Goal: Communication & Community: Answer question/provide support

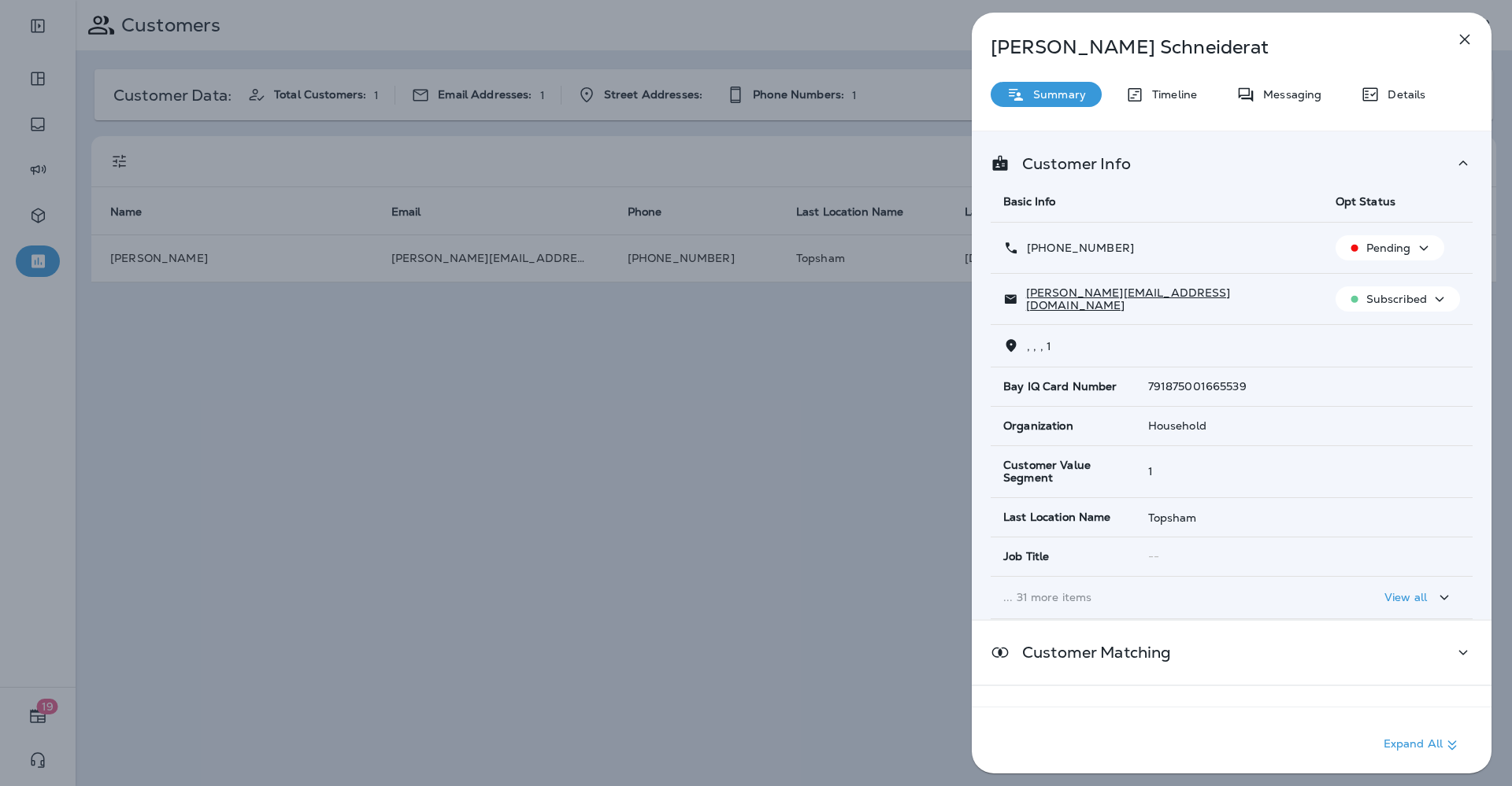
click at [1475, 32] on button "button" at bounding box center [1465, 40] width 32 height 32
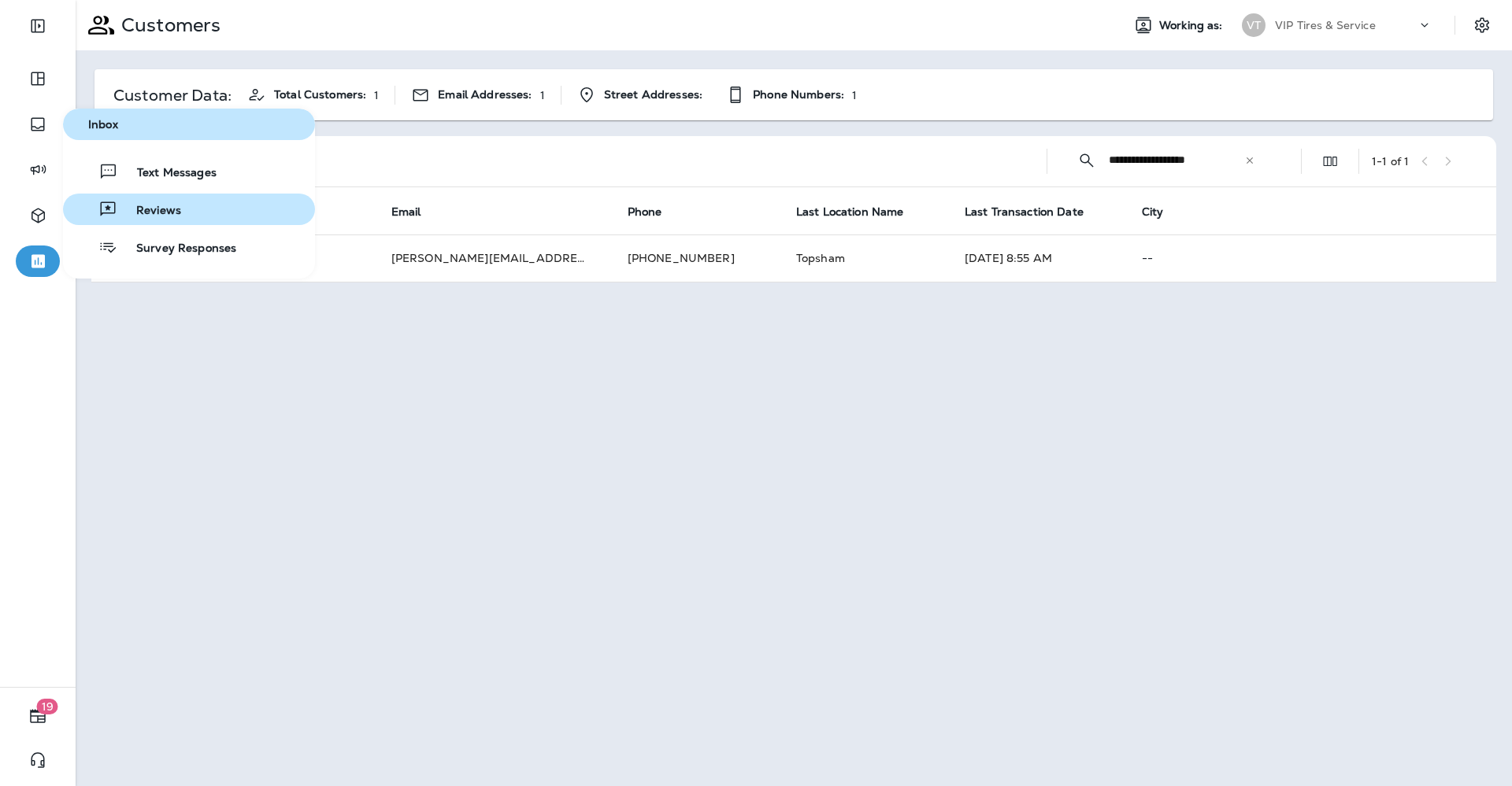
click at [178, 214] on span "Reviews" at bounding box center [149, 211] width 64 height 15
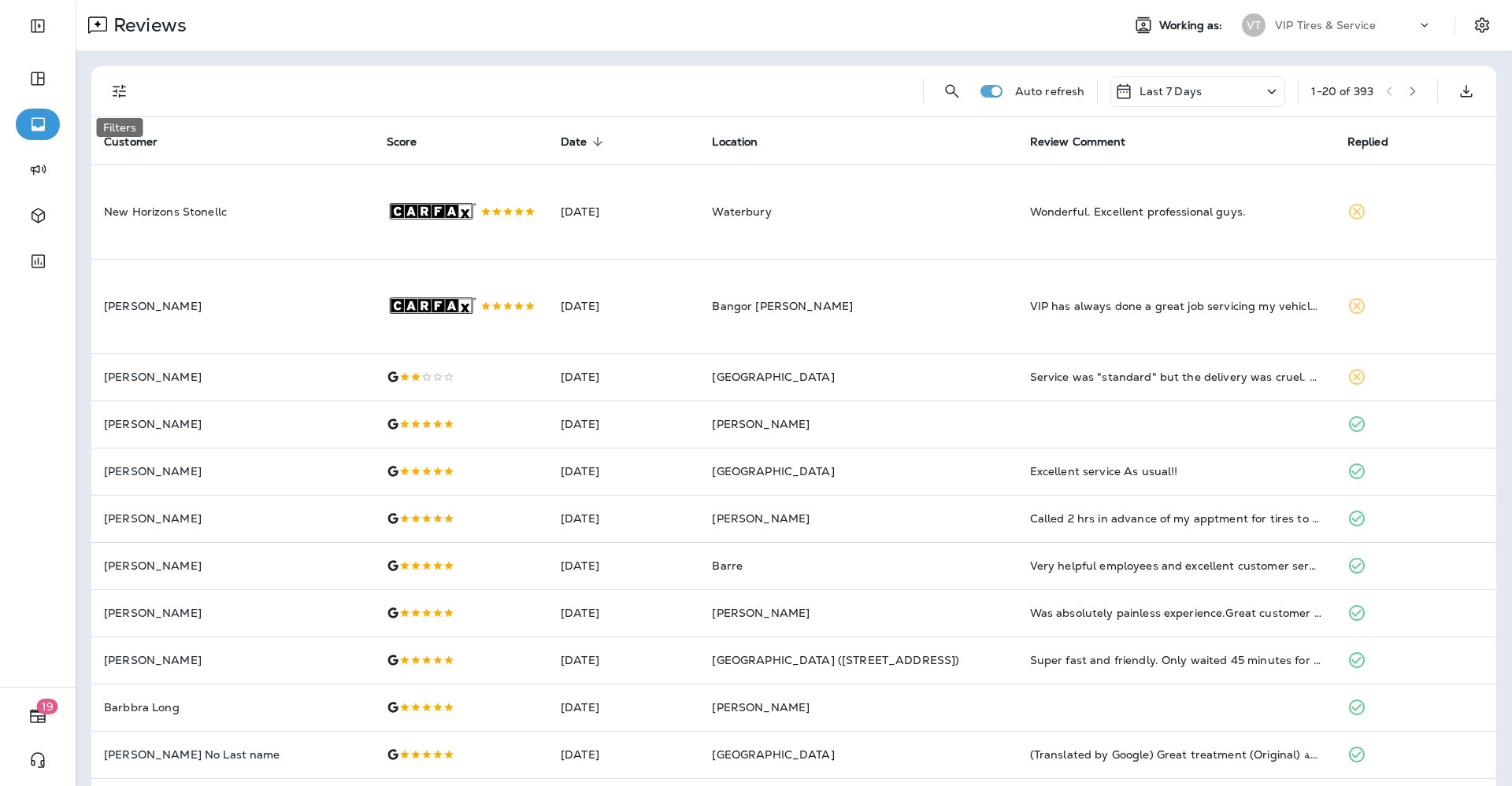
click at [121, 89] on icon "Filters" at bounding box center [119, 92] width 19 height 19
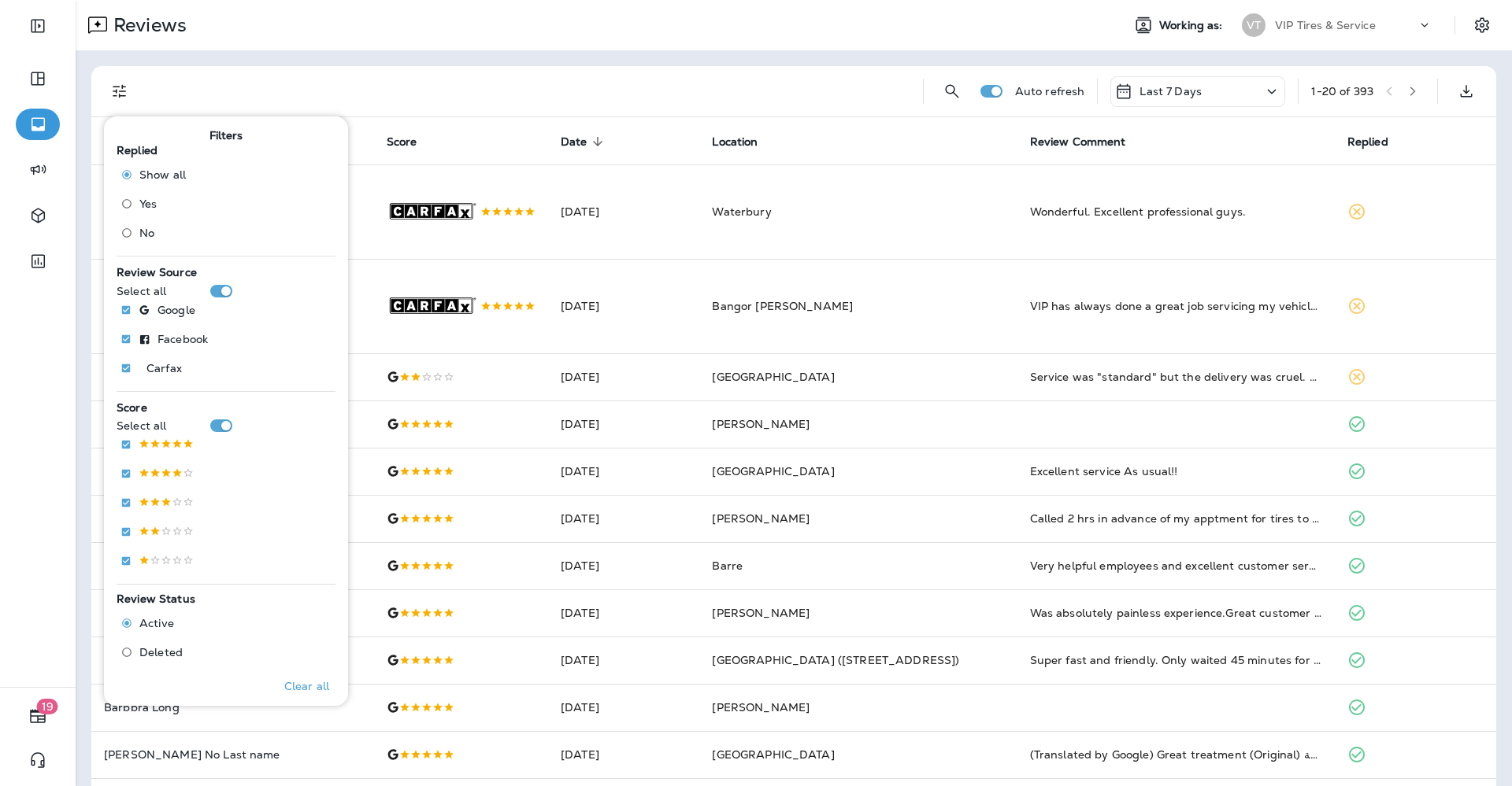
click at [152, 233] on span "No" at bounding box center [146, 233] width 15 height 13
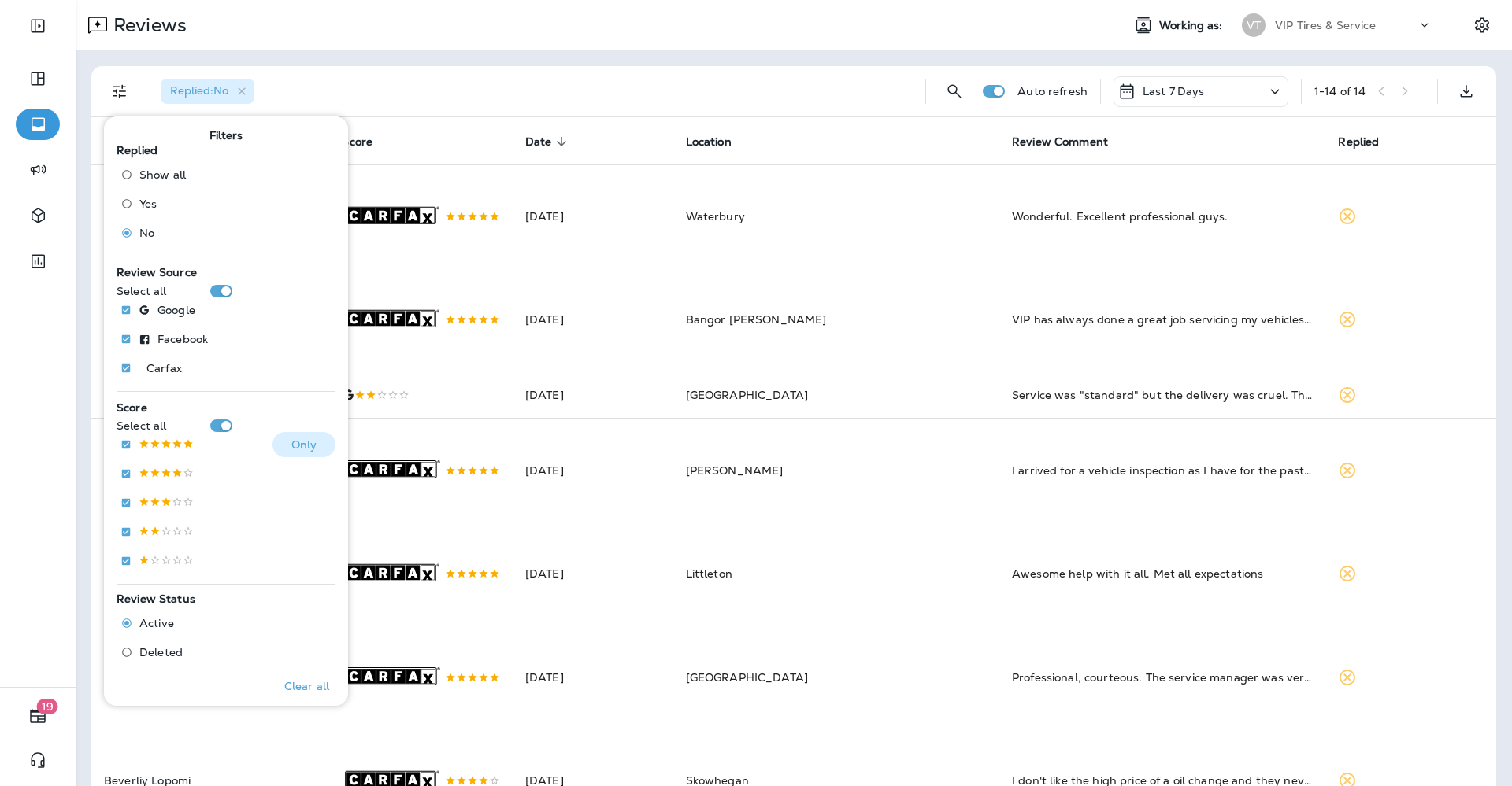
click at [153, 442] on p at bounding box center [166, 444] width 55 height 13
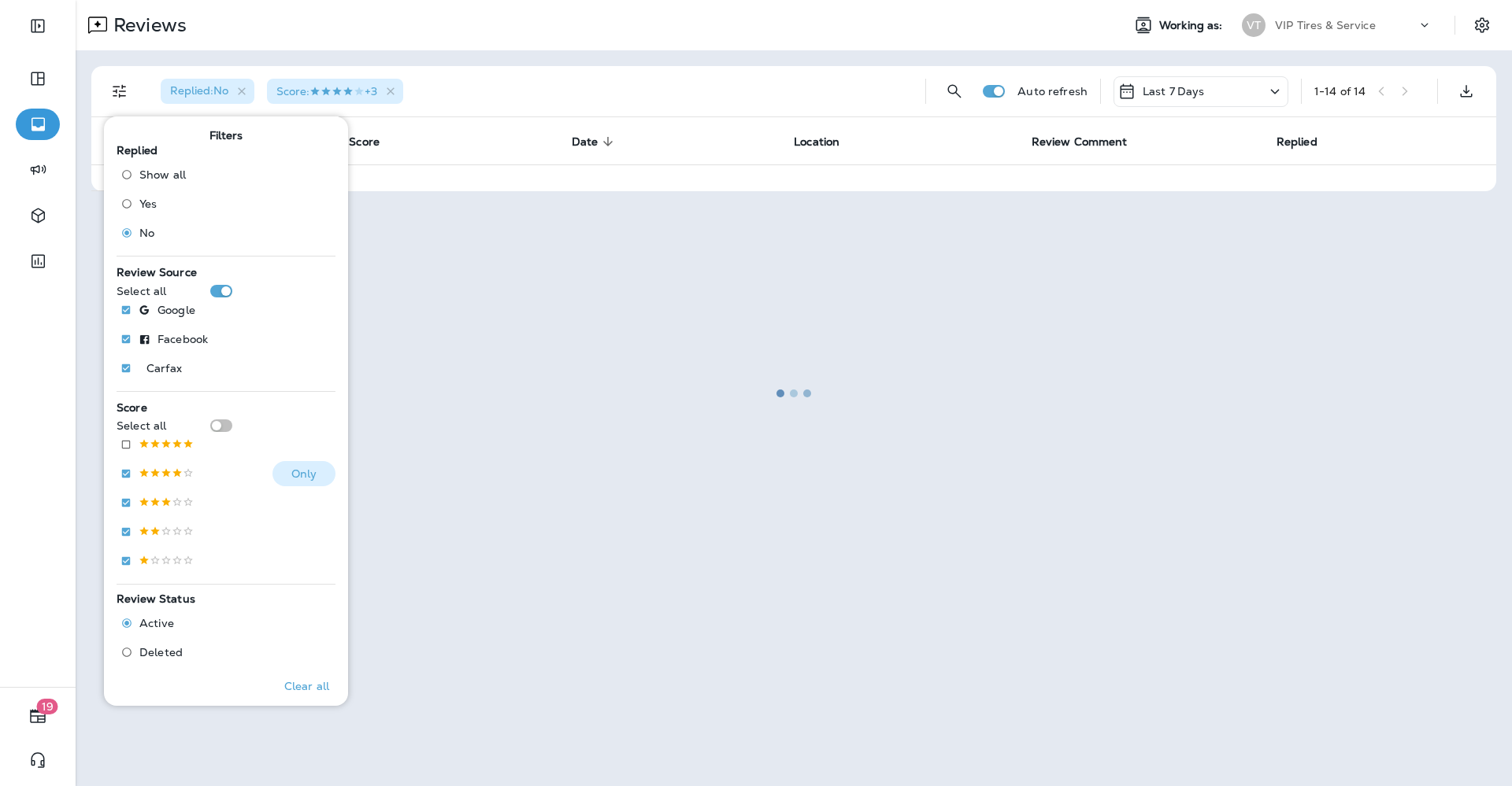
click at [150, 471] on p at bounding box center [166, 474] width 55 height 13
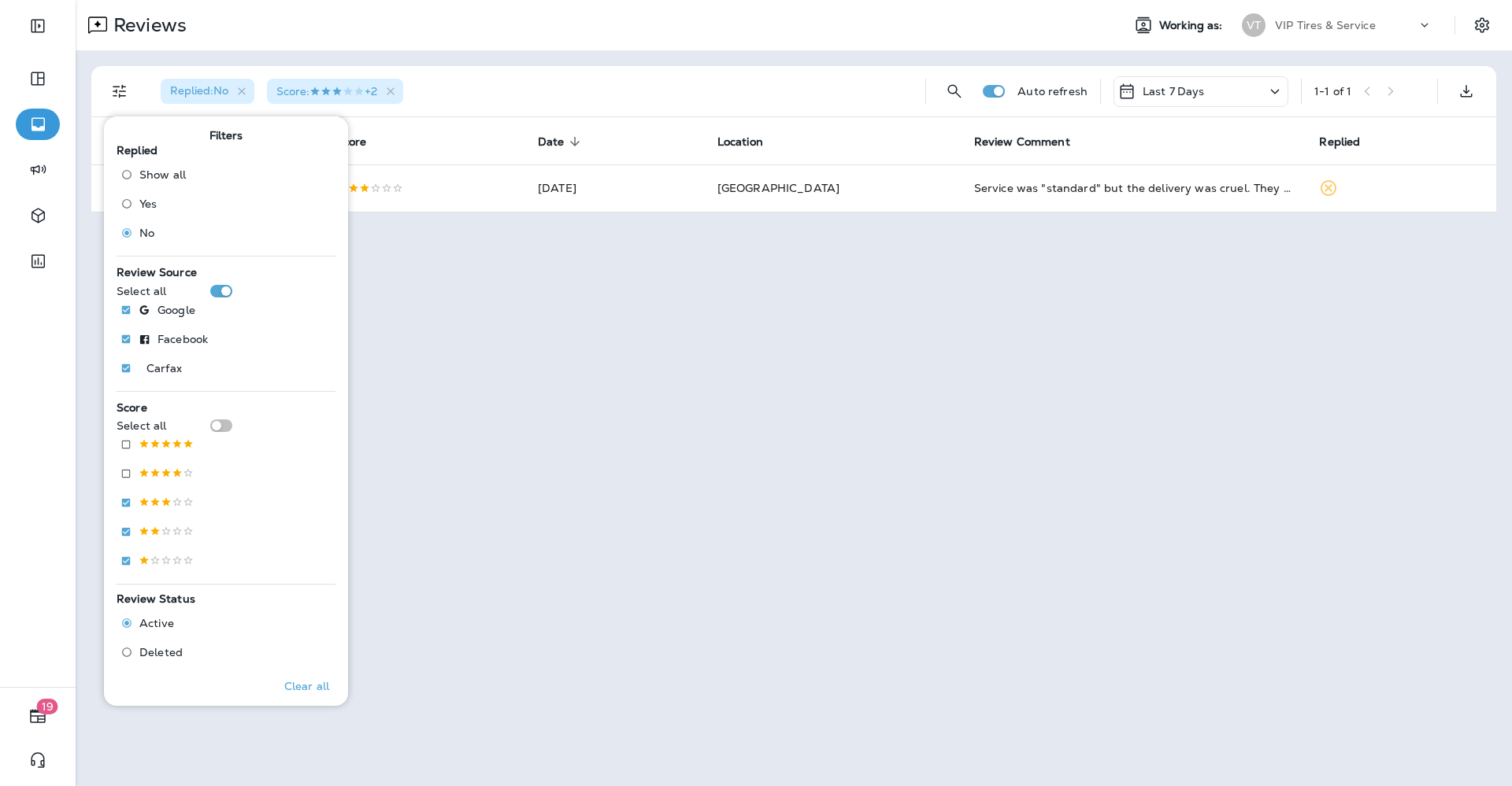
click at [515, 88] on div "Replied : No Score : +2" at bounding box center [530, 92] width 764 height 51
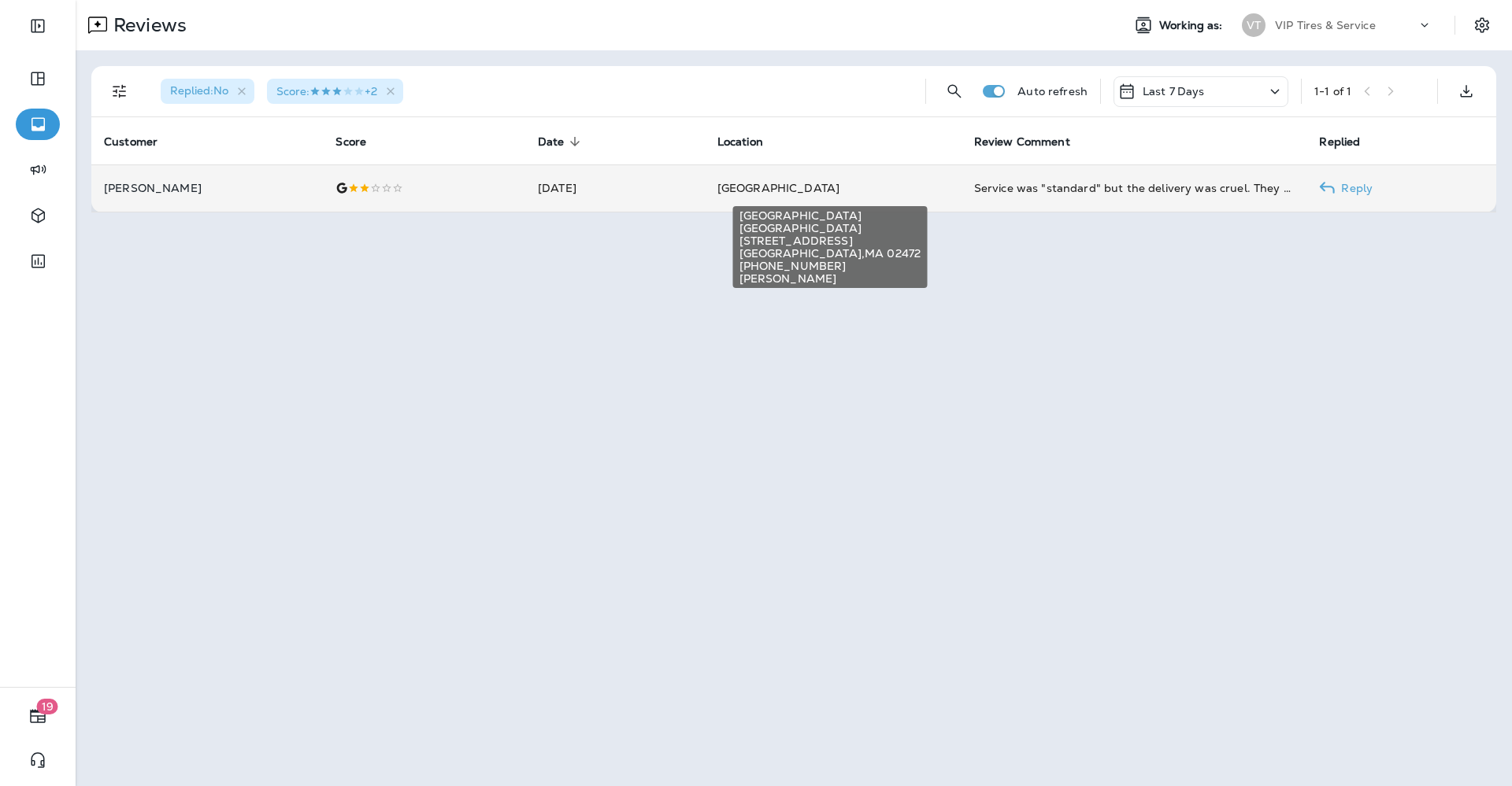
click at [794, 193] on span "[GEOGRAPHIC_DATA]" at bounding box center [779, 188] width 122 height 14
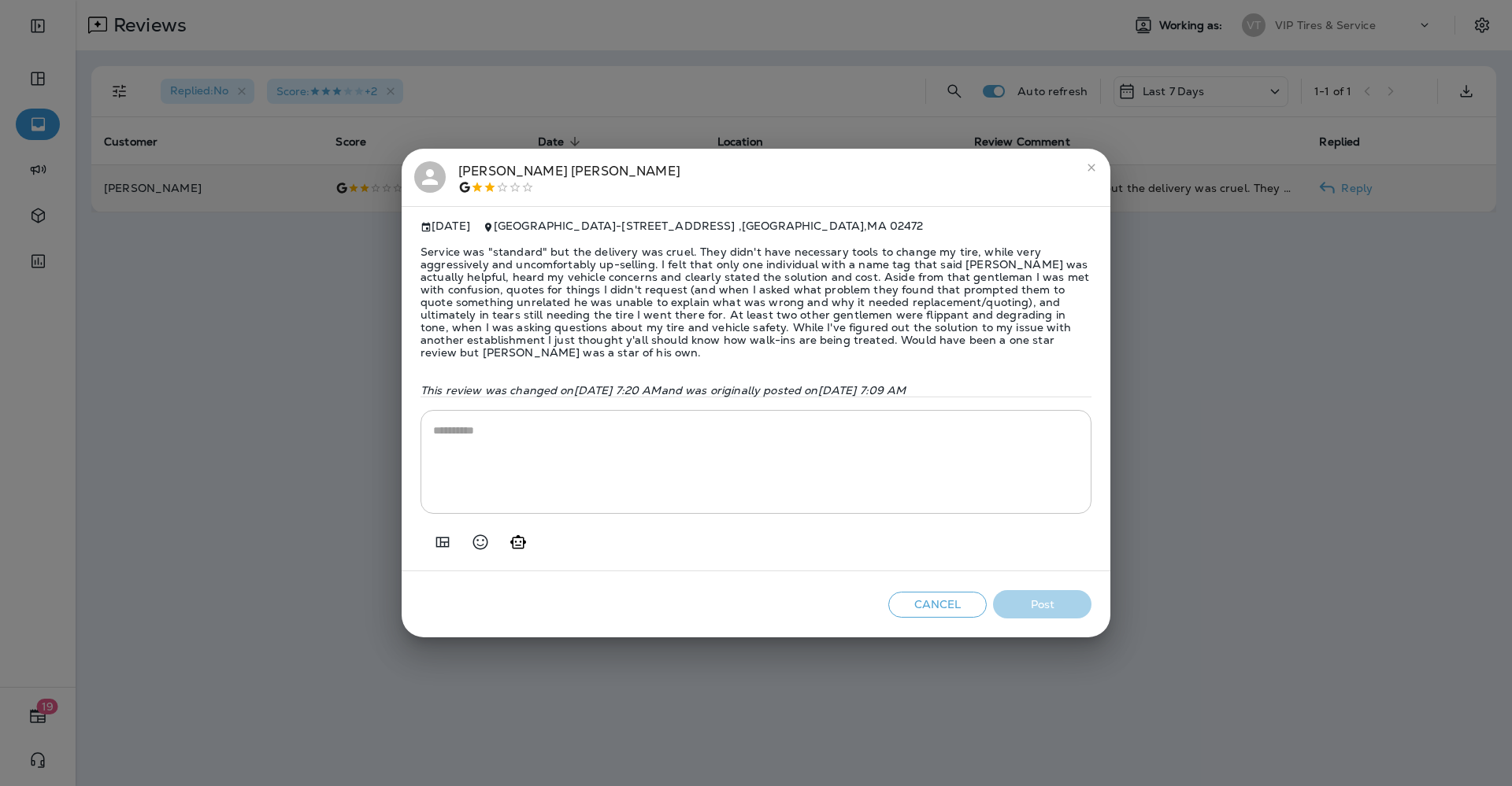
click at [541, 259] on span "Service was "standard" but the delivery was cruel. They didn't have necessary t…" at bounding box center [756, 302] width 671 height 138
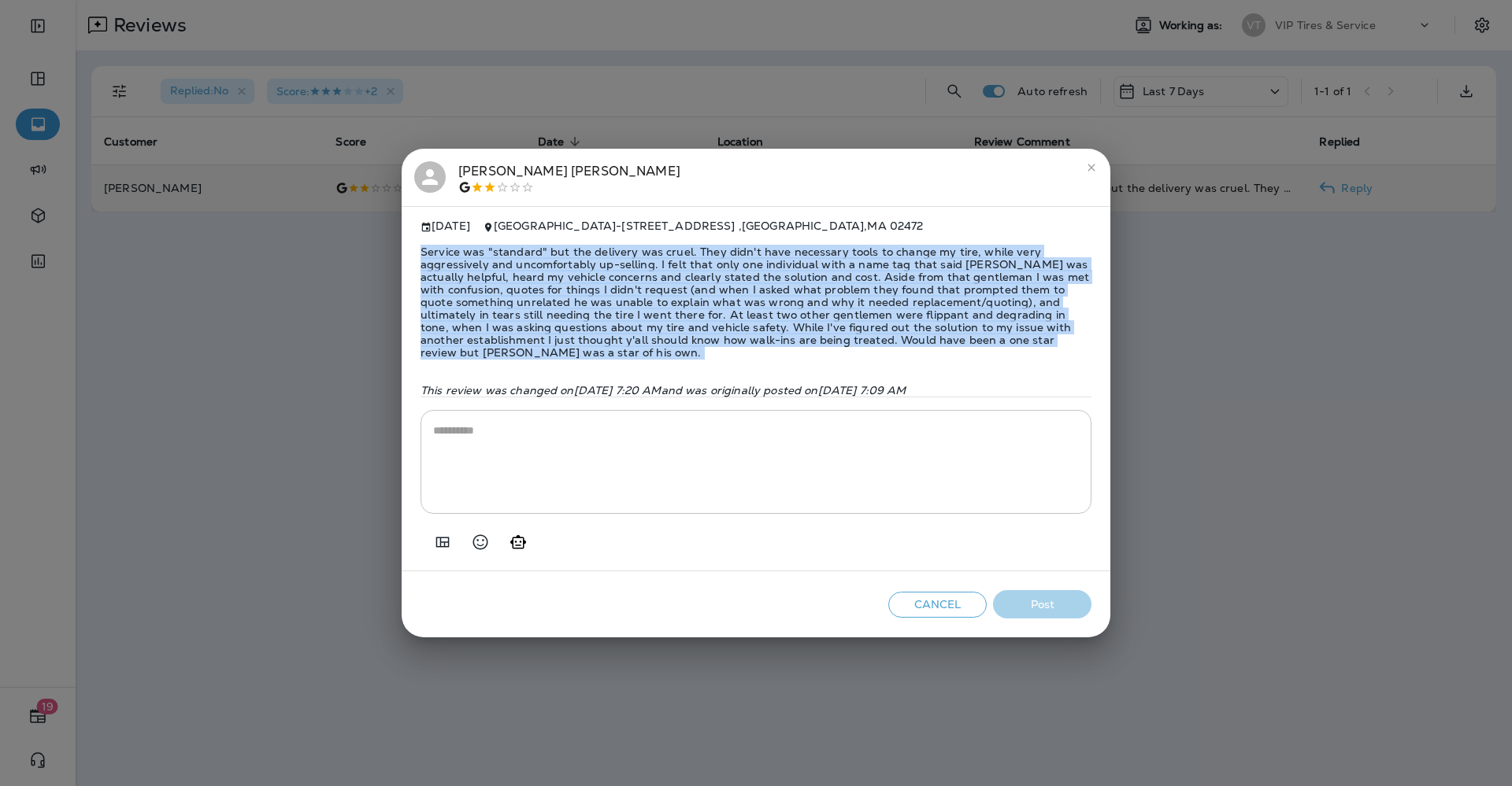
click at [541, 259] on span "Service was "standard" but the delivery was cruel. They didn't have necessary t…" at bounding box center [756, 302] width 671 height 138
copy span "Service was "standard" but the delivery was cruel. They didn't have necessary t…"
click at [447, 546] on icon "Add in a premade template" at bounding box center [442, 542] width 19 height 19
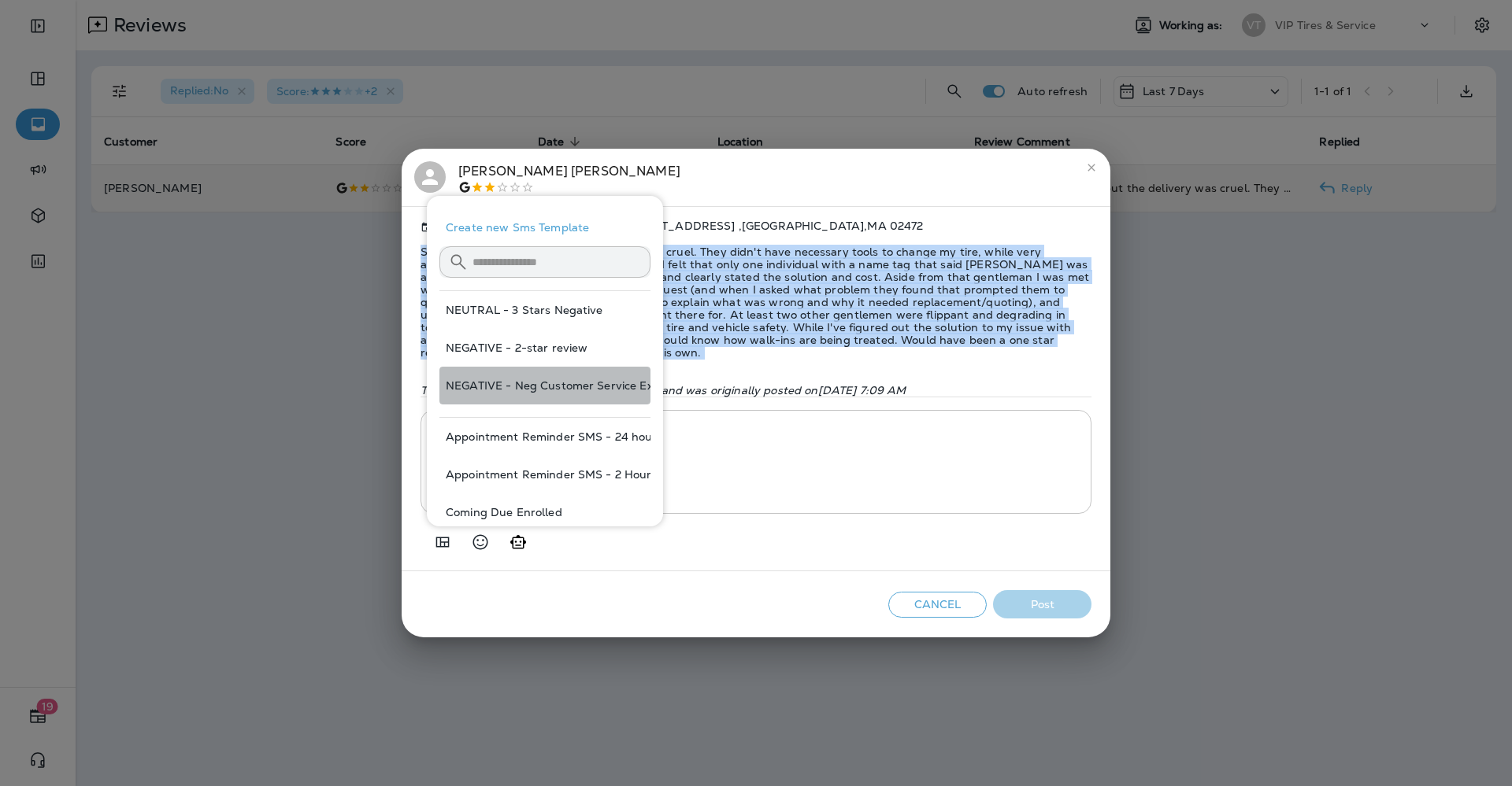
click at [597, 387] on button "NEGATIVE - Neg Customer Service Exp" at bounding box center [544, 386] width 211 height 38
type textarea "**********"
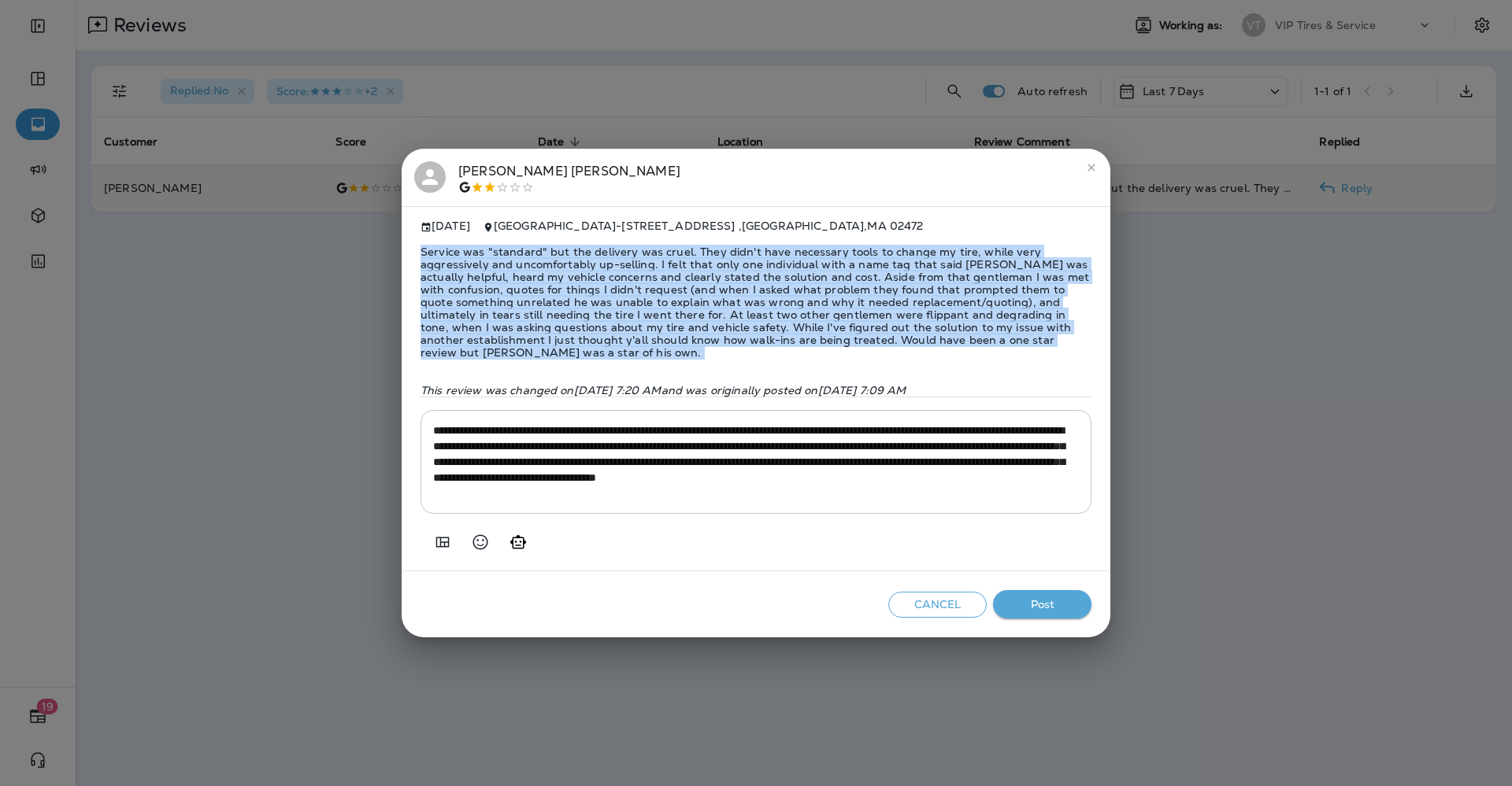
copy span "Service was "standard" but the delivery was cruel. They didn't have necessary t…"
click at [1048, 599] on button "Post" at bounding box center [1042, 604] width 98 height 29
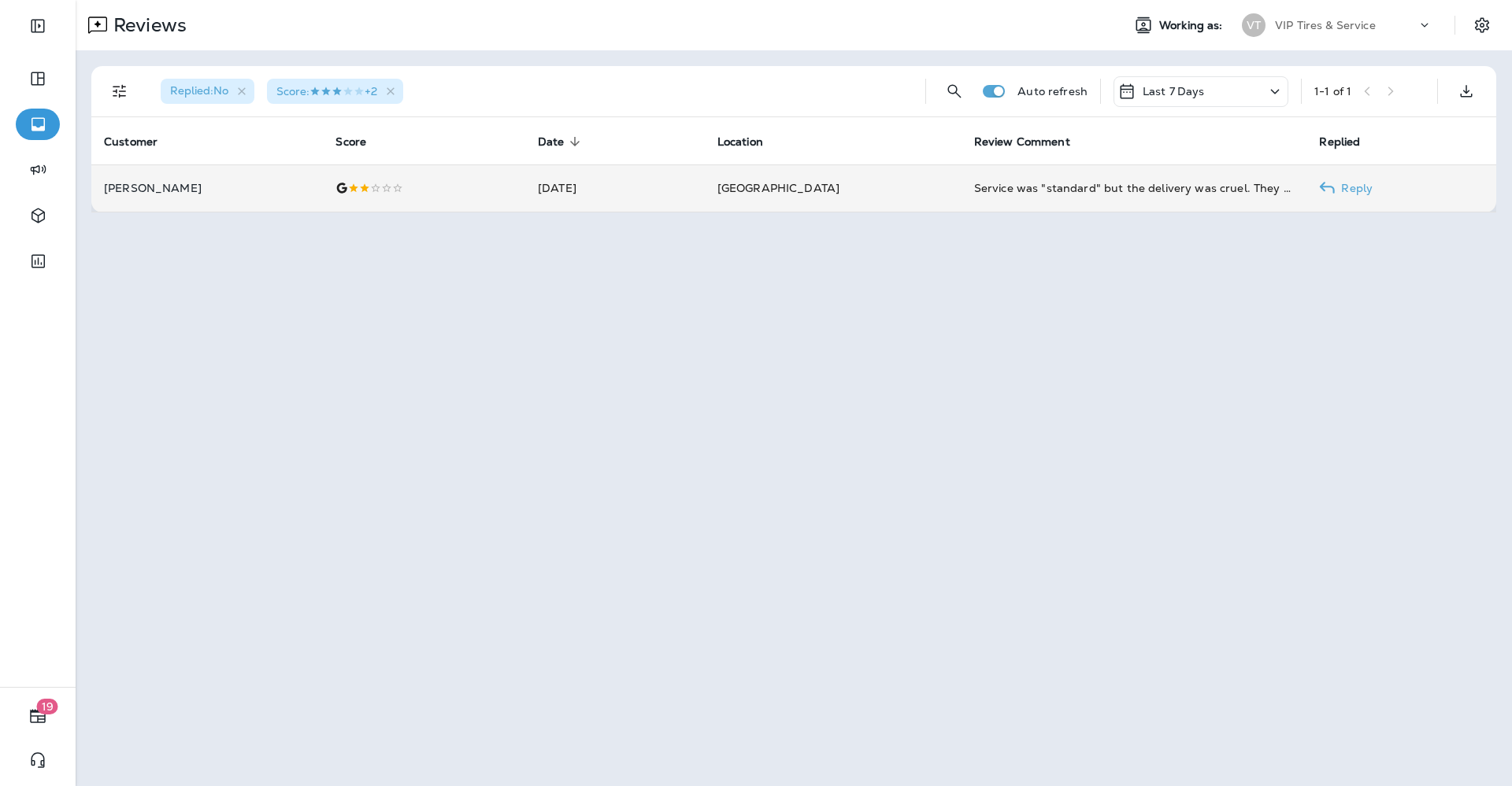
click at [348, 188] on icon at bounding box center [342, 188] width 13 height 13
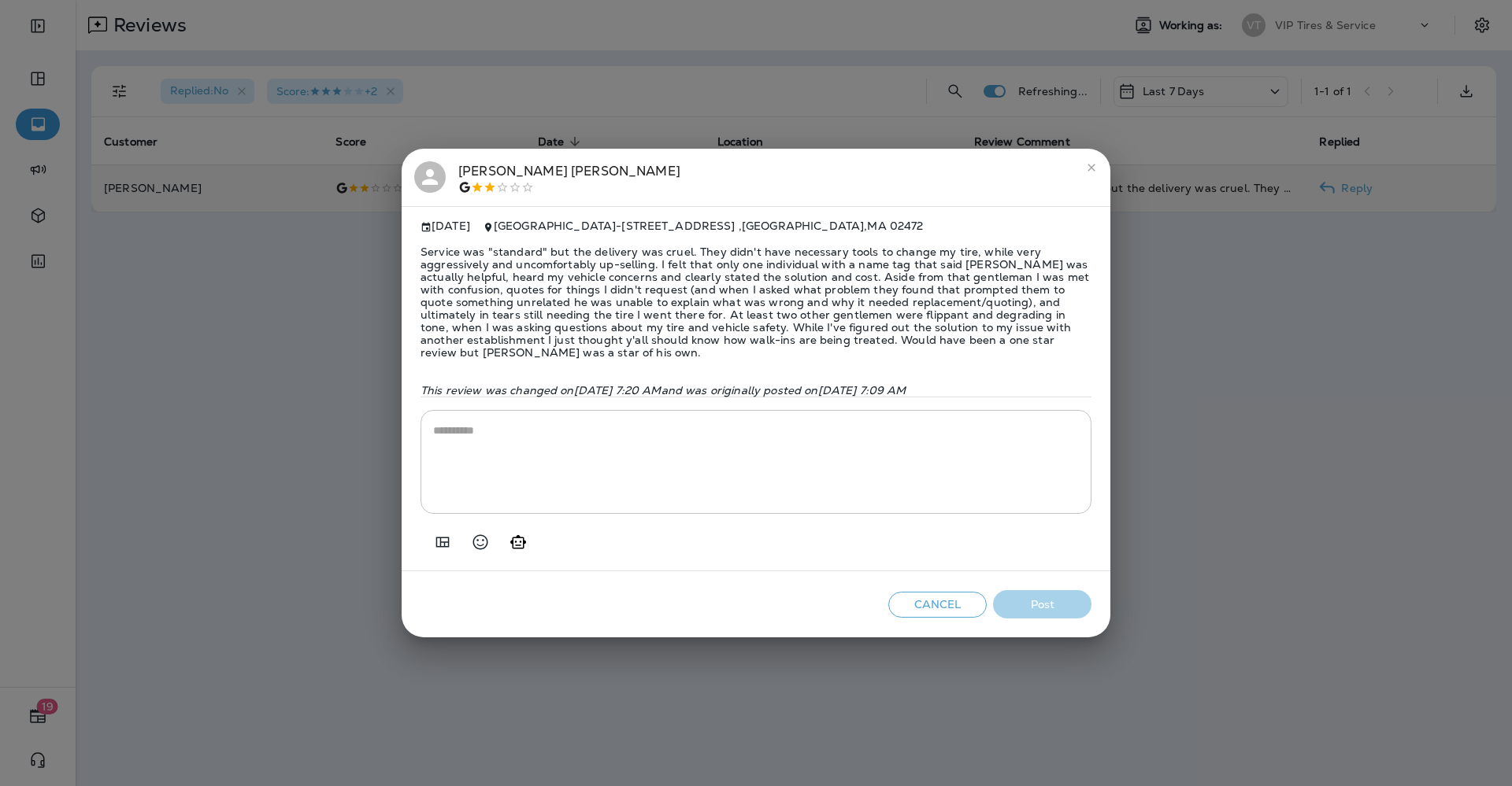
click at [559, 173] on div "[PERSON_NAME]" at bounding box center [569, 178] width 222 height 33
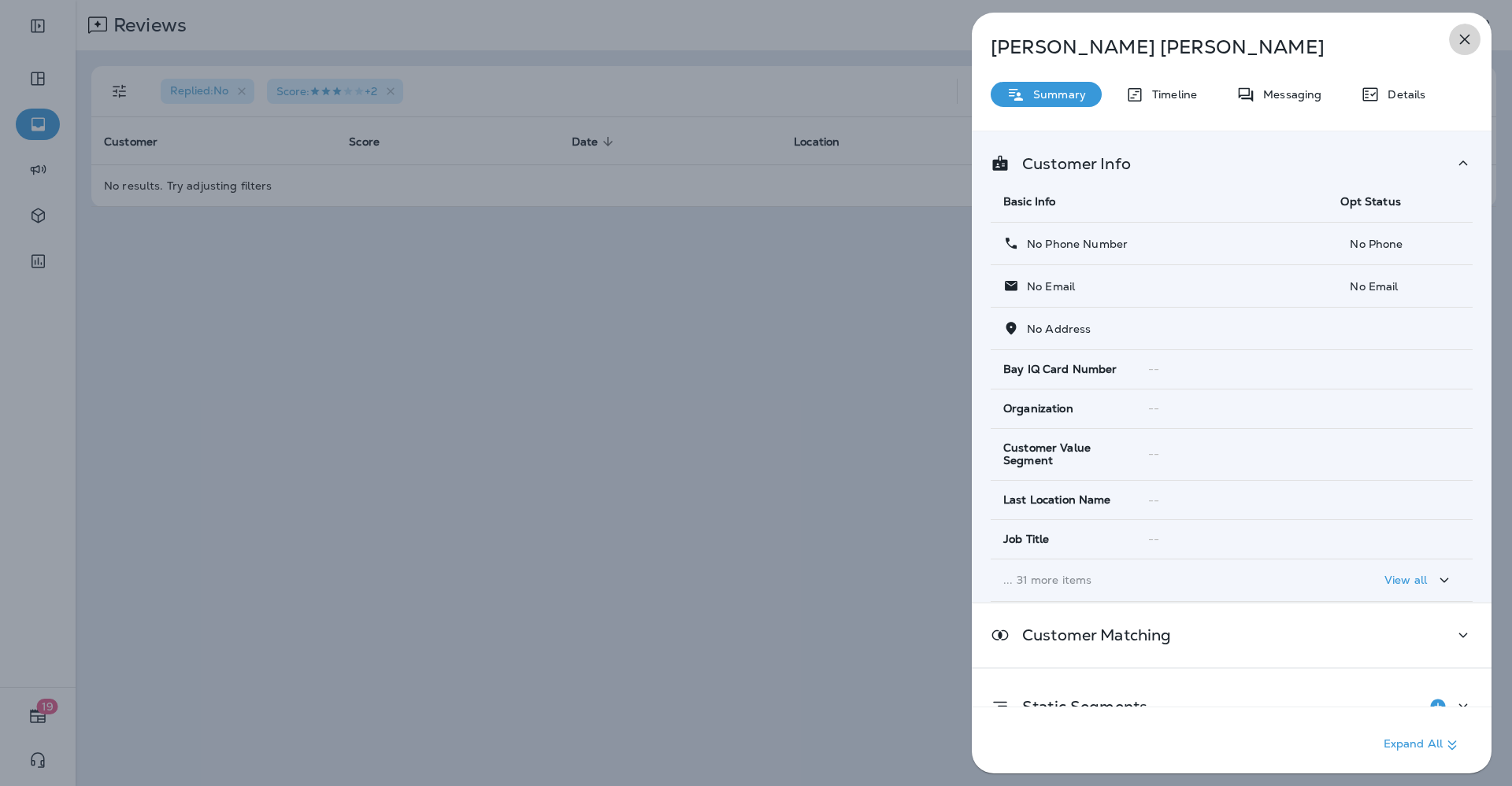
click at [1463, 45] on icon "button" at bounding box center [1465, 40] width 19 height 19
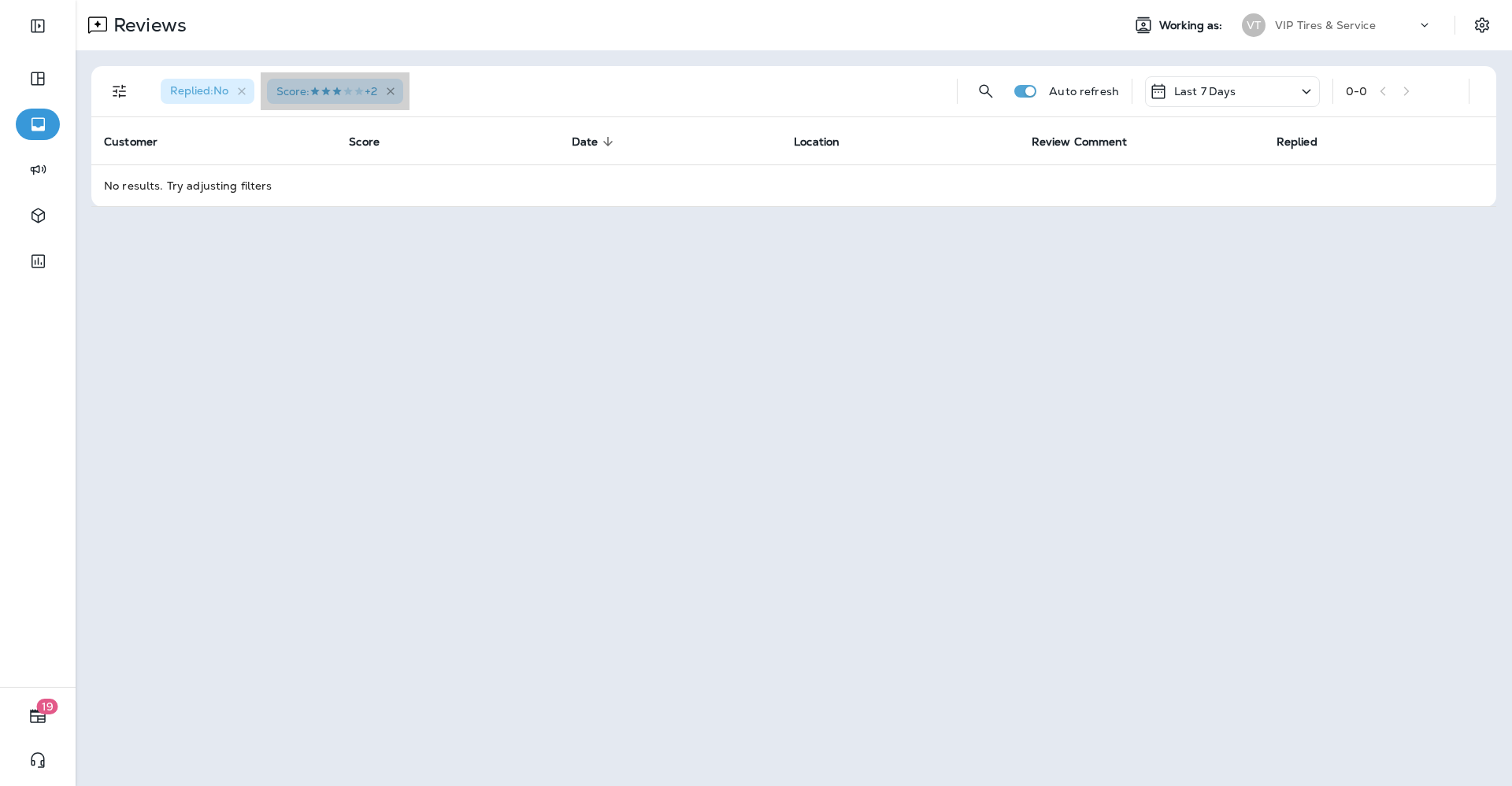
click at [398, 87] on icon "button" at bounding box center [391, 91] width 13 height 13
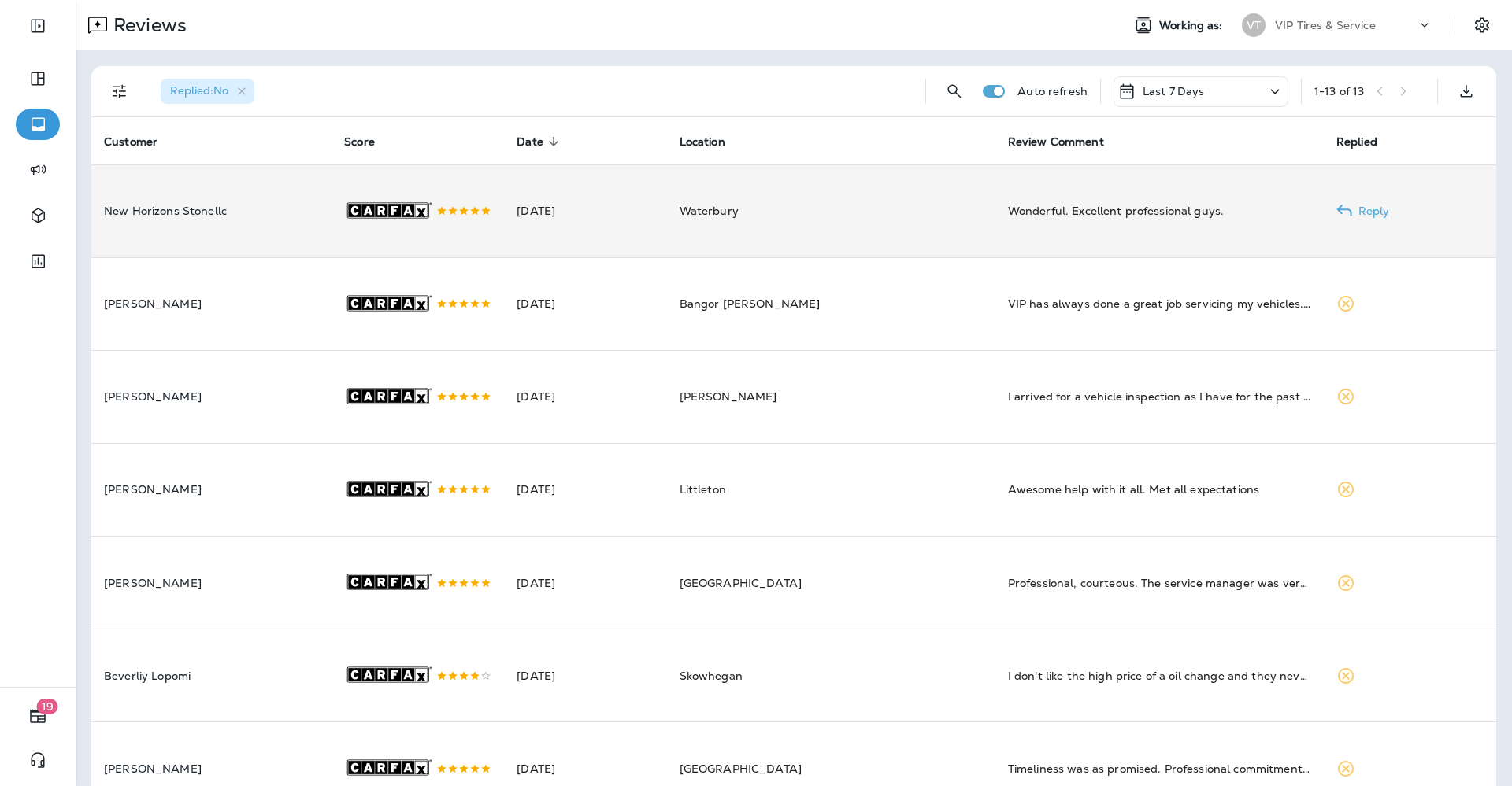
click at [310, 227] on td "New Horizons Stonellc" at bounding box center [211, 210] width 241 height 93
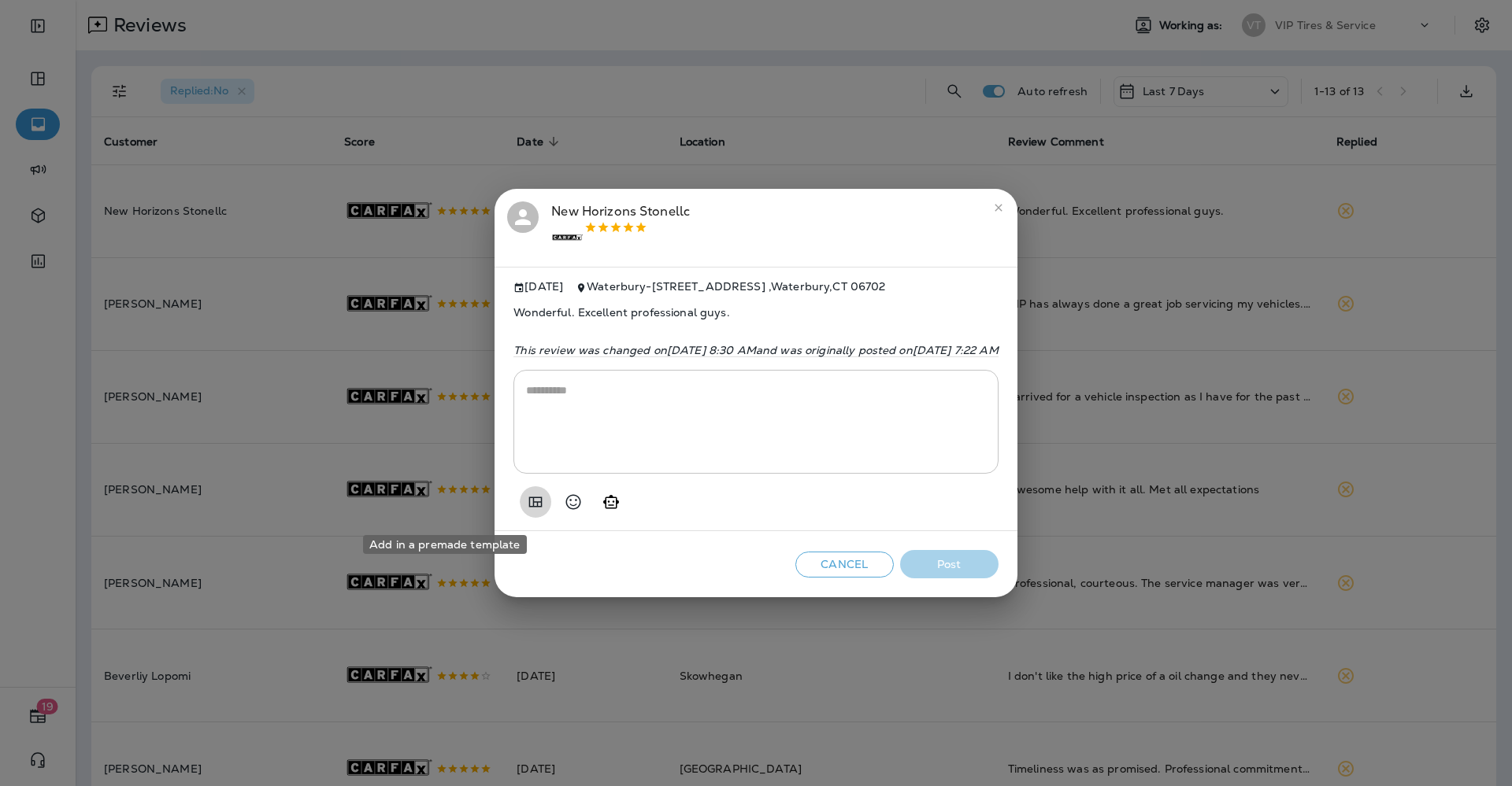
click at [526, 508] on icon "Add in a premade template" at bounding box center [536, 502] width 19 height 19
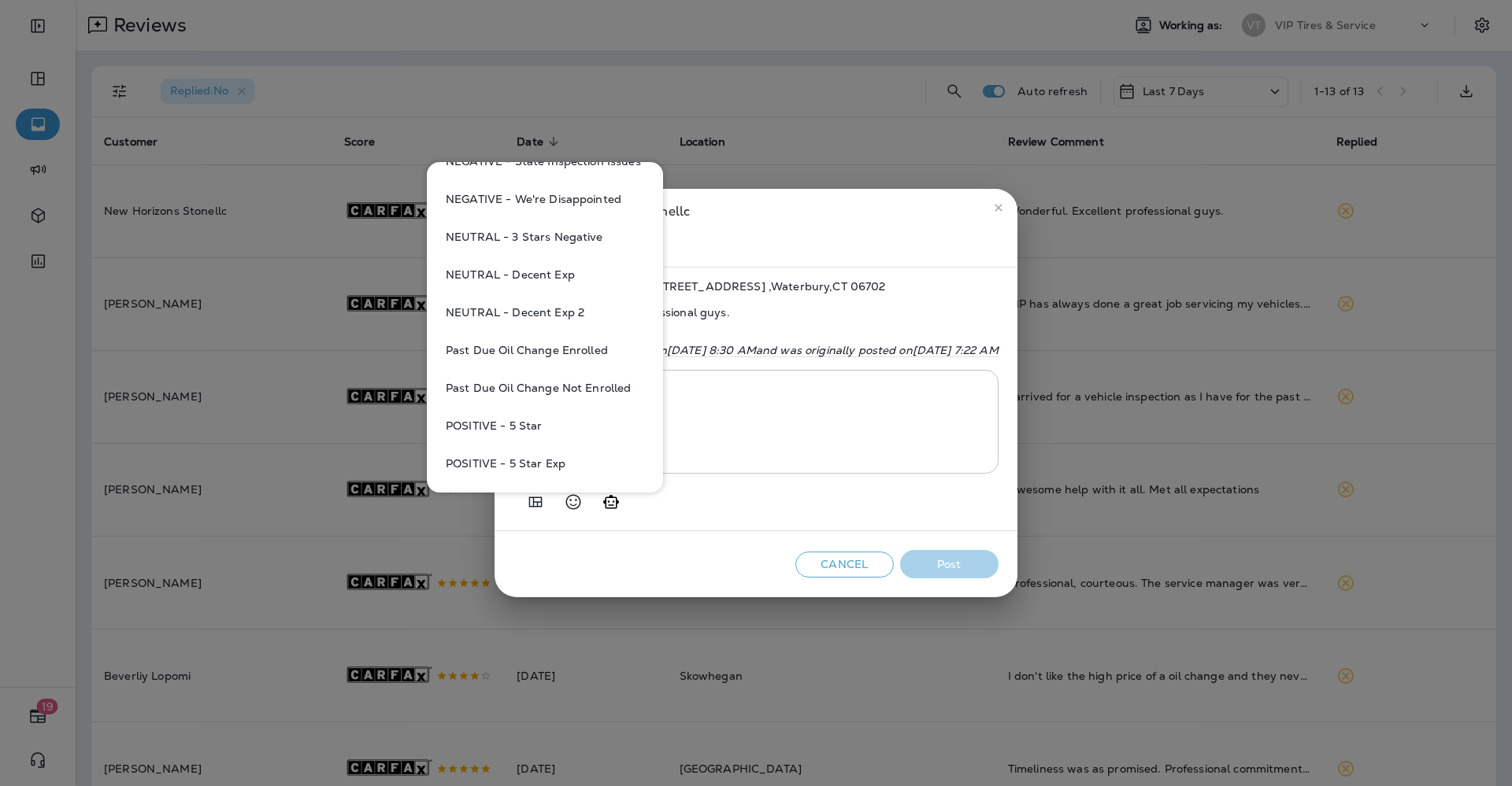
scroll to position [886, 0]
click at [510, 350] on button "POSITIVE - 5 Star" at bounding box center [544, 349] width 211 height 38
type textarea "**********"
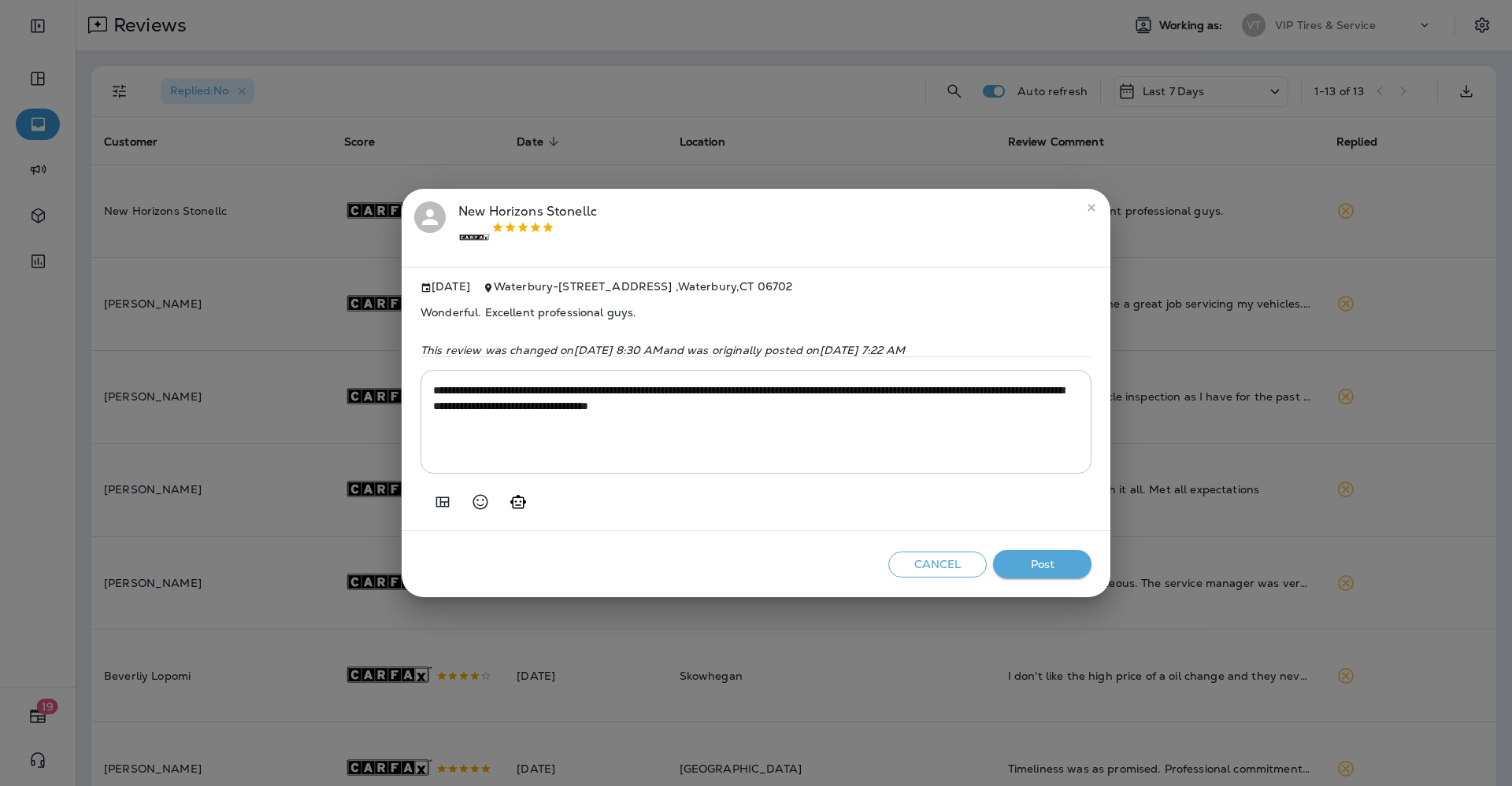
click at [1033, 573] on button "Post" at bounding box center [1042, 565] width 98 height 29
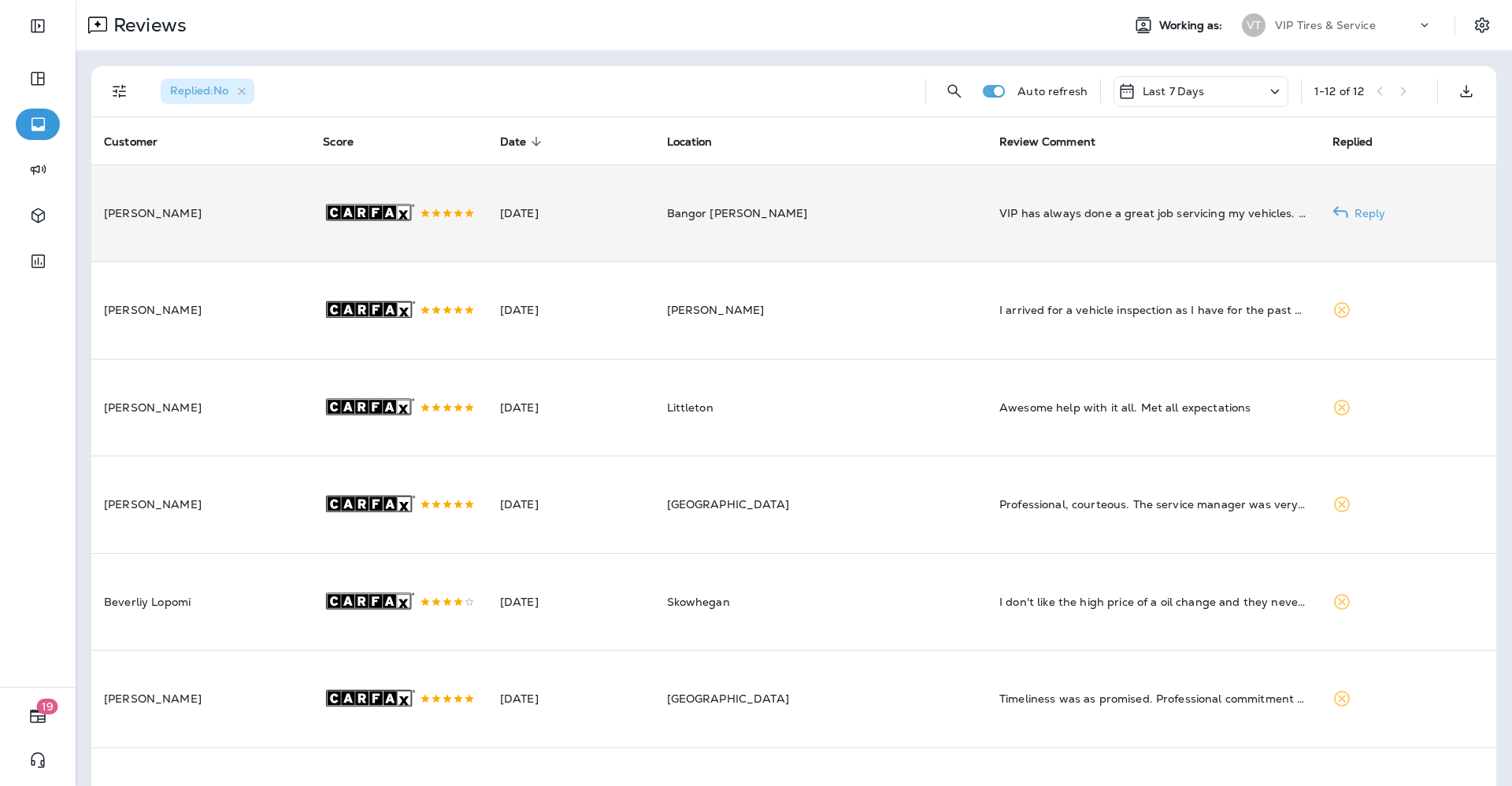
click at [654, 226] on td "[DATE]" at bounding box center [570, 213] width 167 height 97
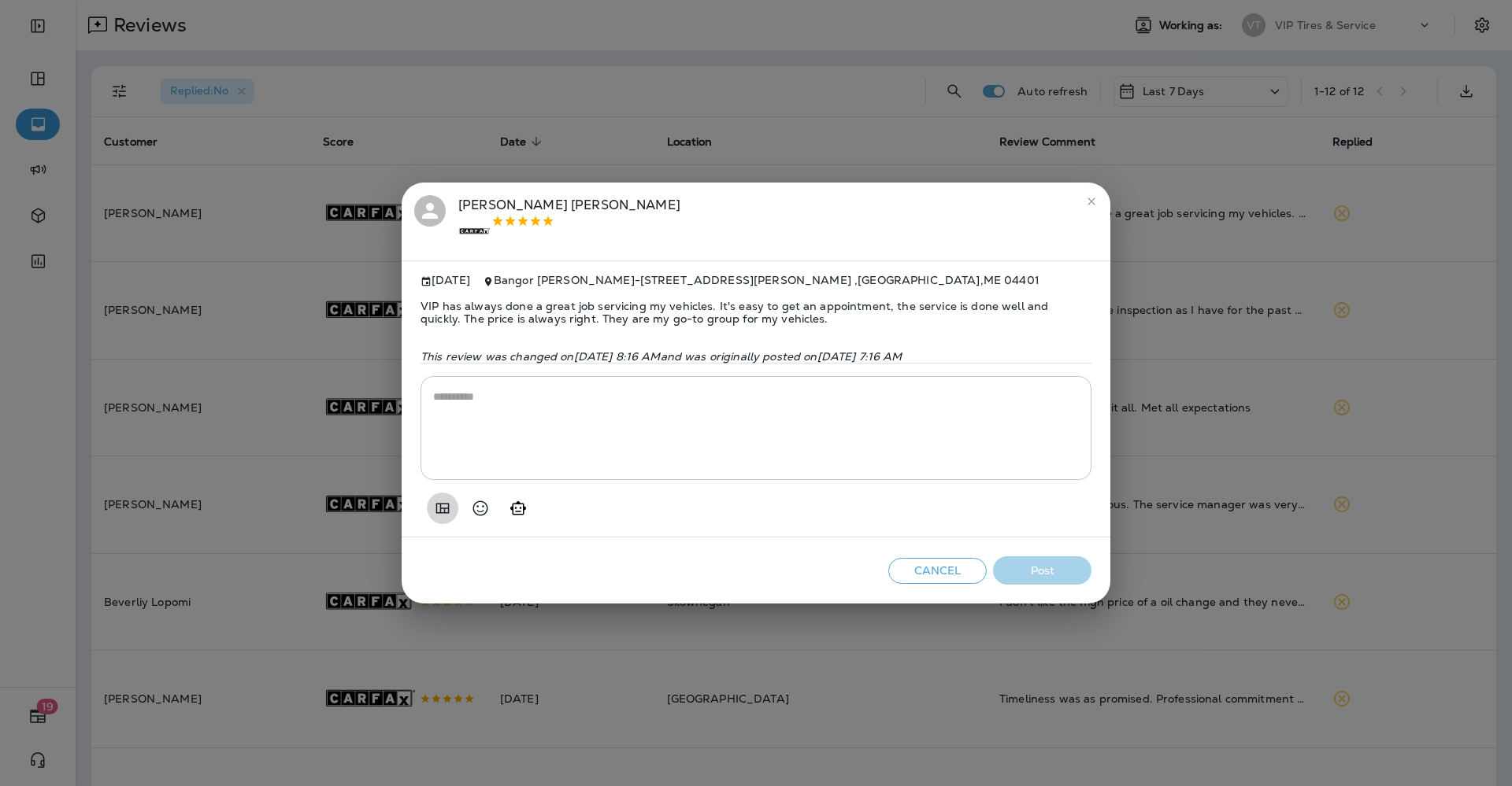
click at [447, 509] on icon "Add in a premade template" at bounding box center [442, 508] width 19 height 19
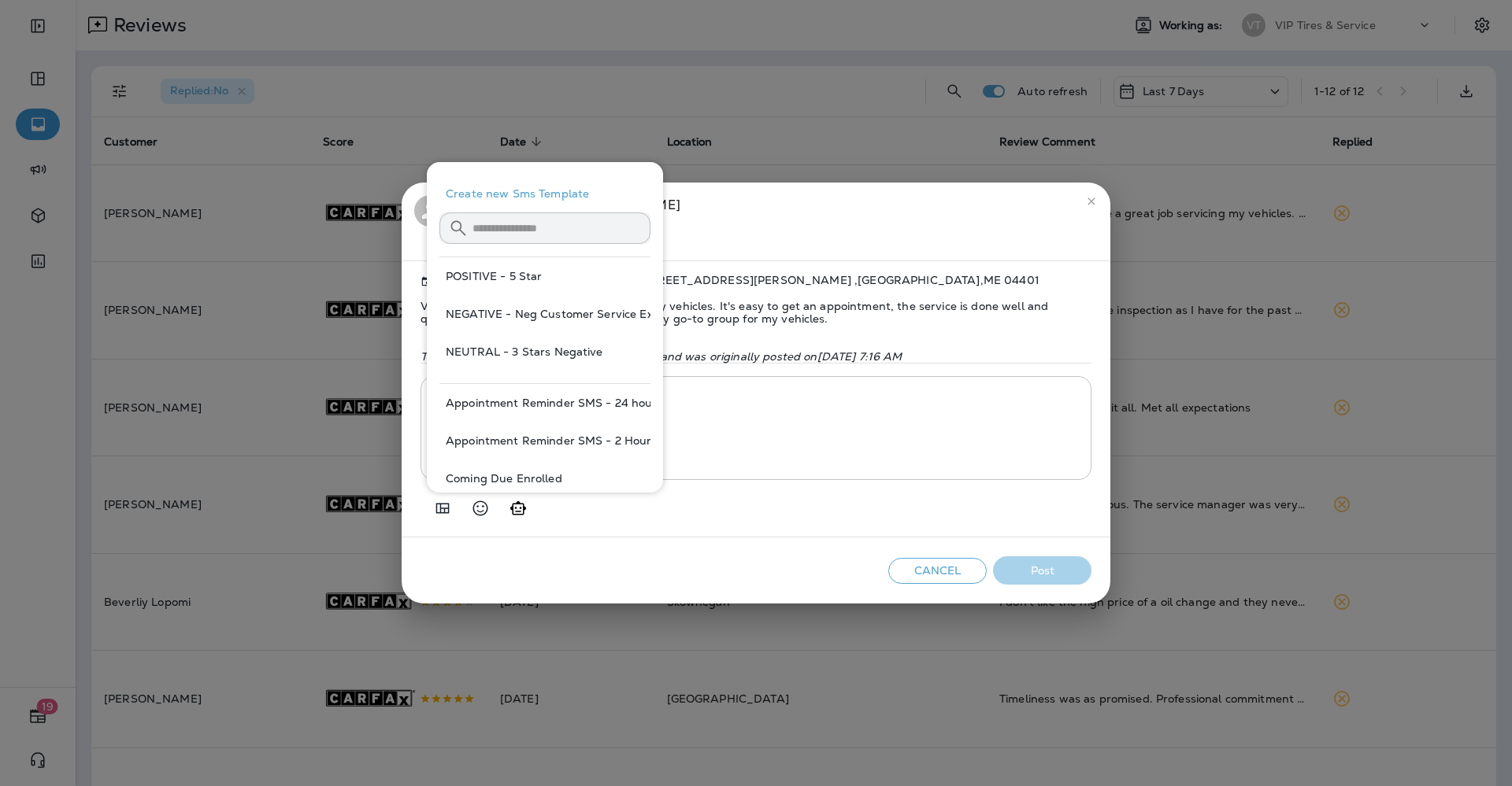
click at [534, 279] on button "POSITIVE - 5 Star" at bounding box center [544, 276] width 211 height 38
type textarea "**********"
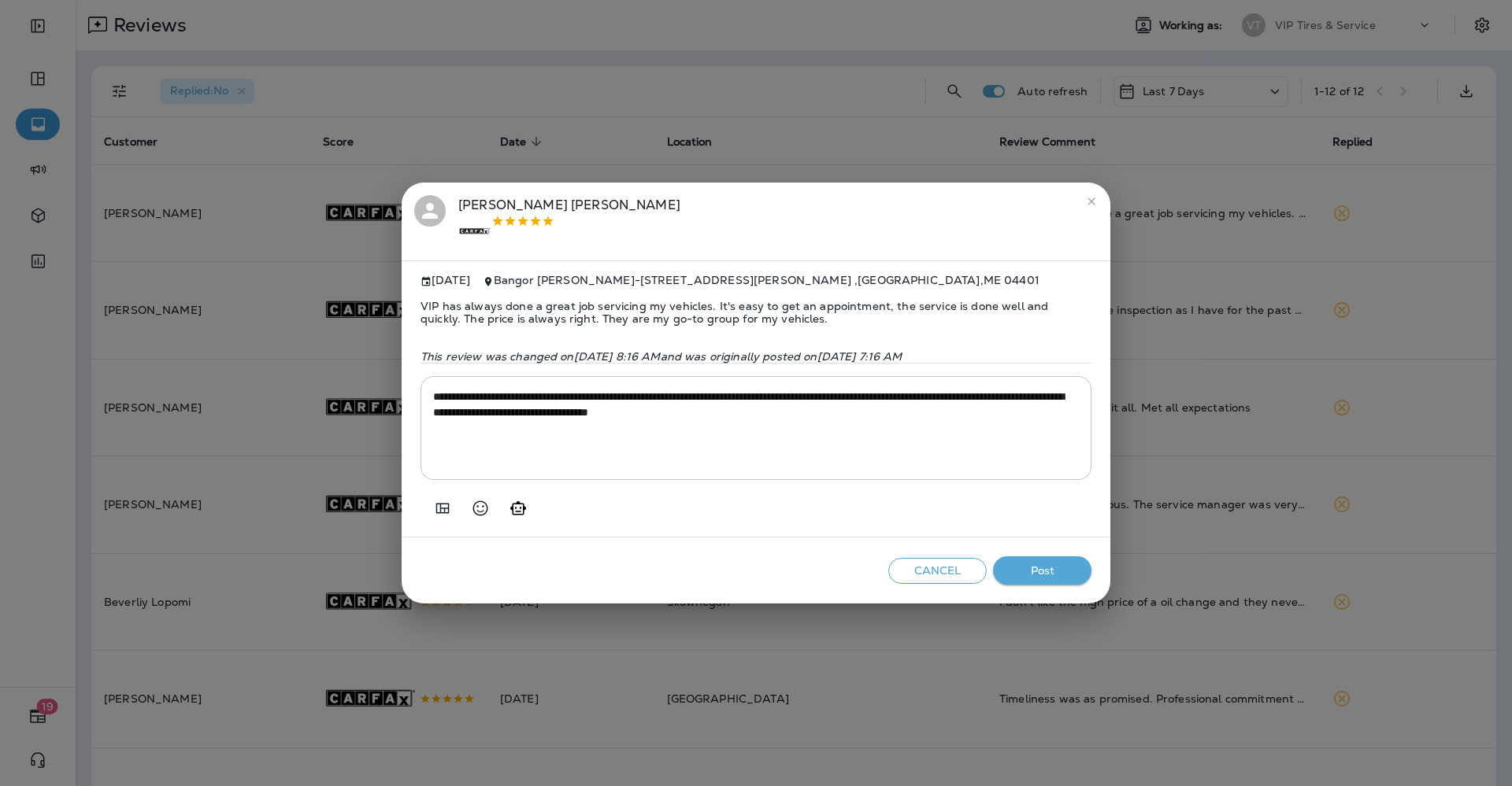
click at [1047, 546] on div "Cancel Post" at bounding box center [756, 571] width 709 height 67
drag, startPoint x: 1045, startPoint y: 567, endPoint x: 1024, endPoint y: 570, distance: 21.2
click at [1045, 567] on button "Post" at bounding box center [1042, 571] width 98 height 29
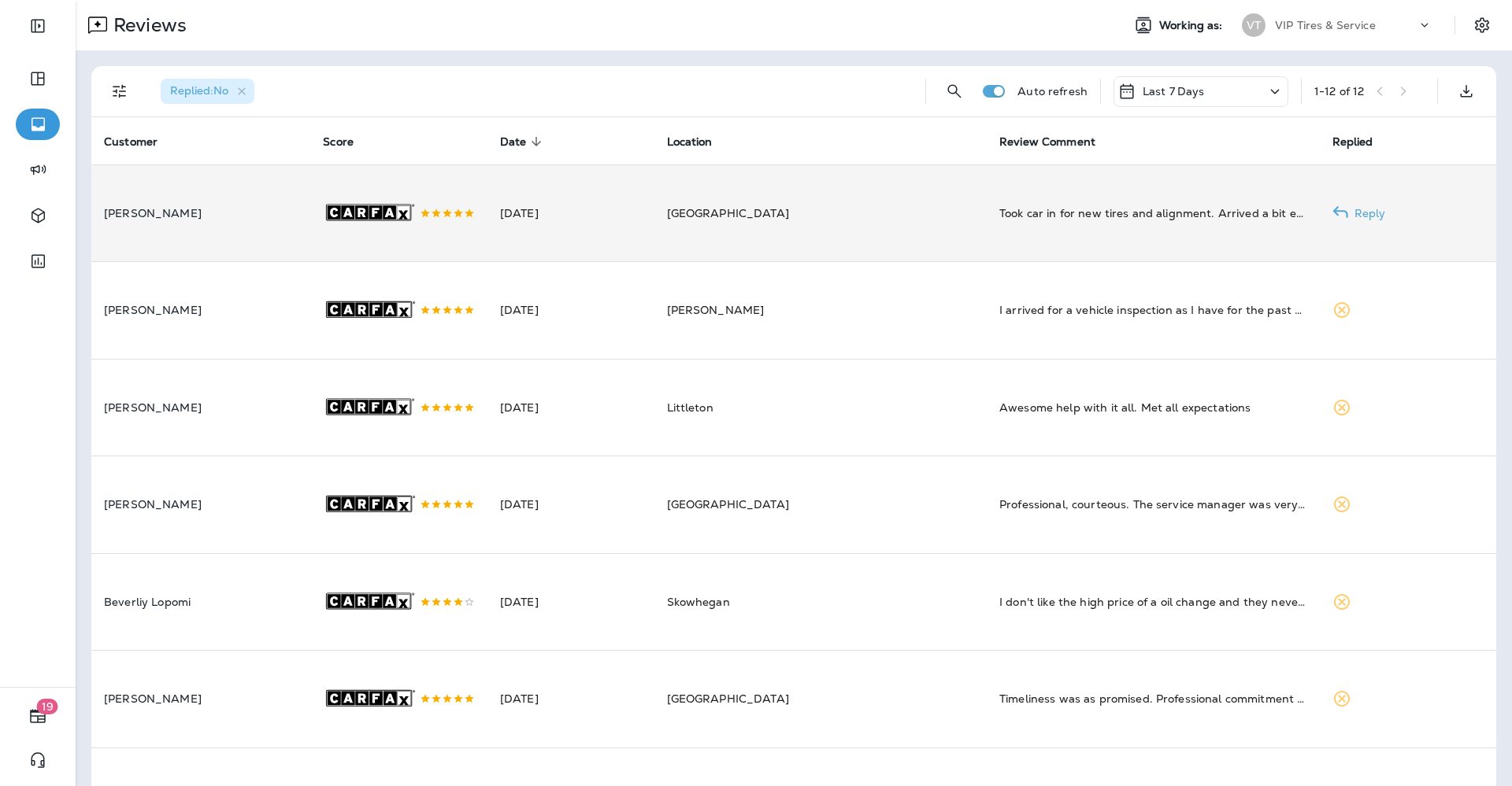
click at [579, 251] on td "[DATE]" at bounding box center [570, 213] width 167 height 97
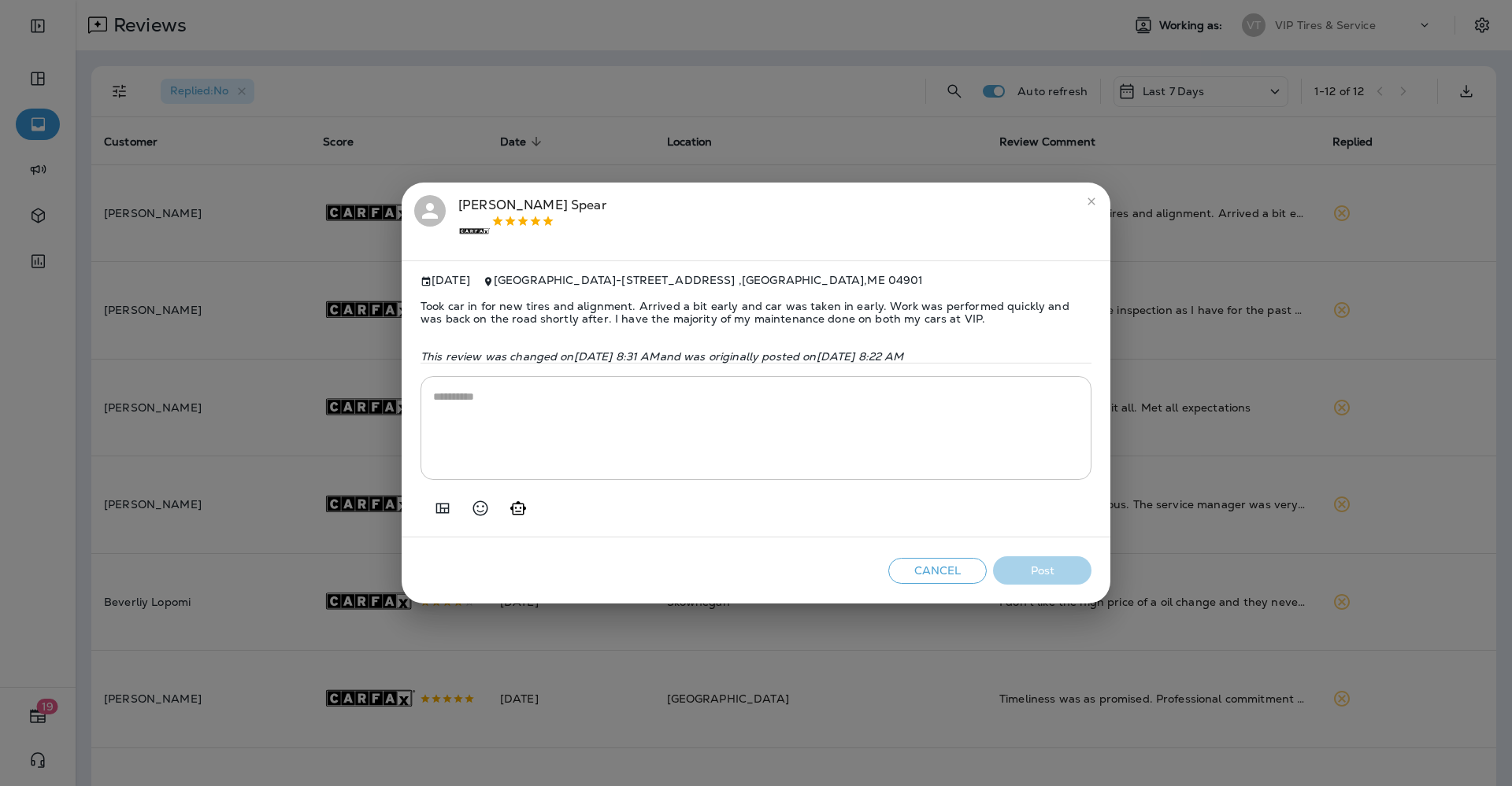
click at [444, 504] on icon "Add in a premade template" at bounding box center [442, 508] width 13 height 10
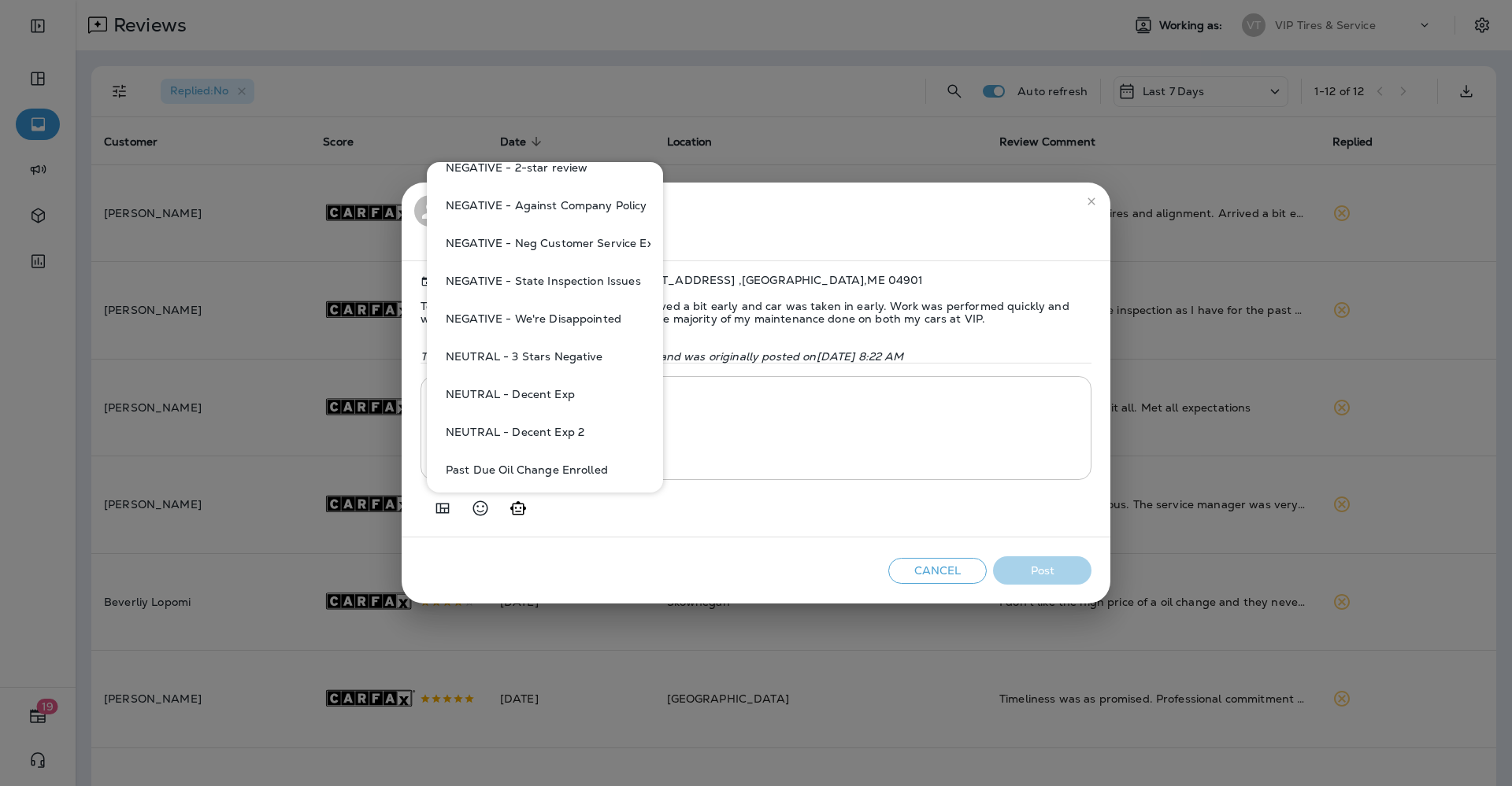
scroll to position [787, 0]
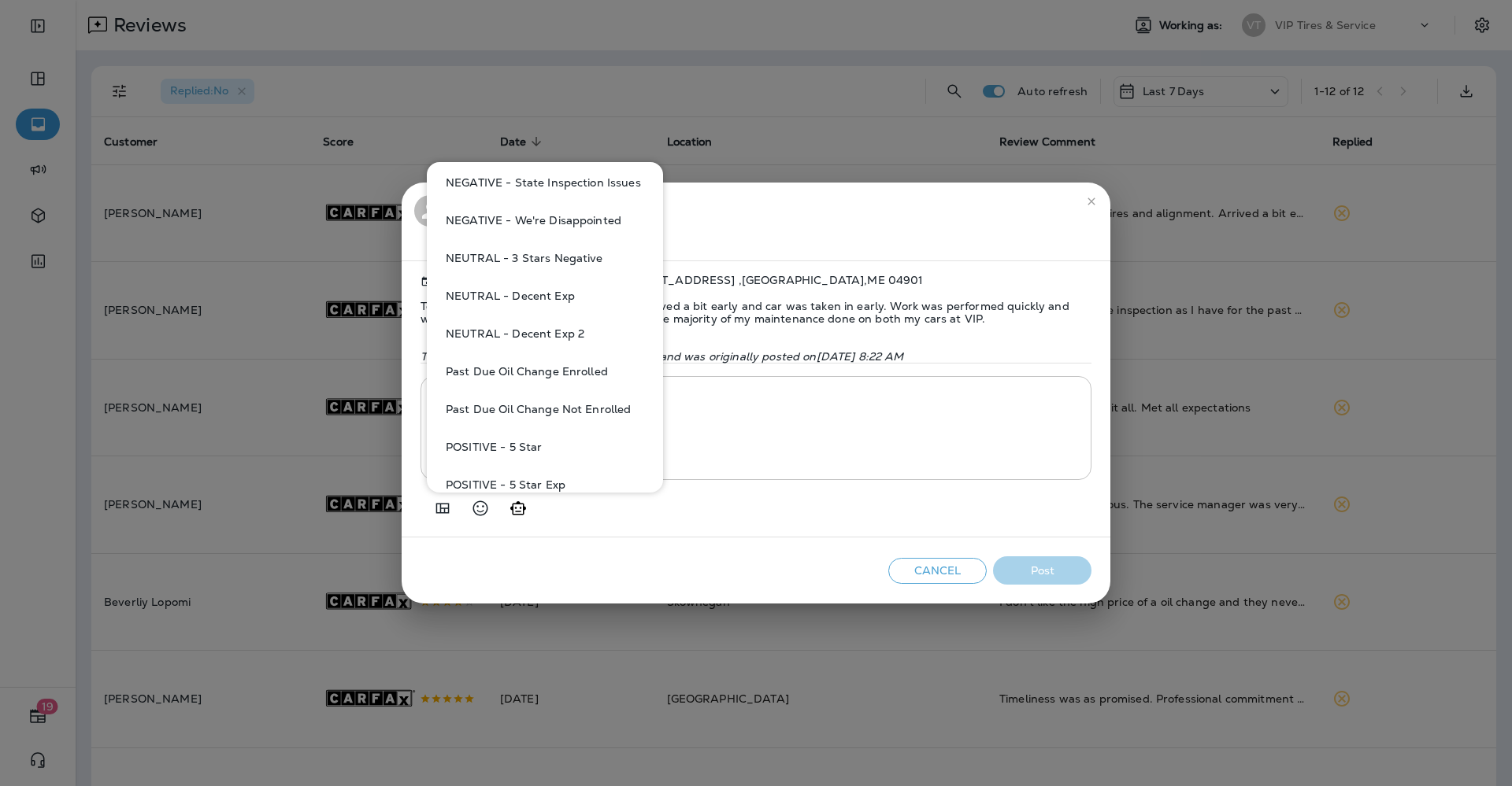
click at [534, 476] on button "POSITIVE - 5 Star Exp" at bounding box center [544, 485] width 211 height 38
type textarea "**********"
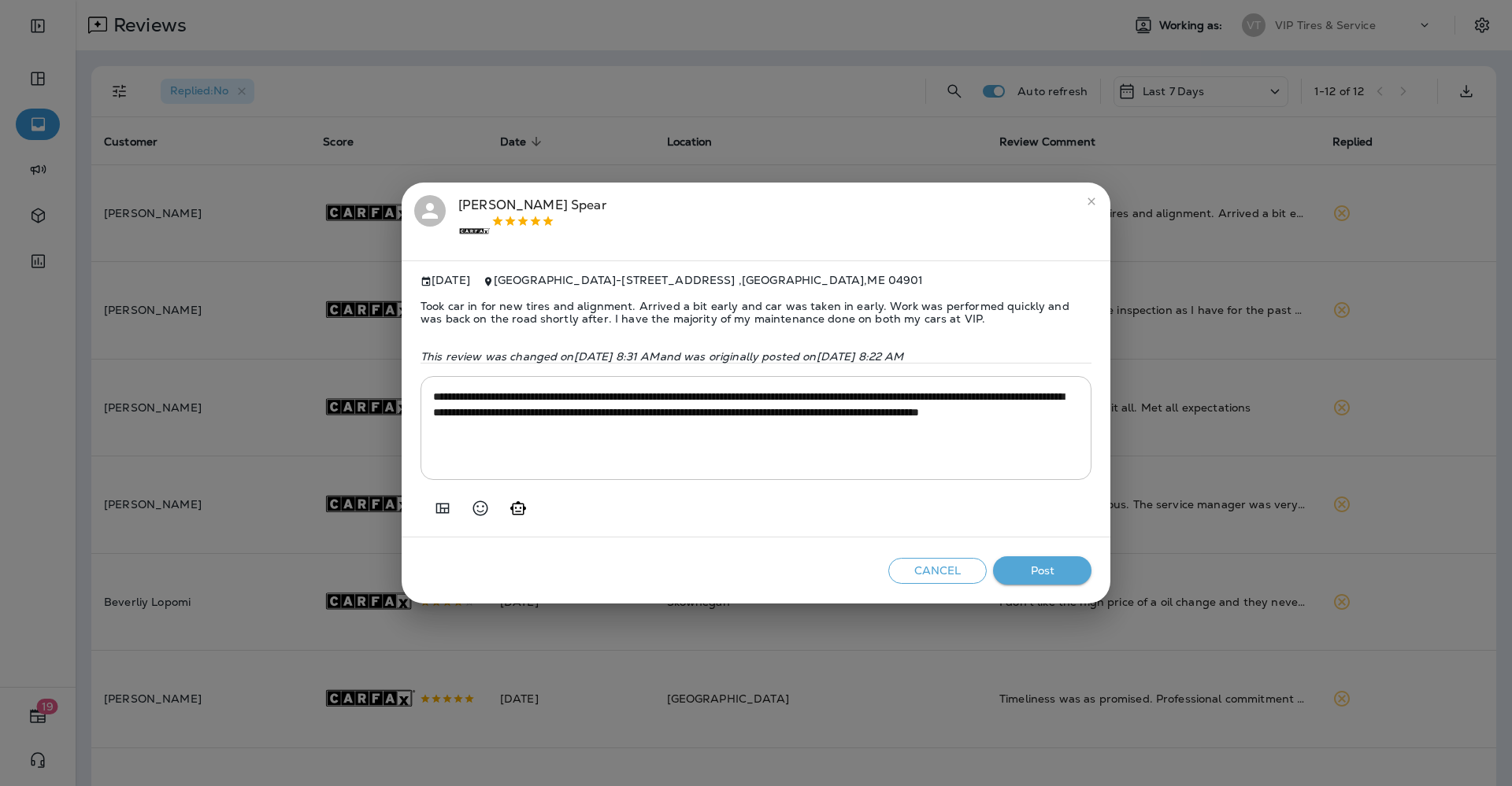
click at [1035, 575] on button "Post" at bounding box center [1042, 571] width 98 height 29
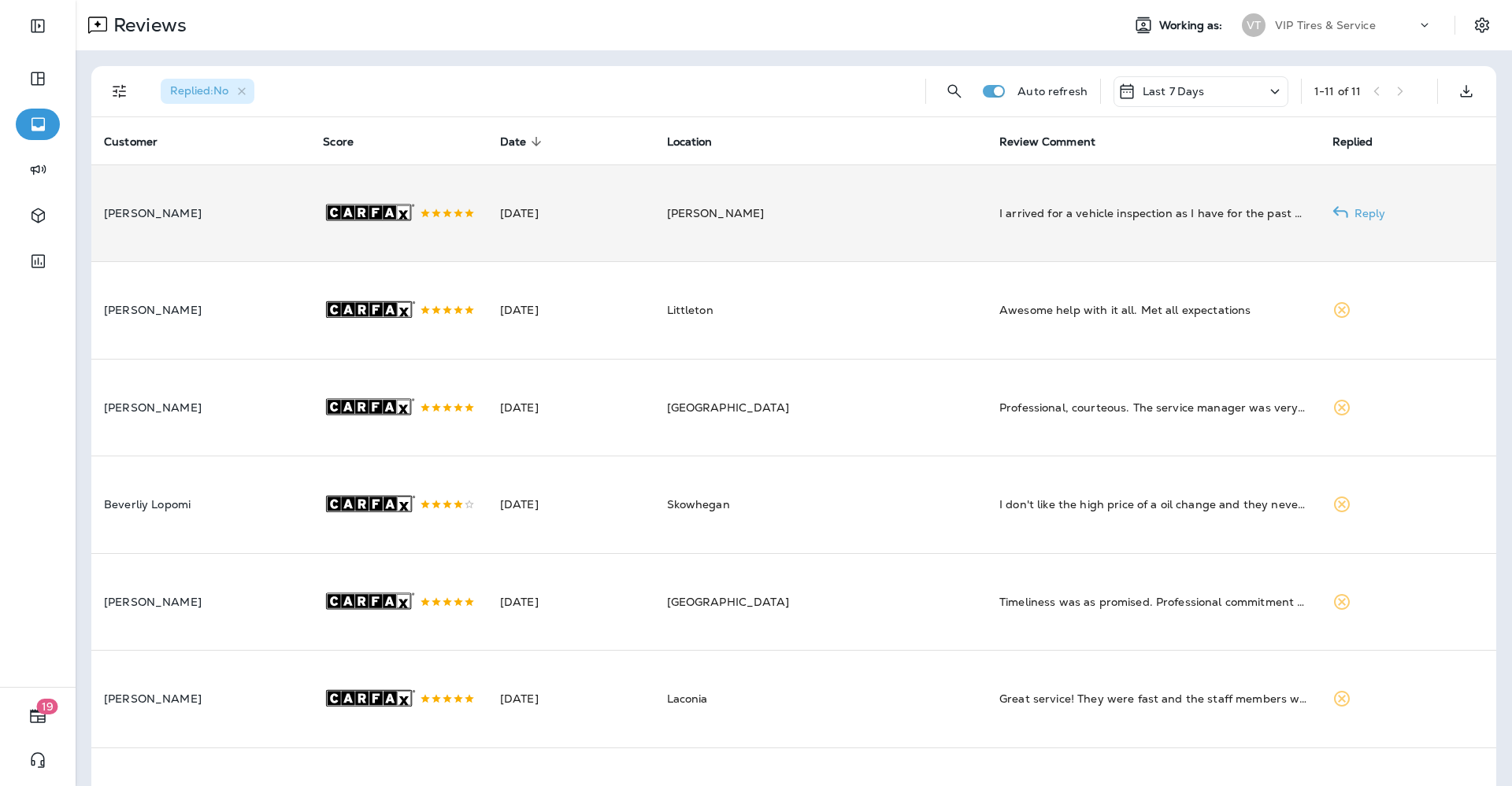
click at [563, 234] on td "[DATE]" at bounding box center [570, 213] width 167 height 97
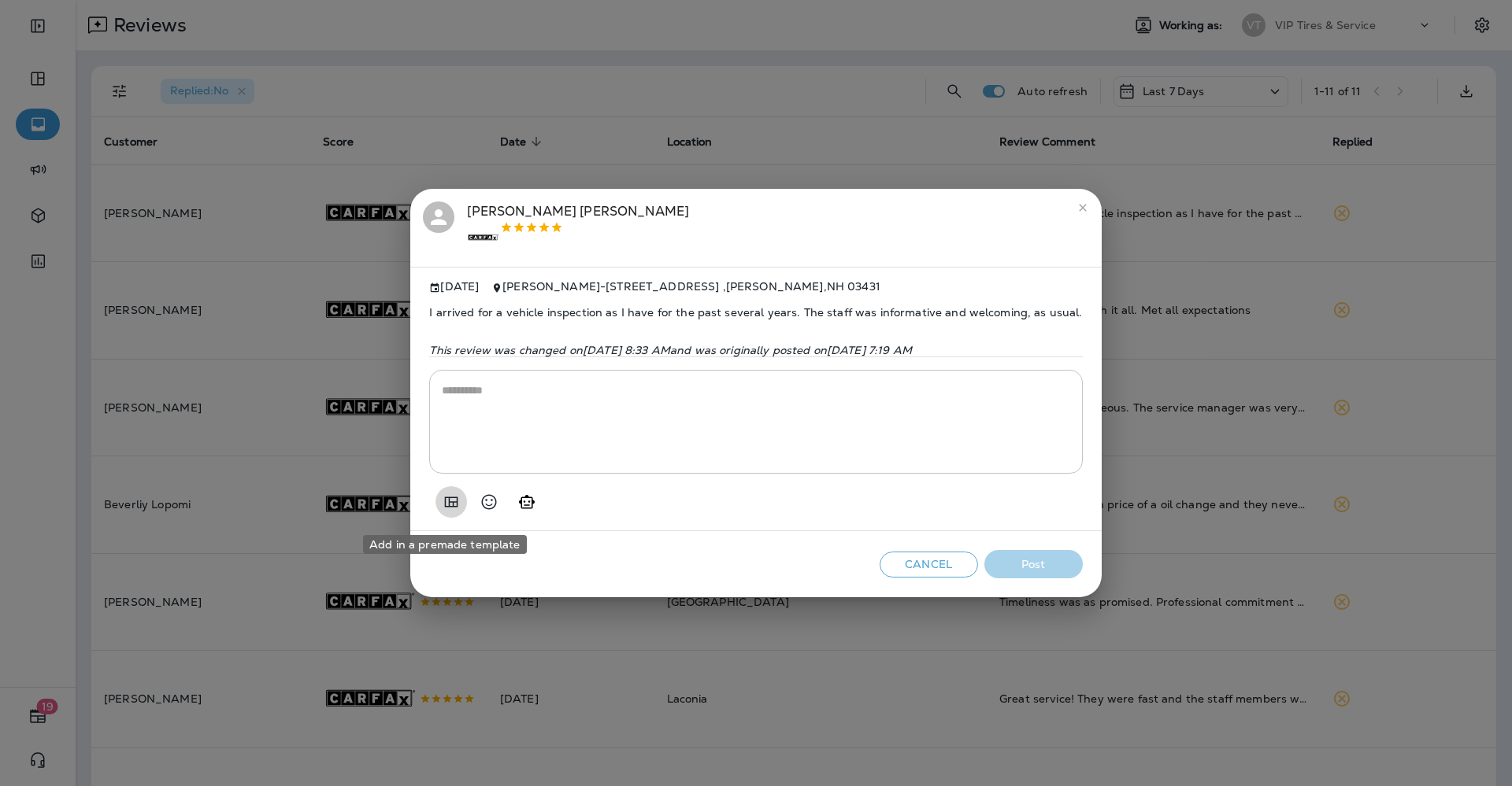
click at [445, 507] on icon "Add in a premade template" at bounding box center [451, 501] width 13 height 10
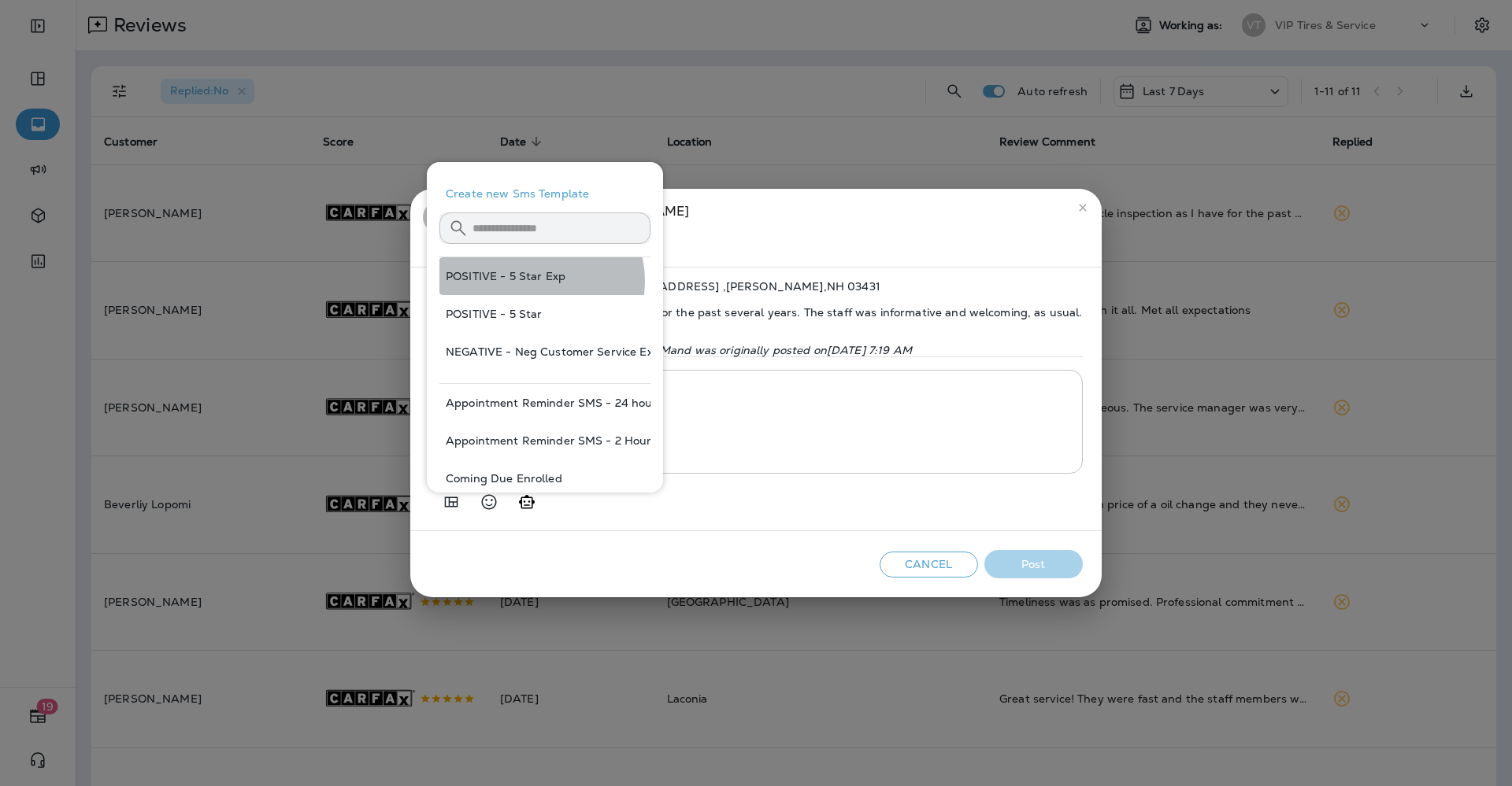
click at [540, 281] on button "POSITIVE - 5 Star Exp" at bounding box center [544, 276] width 211 height 38
type textarea "**********"
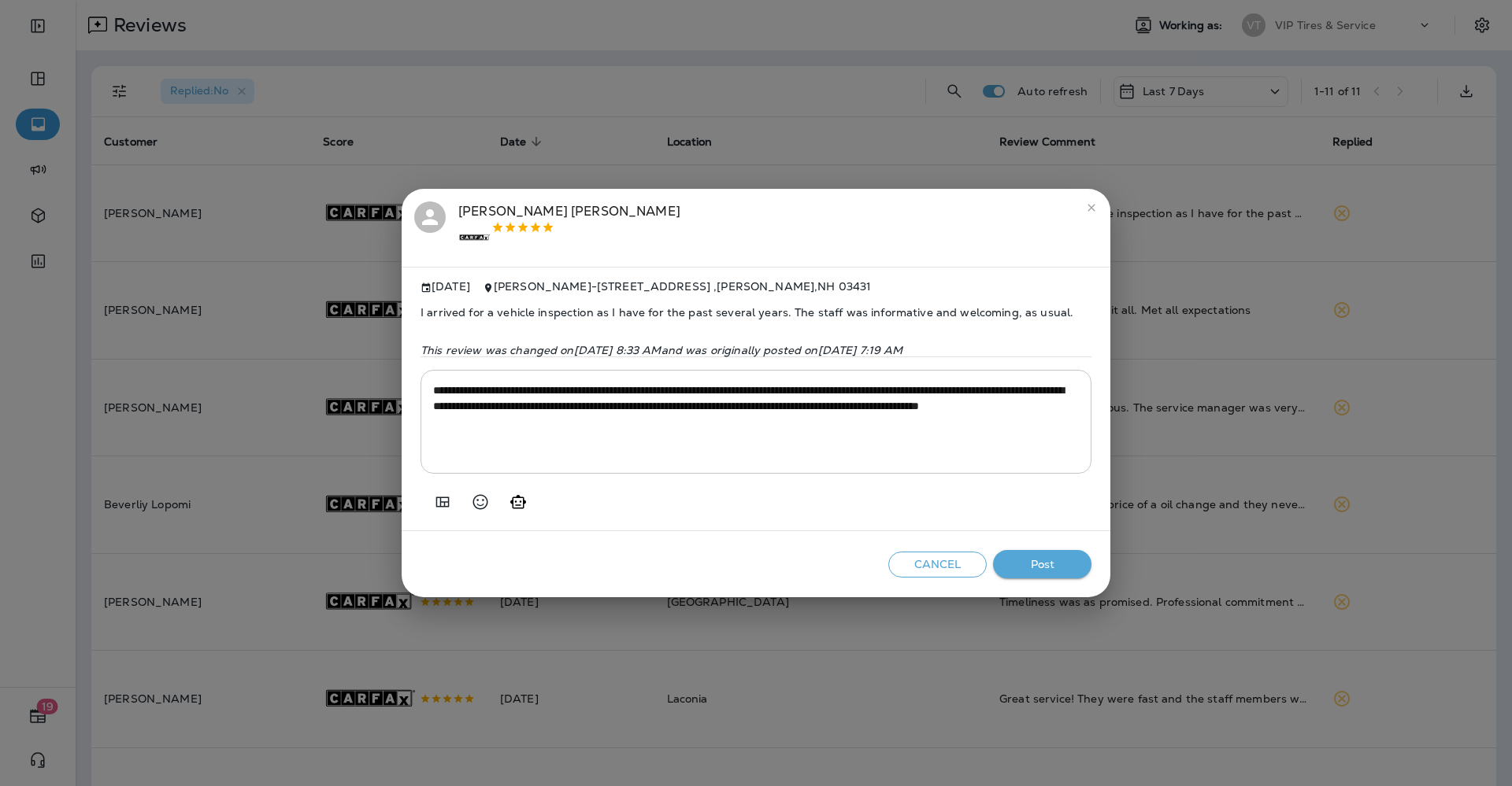
click at [1040, 565] on button "Post" at bounding box center [1042, 565] width 98 height 29
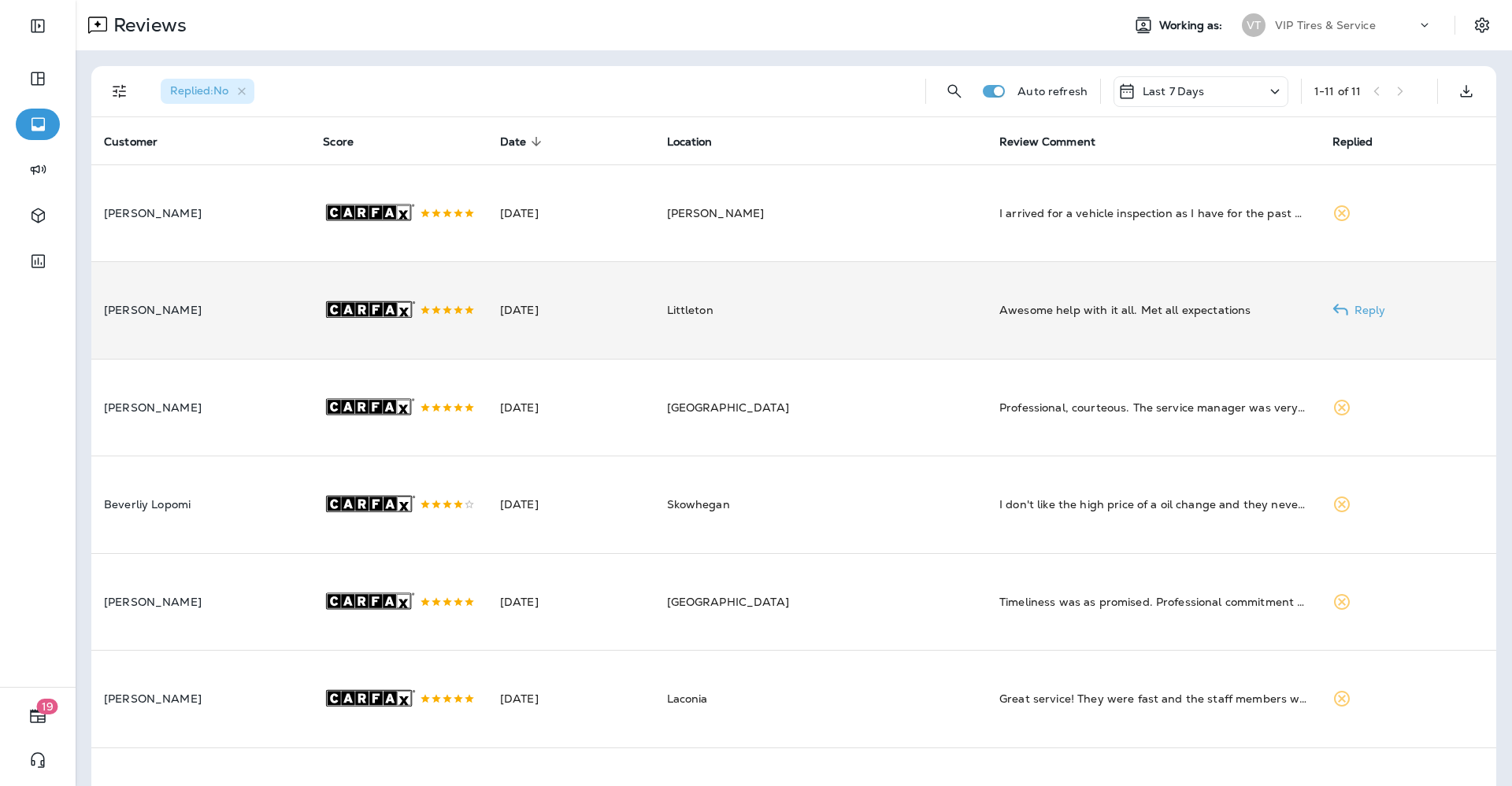
click at [521, 308] on td "[DATE]" at bounding box center [570, 310] width 167 height 97
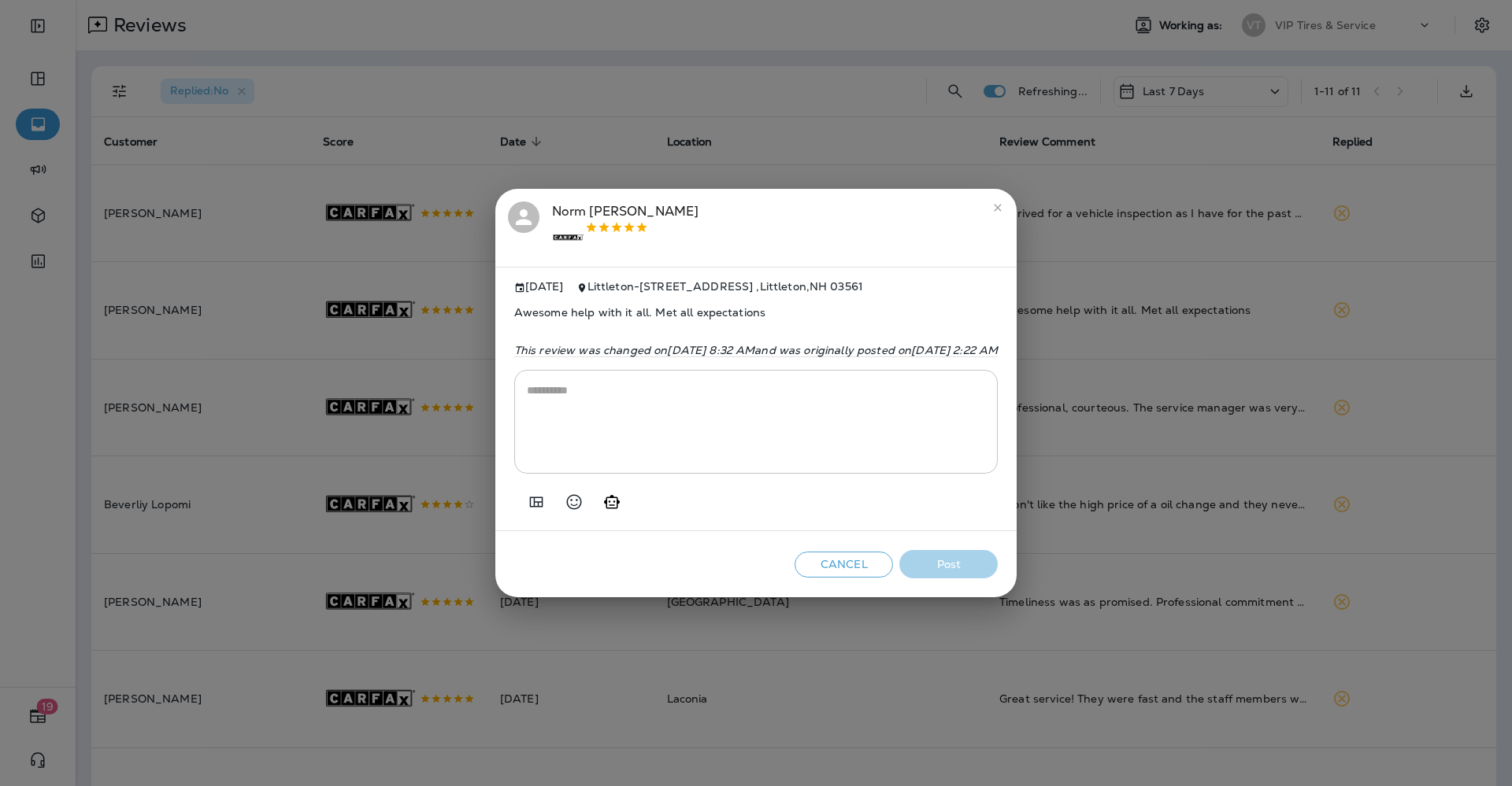
click at [529, 504] on icon "Add in a premade template" at bounding box center [536, 501] width 13 height 10
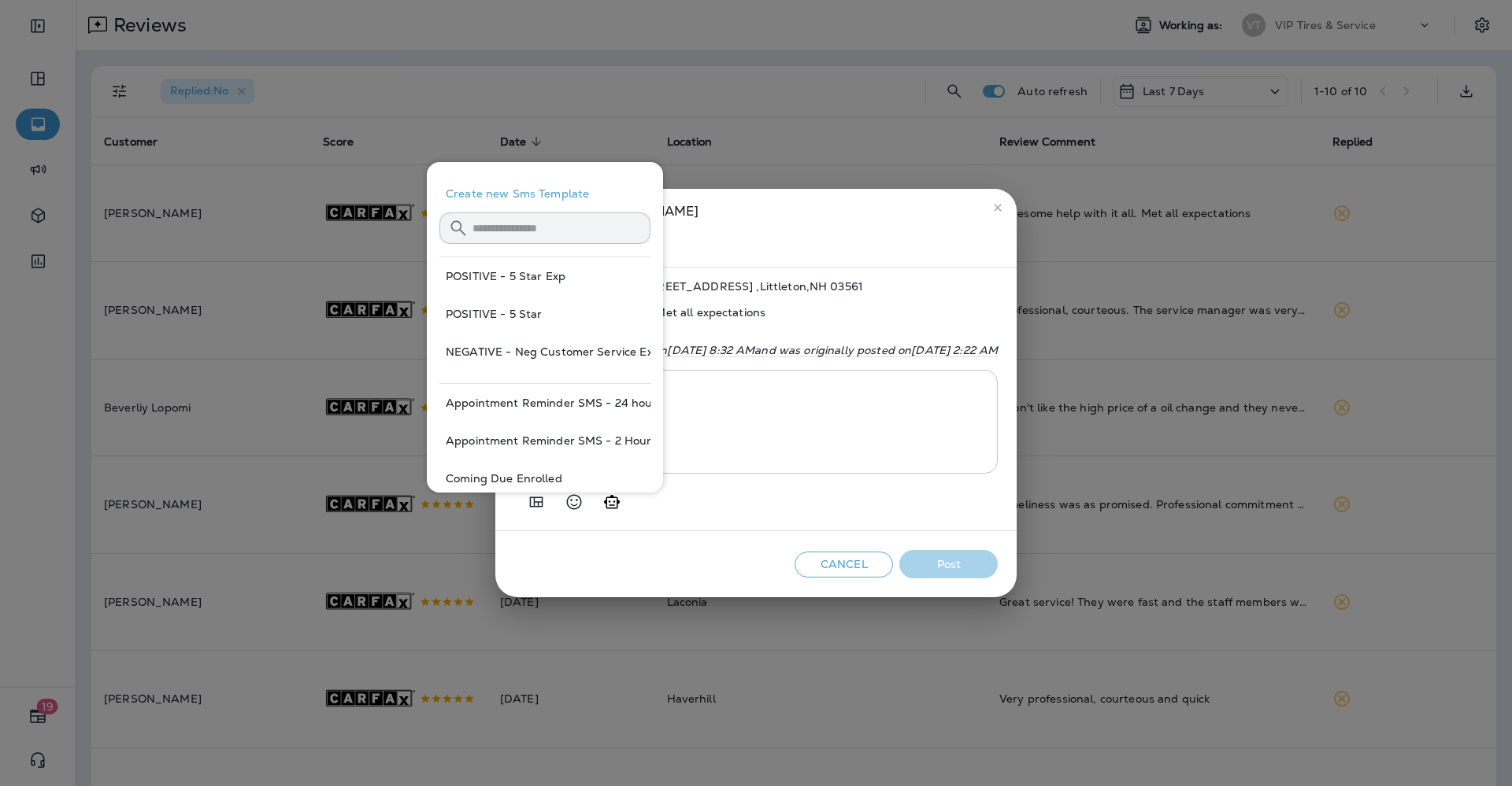
click at [476, 312] on button "POSITIVE - 5 Star" at bounding box center [544, 314] width 211 height 38
type textarea "**********"
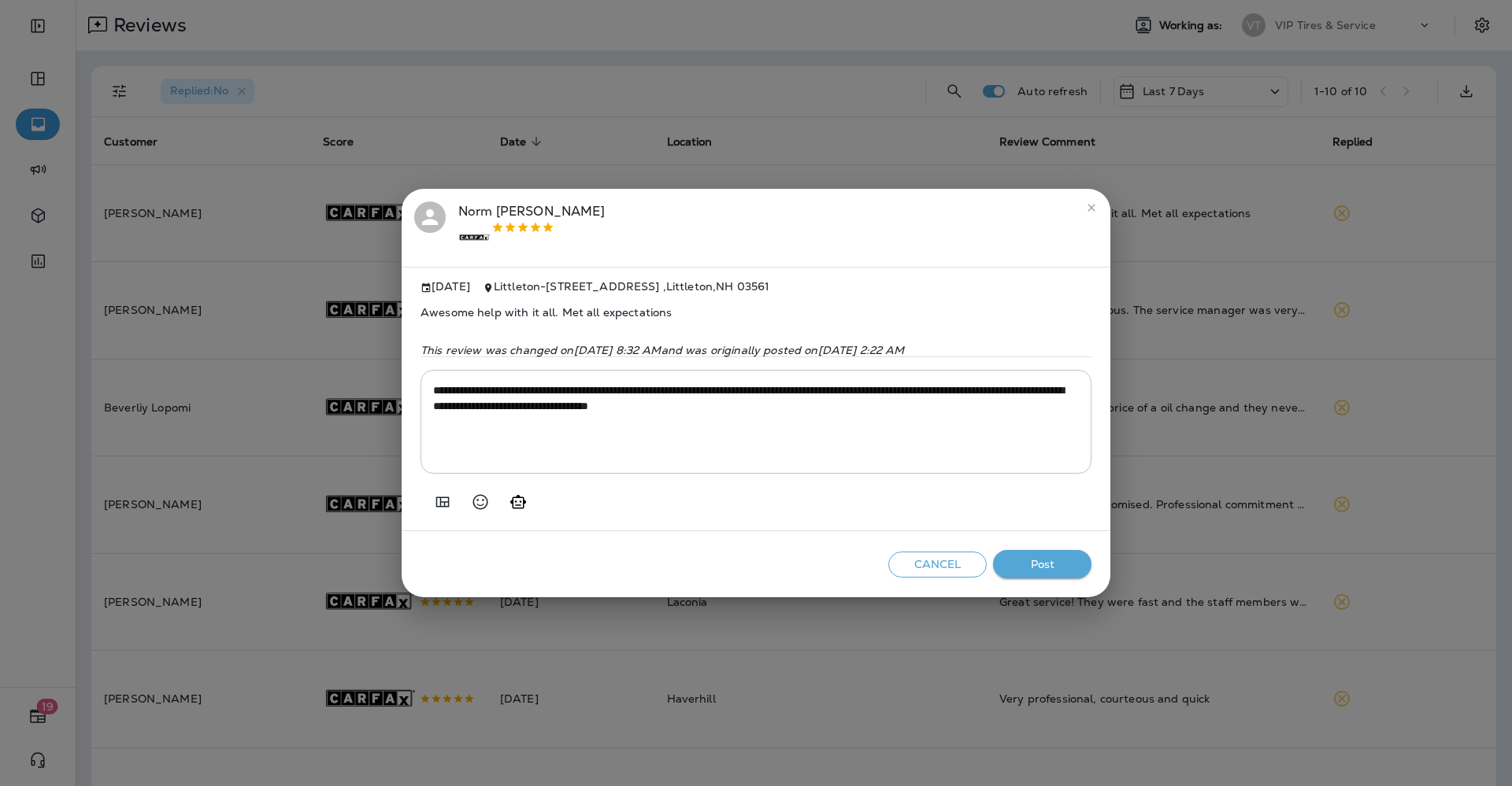
click at [1067, 573] on button "Post" at bounding box center [1042, 565] width 98 height 29
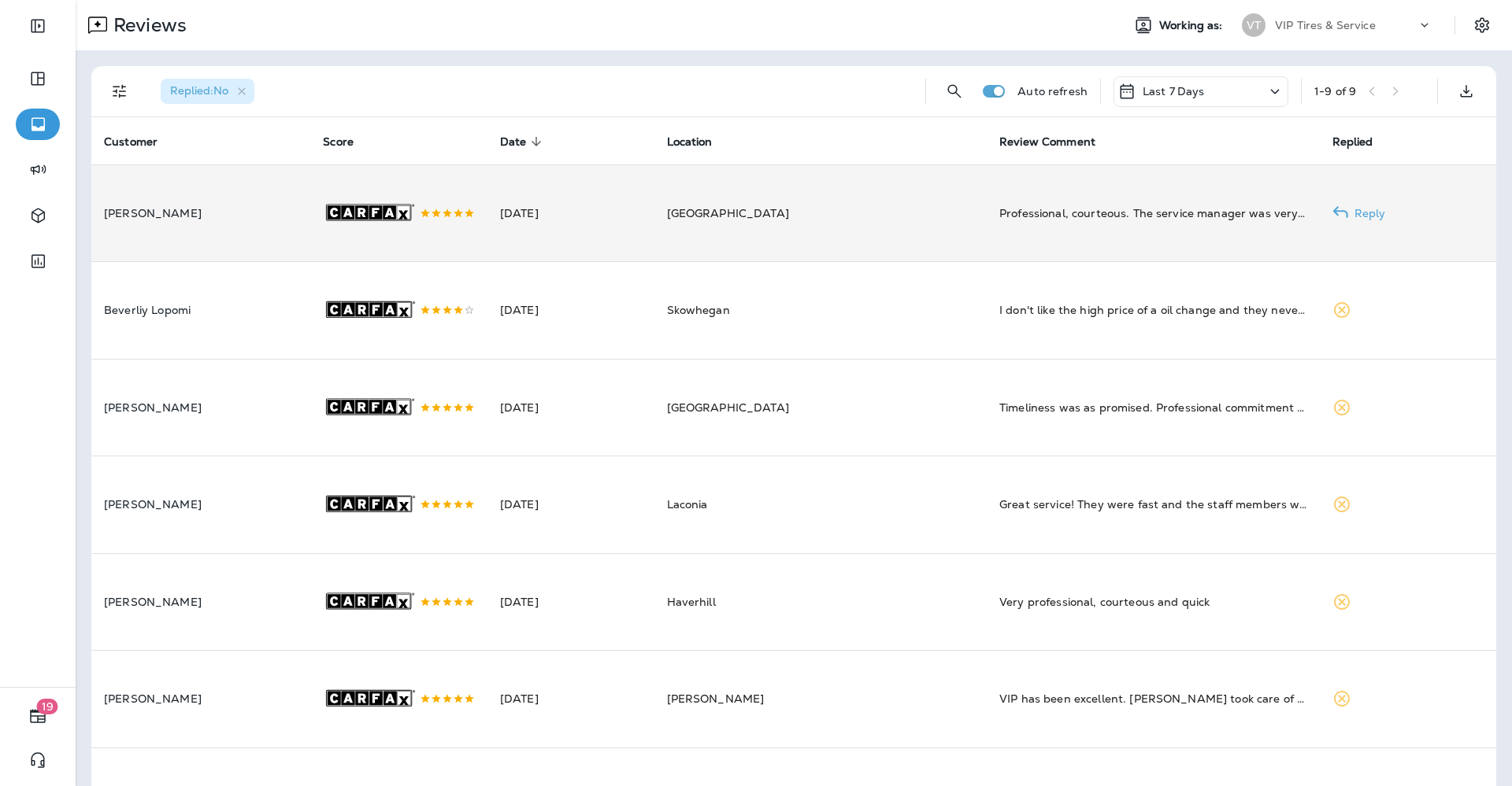
click at [654, 213] on td "[DATE]" at bounding box center [570, 213] width 167 height 97
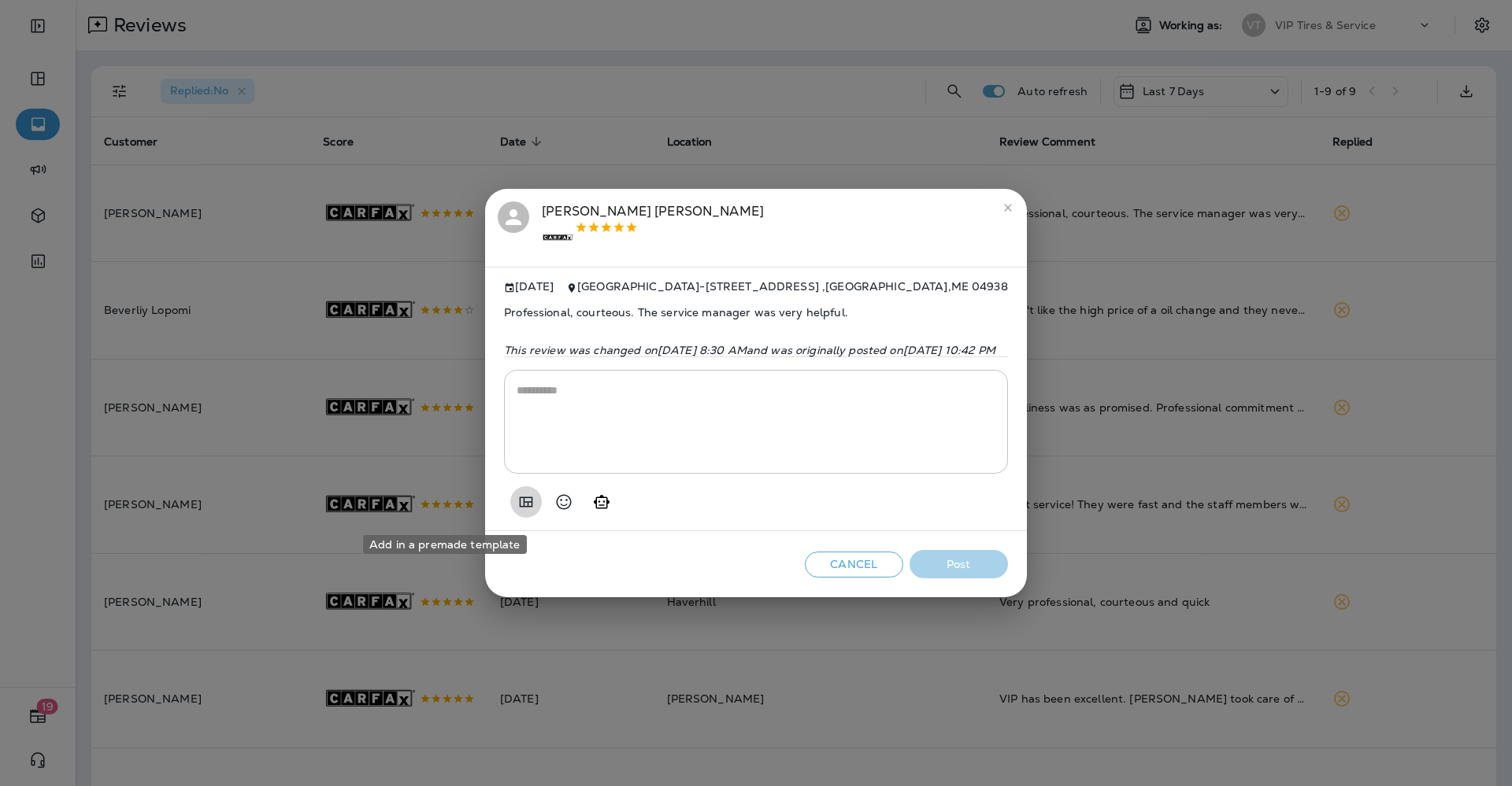
click at [517, 512] on icon "Add in a premade template" at bounding box center [526, 502] width 19 height 19
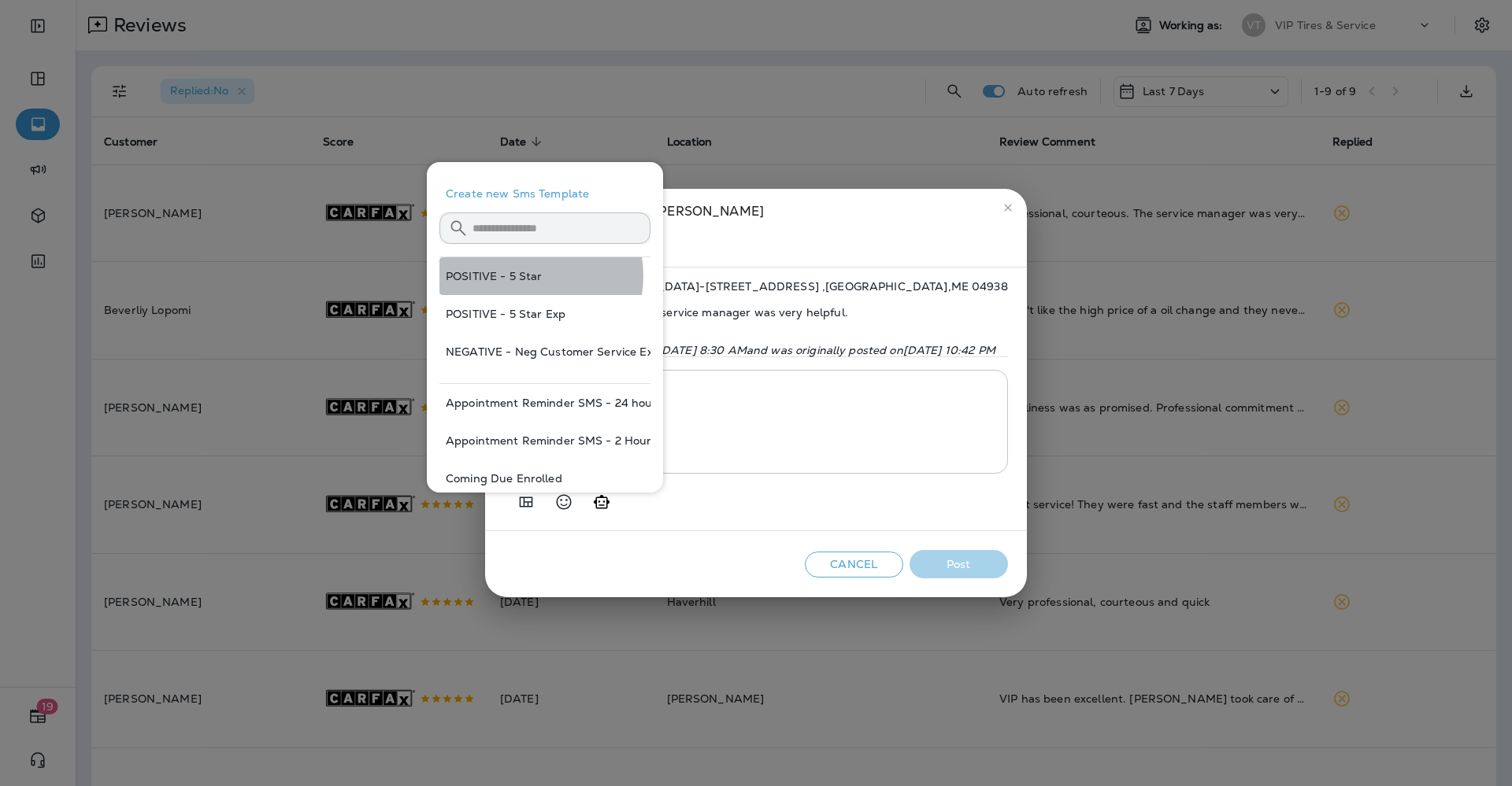
click at [524, 276] on button "POSITIVE - 5 Star" at bounding box center [544, 276] width 211 height 38
type textarea "**********"
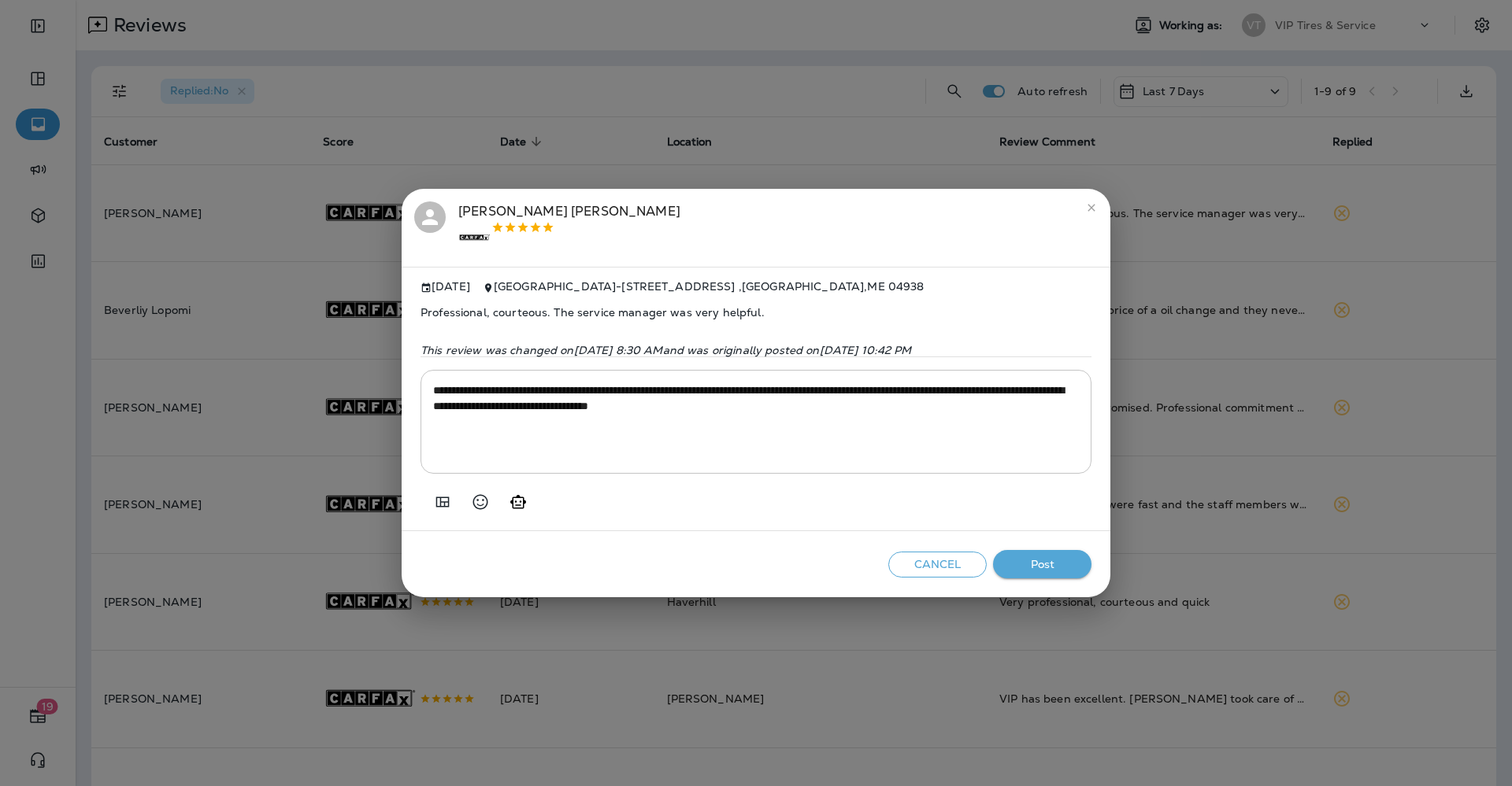
click at [1055, 561] on button "Post" at bounding box center [1042, 565] width 98 height 29
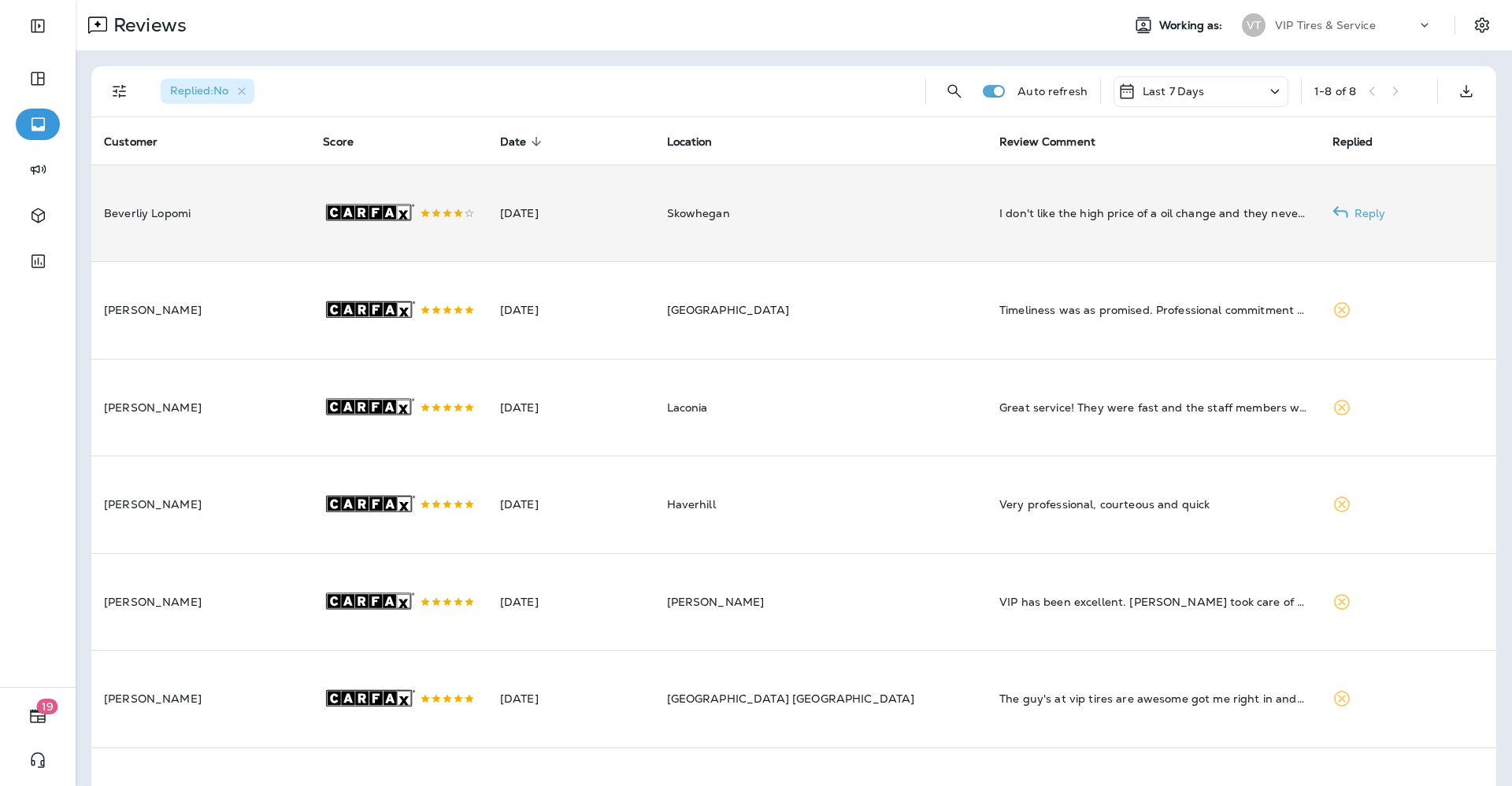
click at [999, 221] on div "I don't like the high price of a oil change and they never no how to reset the …" at bounding box center [1153, 214] width 308 height 16
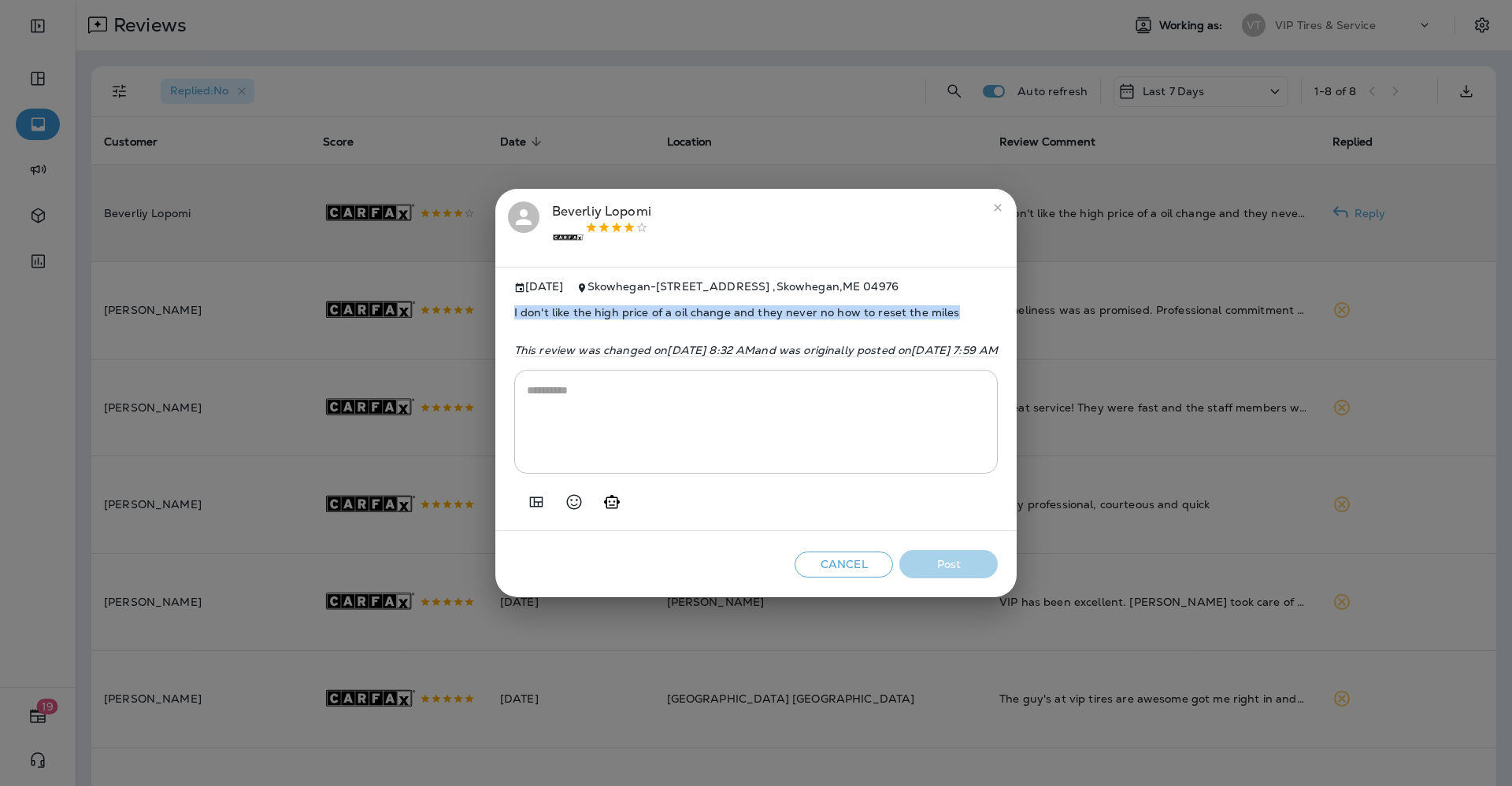
drag, startPoint x: 879, startPoint y: 312, endPoint x: 413, endPoint y: 307, distance: 466.0
click at [495, 307] on div "[DATE] Skowhegan - [STREET_ADDRESS] I don't like the high price of a oil change…" at bounding box center [756, 399] width 522 height 264
copy span "I don't like the high price of a oil change and they never no how to reset the …"
click at [527, 508] on icon "Add in a premade template" at bounding box center [536, 502] width 19 height 19
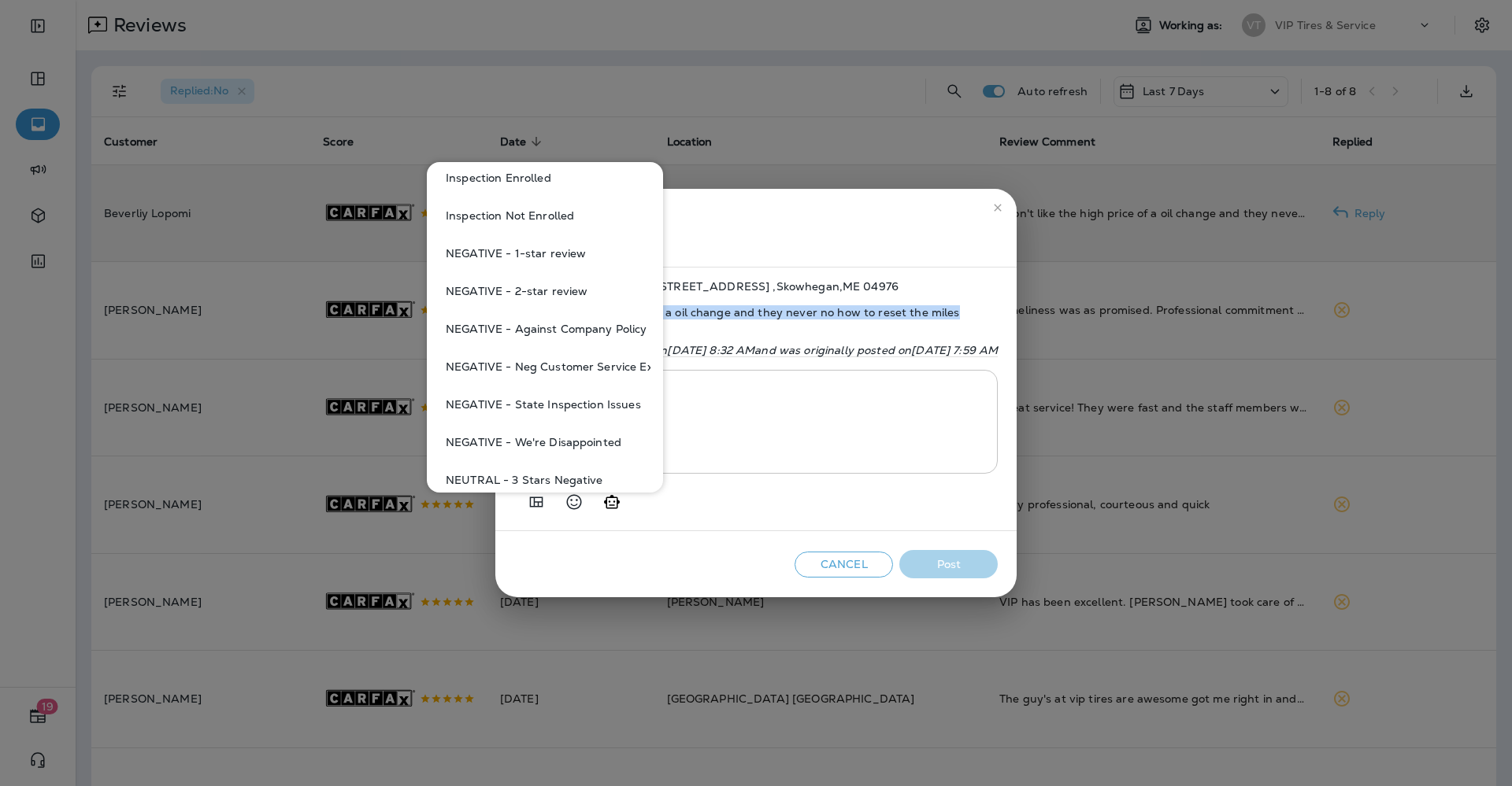
scroll to position [689, 0]
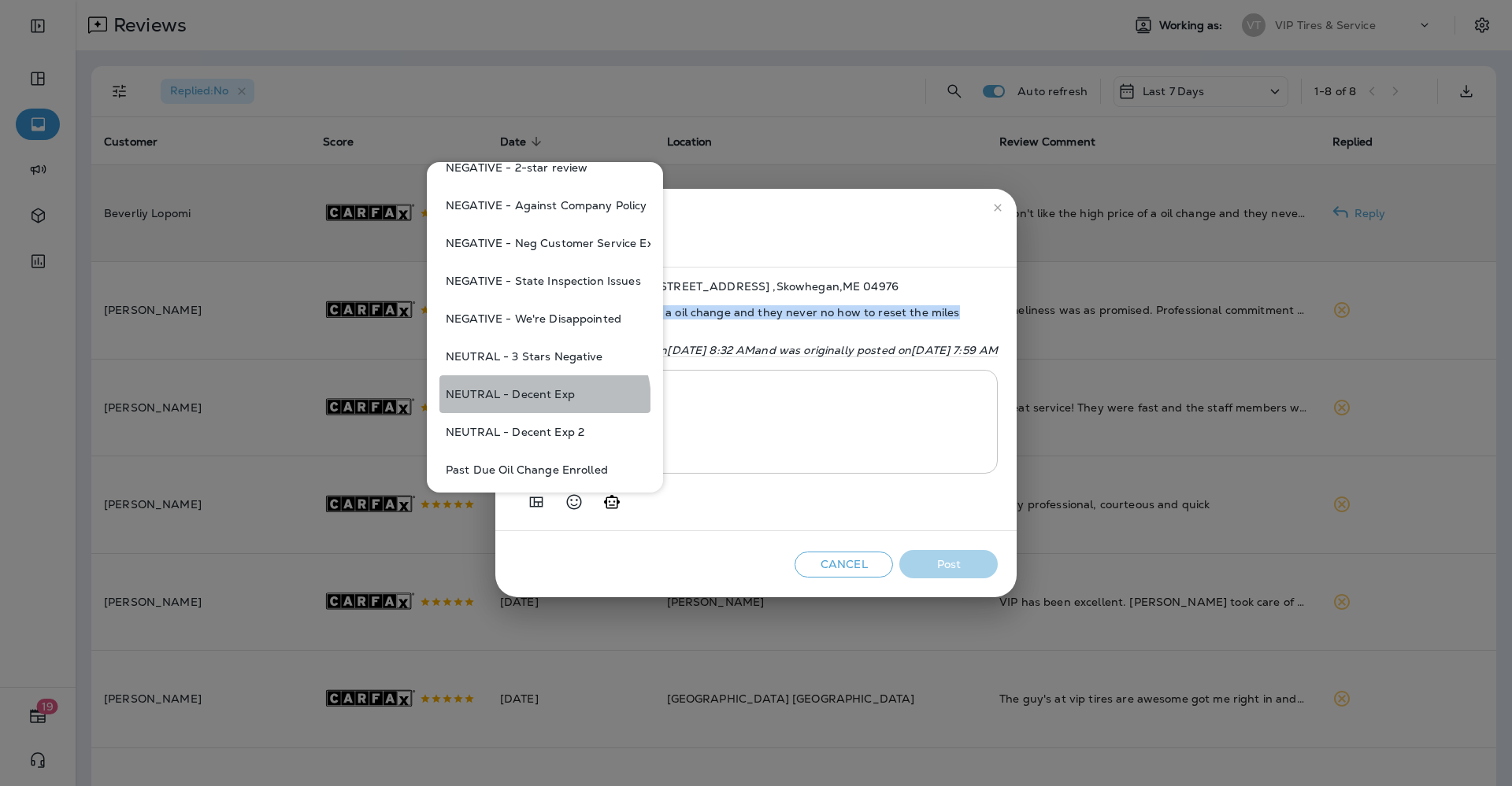
click at [544, 402] on button "NEUTRAL - Decent Exp" at bounding box center [544, 395] width 211 height 38
type textarea "**********"
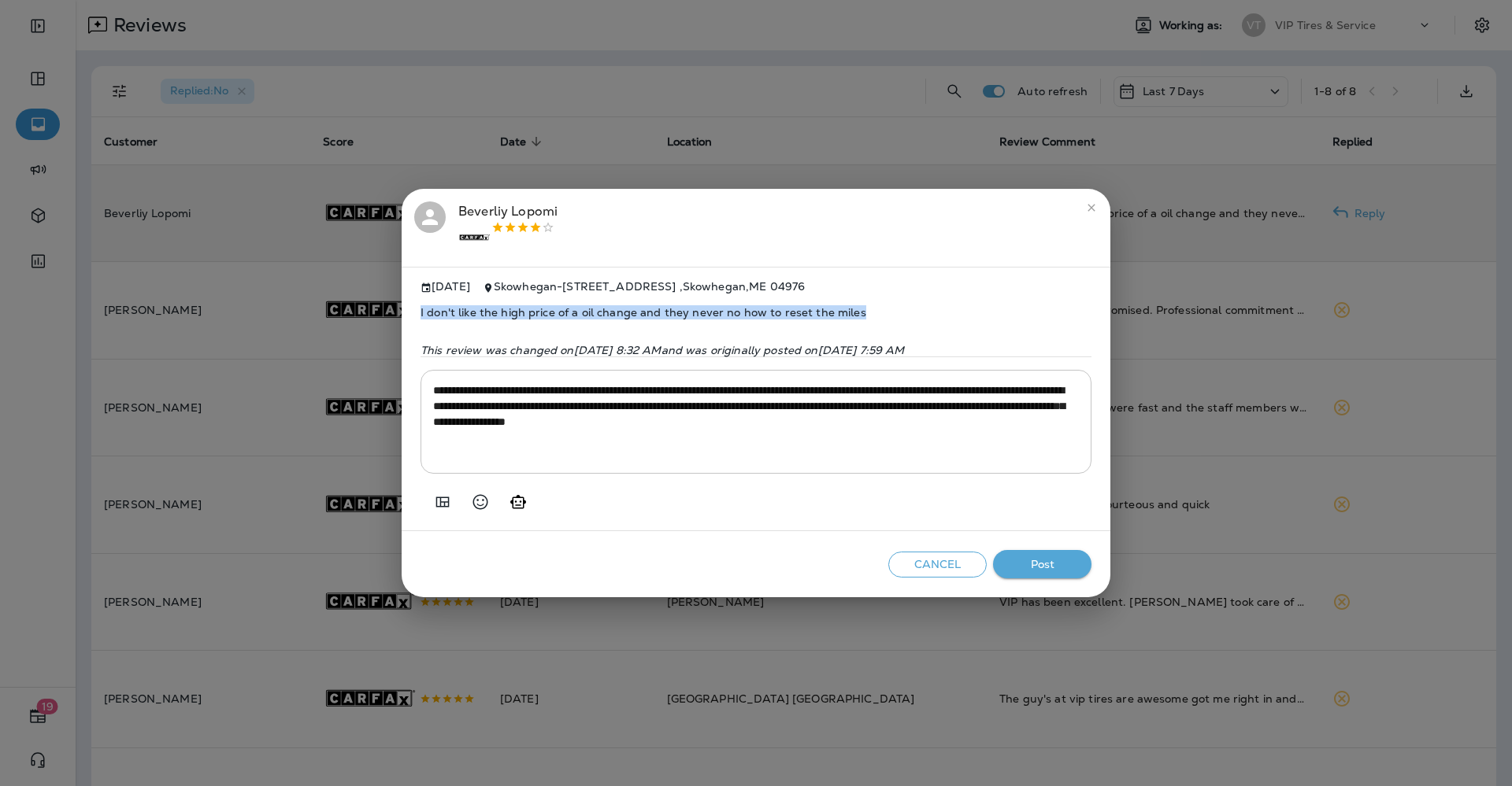
click at [1036, 566] on button "Post" at bounding box center [1042, 565] width 98 height 29
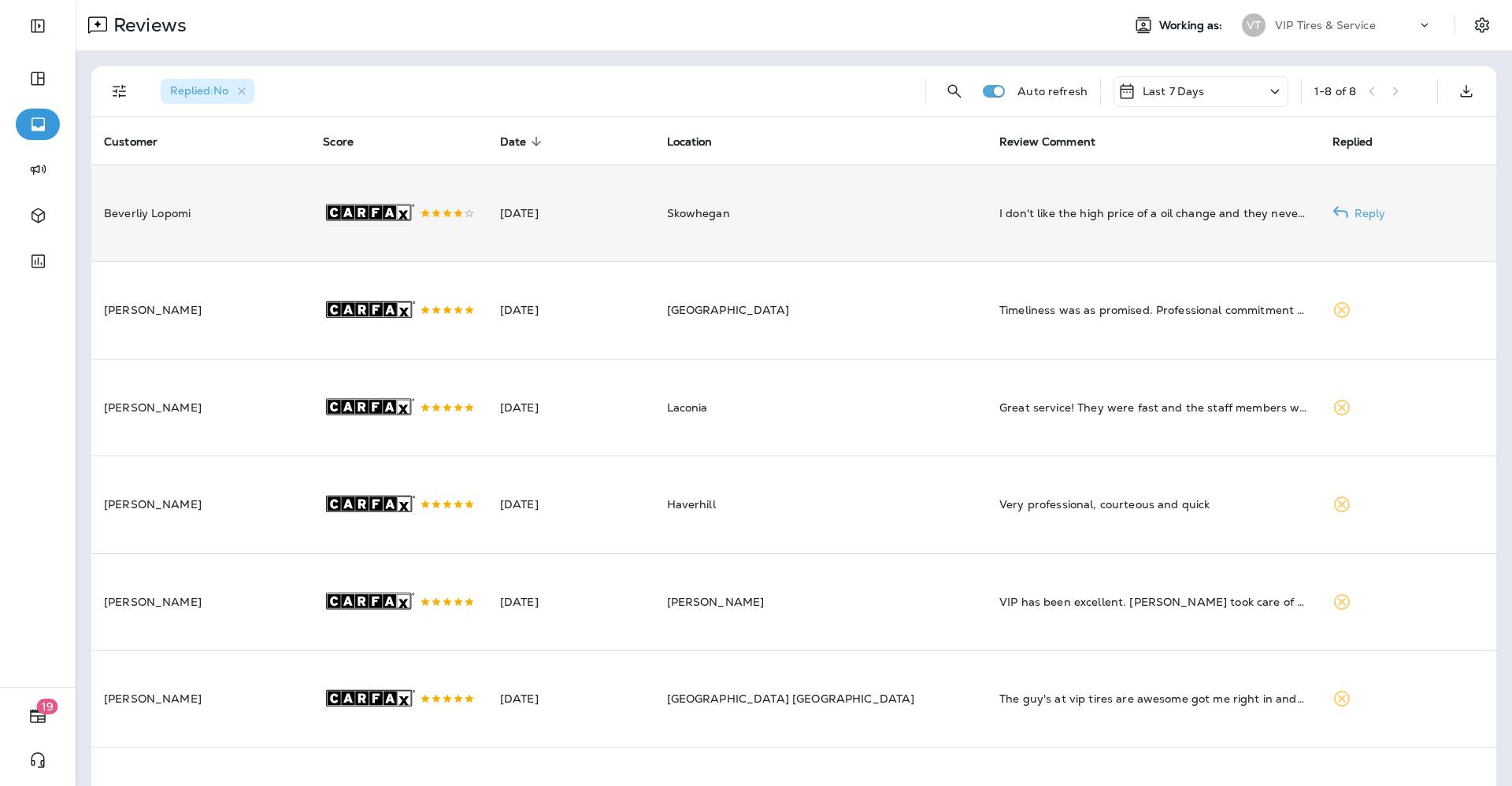
click at [249, 217] on p "Beverliy Lopomi" at bounding box center [200, 214] width 194 height 13
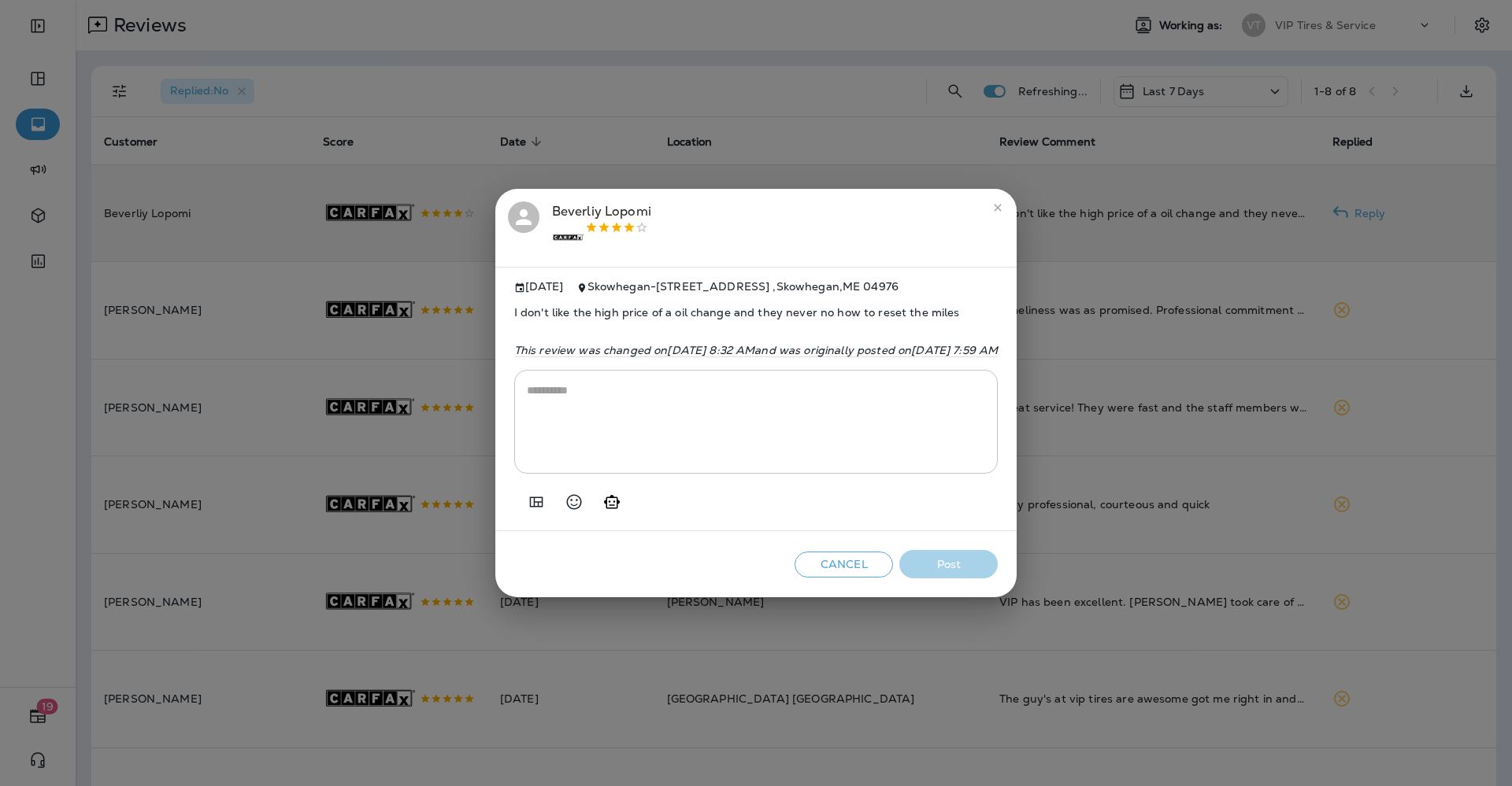
click at [552, 210] on div "Beverliy Lopomi .st0{fill-rule:evenodd;clip-rule:evenodd;fill:#FFFFFF;} .st1{fi…" at bounding box center [601, 229] width 99 height 54
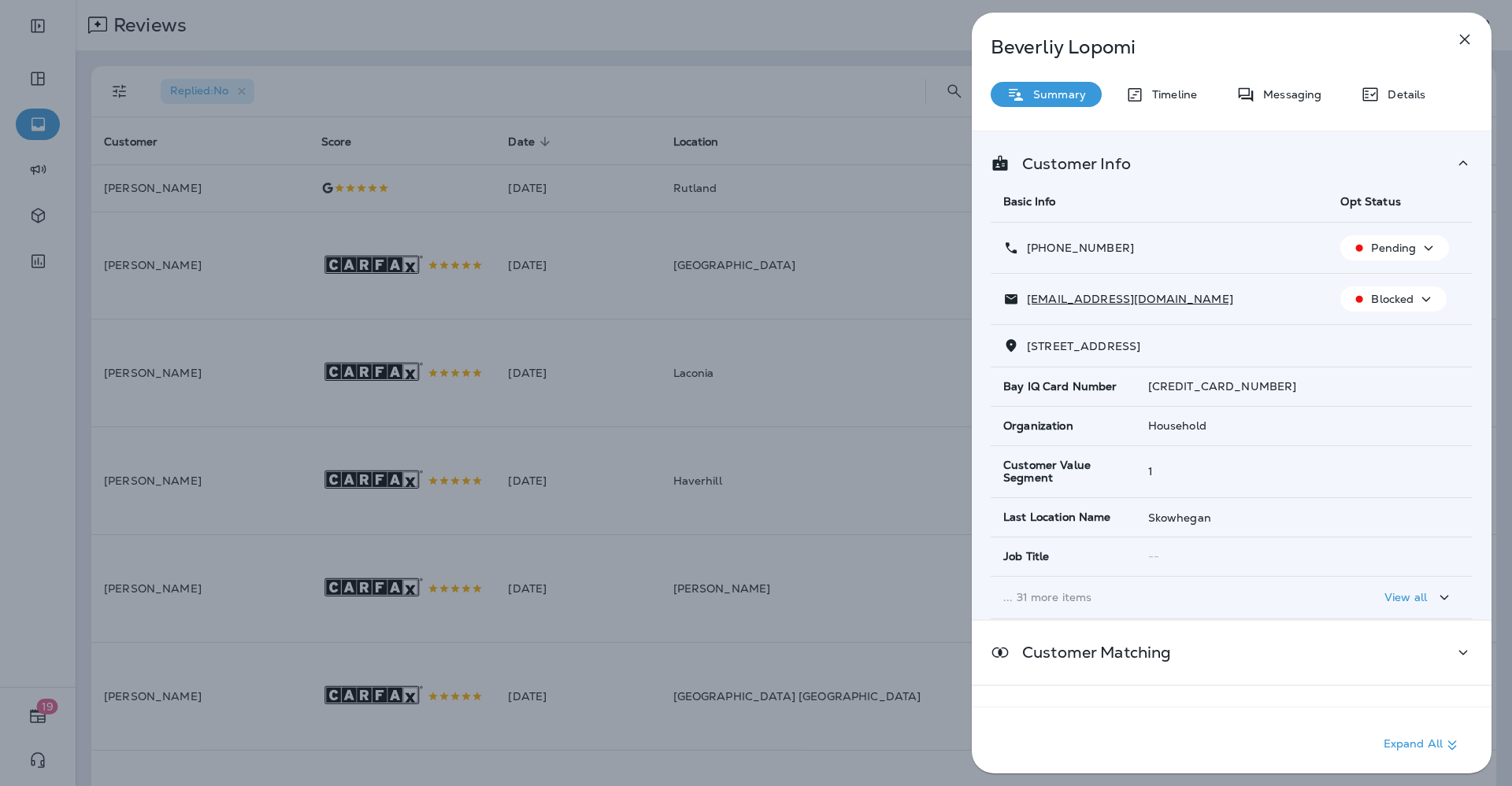
drag, startPoint x: 1117, startPoint y: 248, endPoint x: 1040, endPoint y: 264, distance: 78.6
click at [1040, 264] on td "[PHONE_NUMBER]" at bounding box center [1159, 248] width 337 height 51
copy p "[PHONE_NUMBER]"
drag, startPoint x: 1162, startPoint y: 296, endPoint x: 1025, endPoint y: 307, distance: 137.4
click at [1025, 307] on td "[EMAIL_ADDRESS][DOMAIN_NAME]" at bounding box center [1159, 299] width 337 height 51
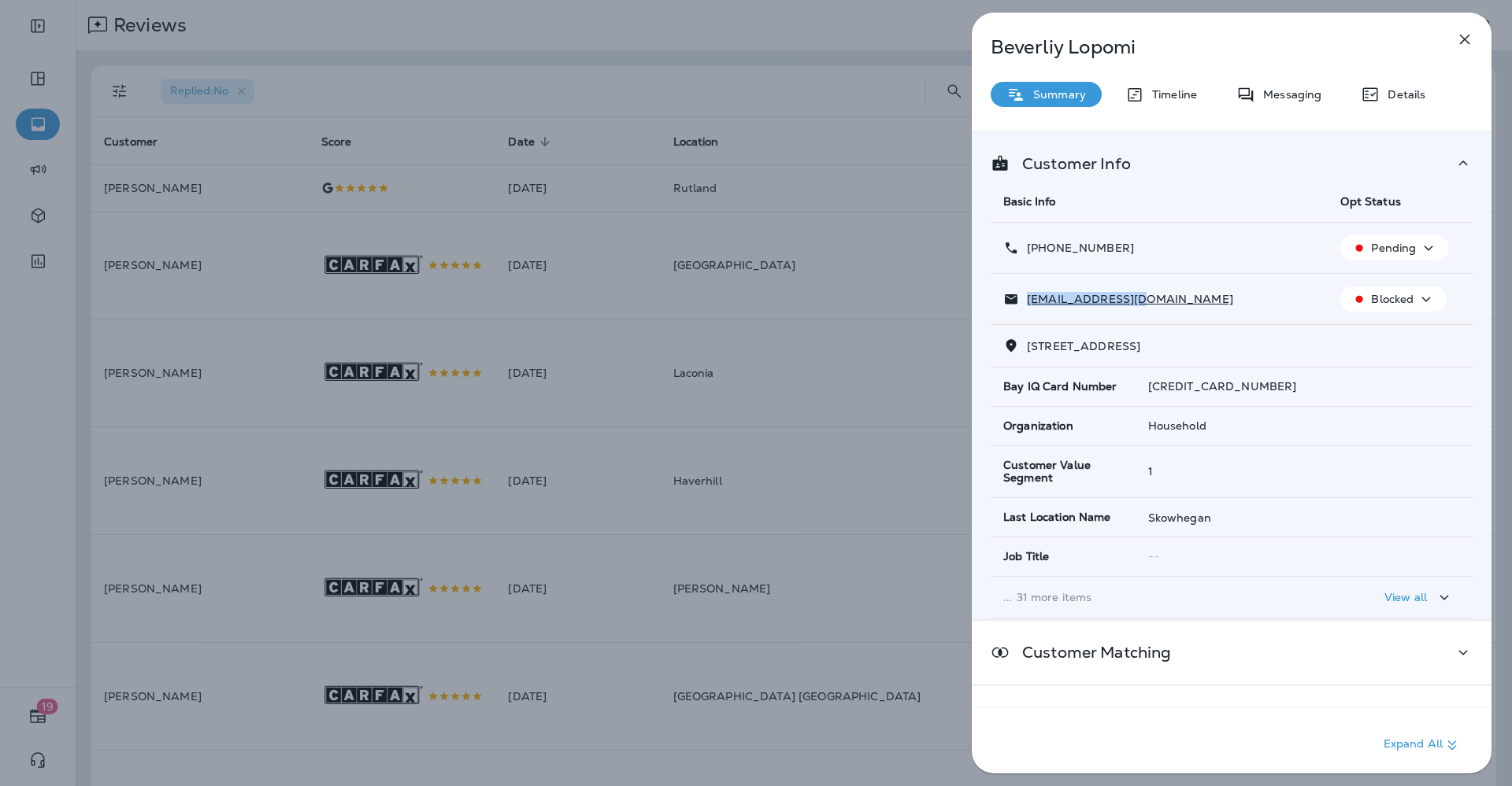
copy p "[EMAIL_ADDRESS][DOMAIN_NAME]"
click at [415, 113] on div "Beverliy Lopomi Summary Timeline Messaging Details Customer Info Basic Info Opt…" at bounding box center [756, 393] width 1512 height 786
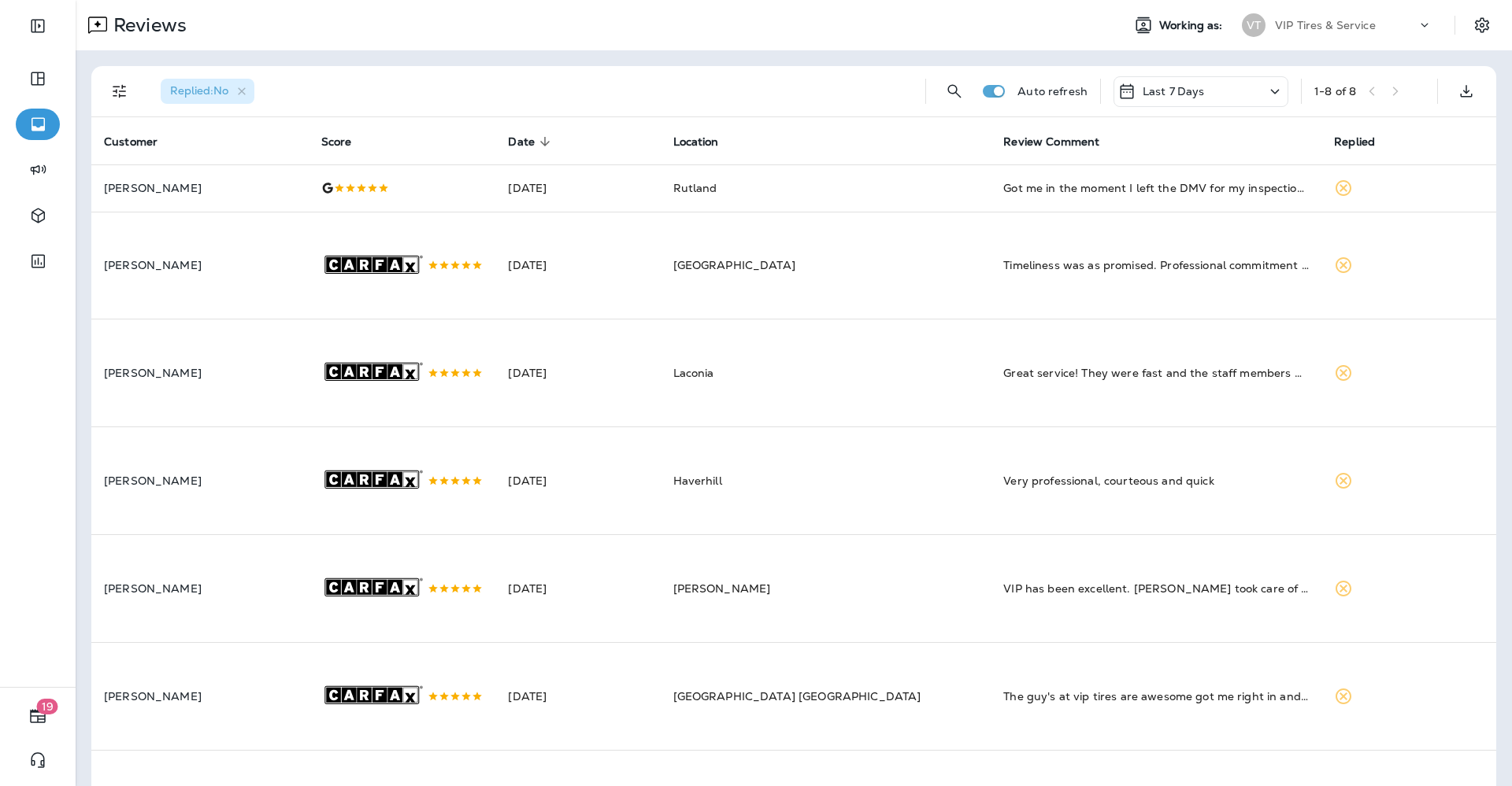
click at [478, 310] on div ".st0{fill-rule:evenodd;clip-rule:evenodd;fill:#FFFFFF;} .st1{fill-rule:evenodd;…" at bounding box center [402, 266] width 162 height 107
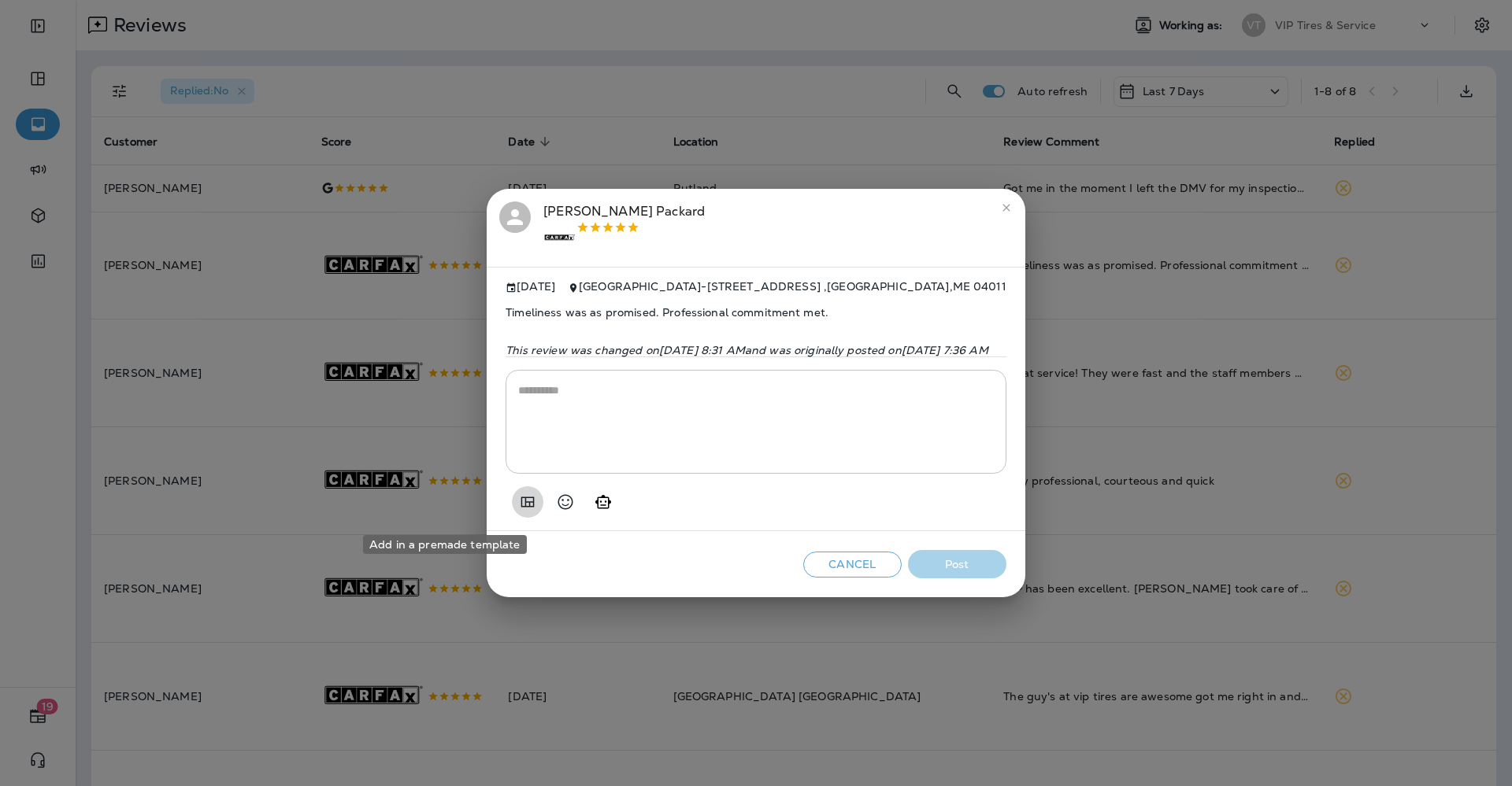
click at [518, 512] on icon "Add in a premade template" at bounding box center [528, 502] width 19 height 19
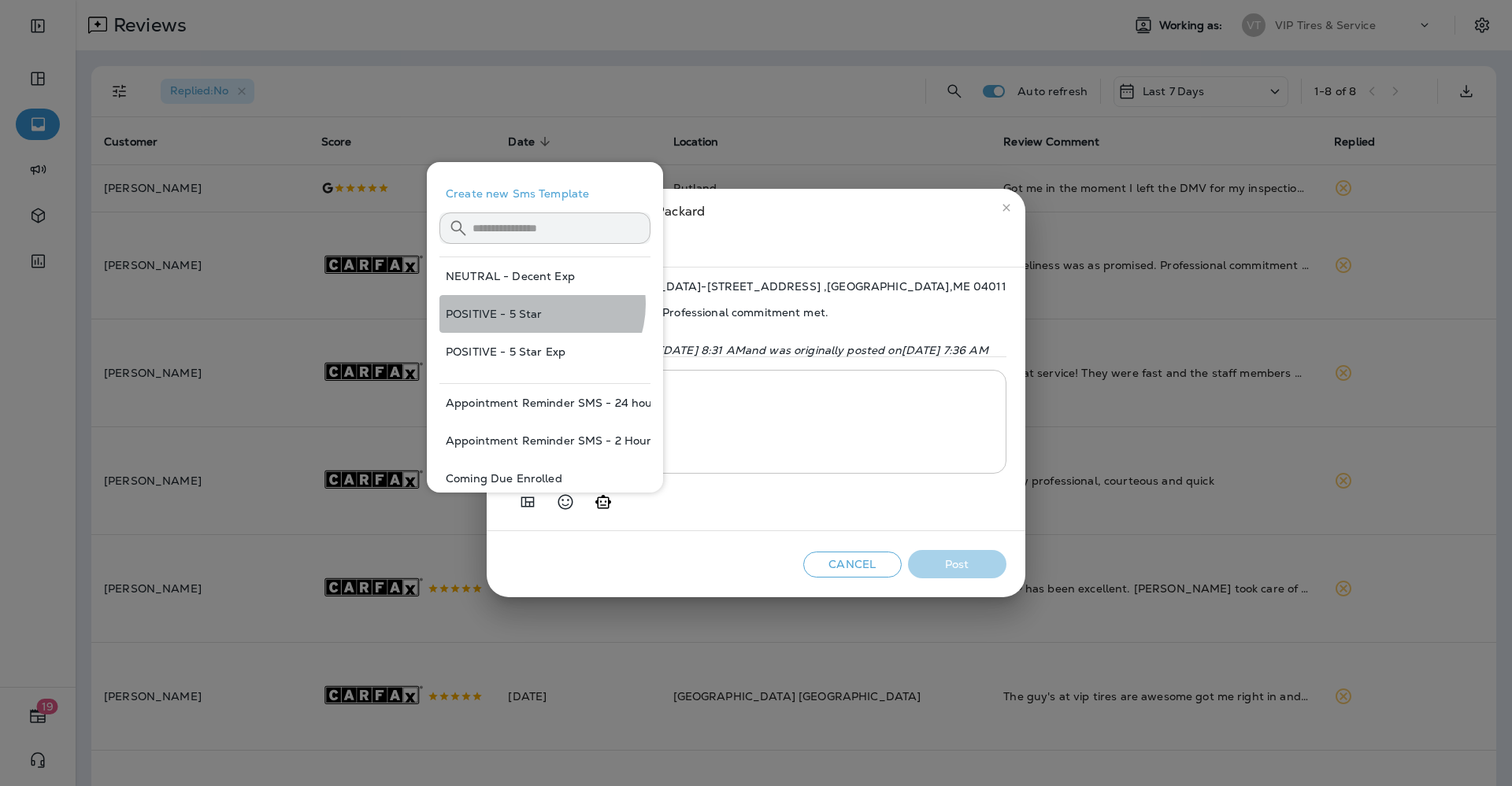
click at [539, 304] on button "POSITIVE - 5 Star" at bounding box center [544, 314] width 211 height 38
type textarea "**********"
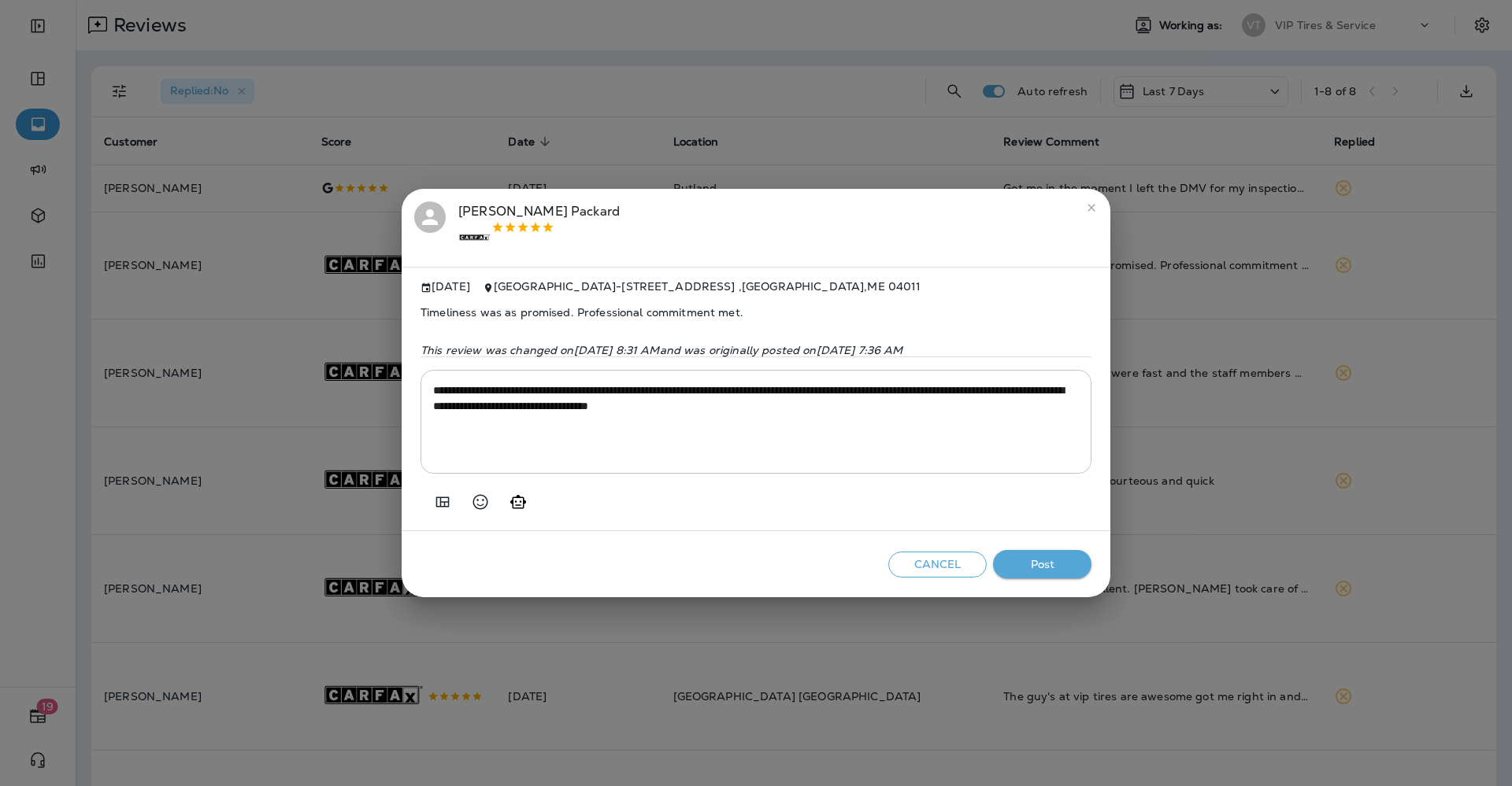
click at [1063, 578] on button "Post" at bounding box center [1042, 565] width 98 height 29
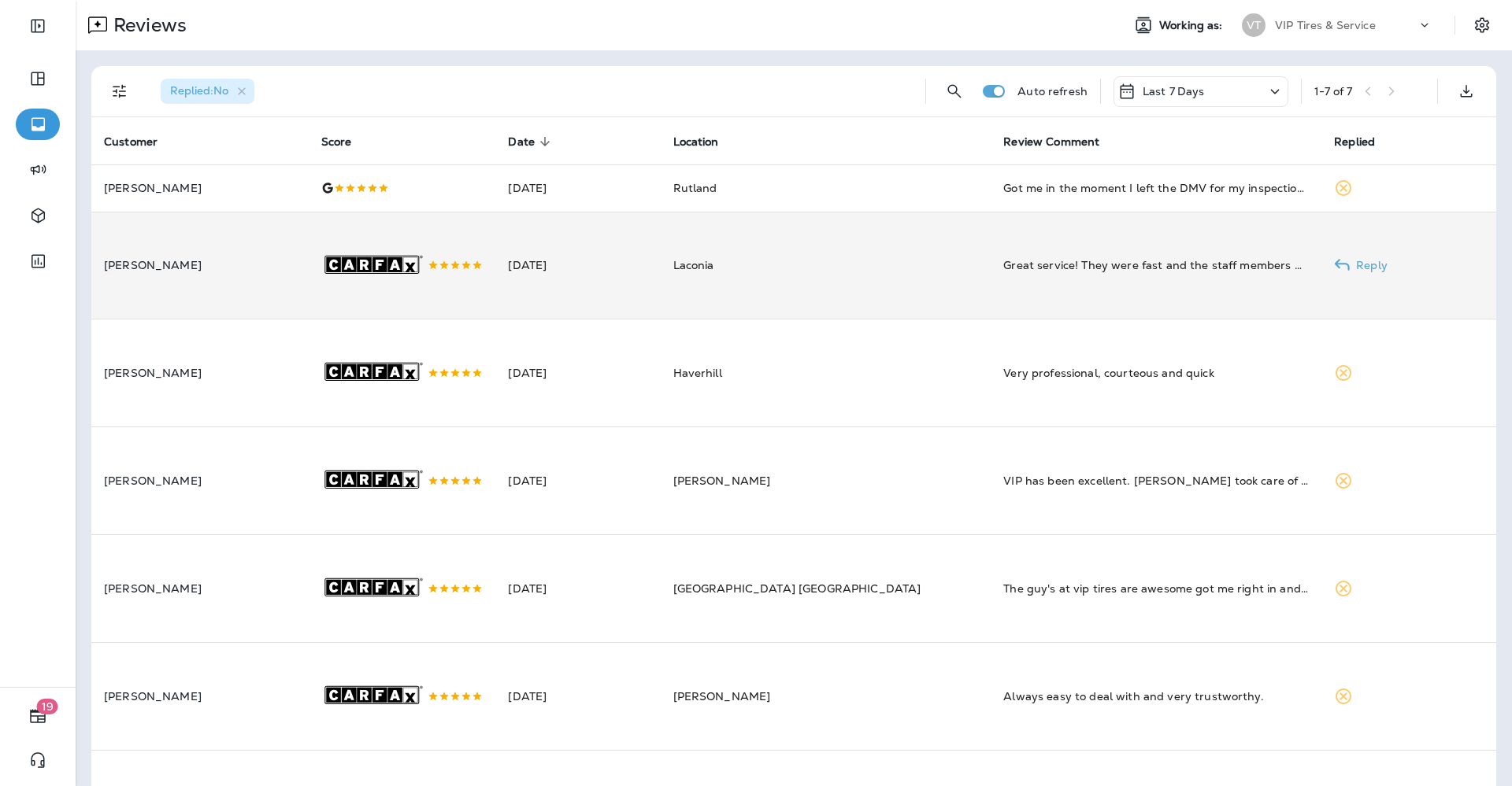
click at [483, 297] on div ".st0{fill-rule:evenodd;clip-rule:evenodd;fill:#FFFFFF;} .st1{fill-rule:evenodd;…" at bounding box center [402, 266] width 162 height 107
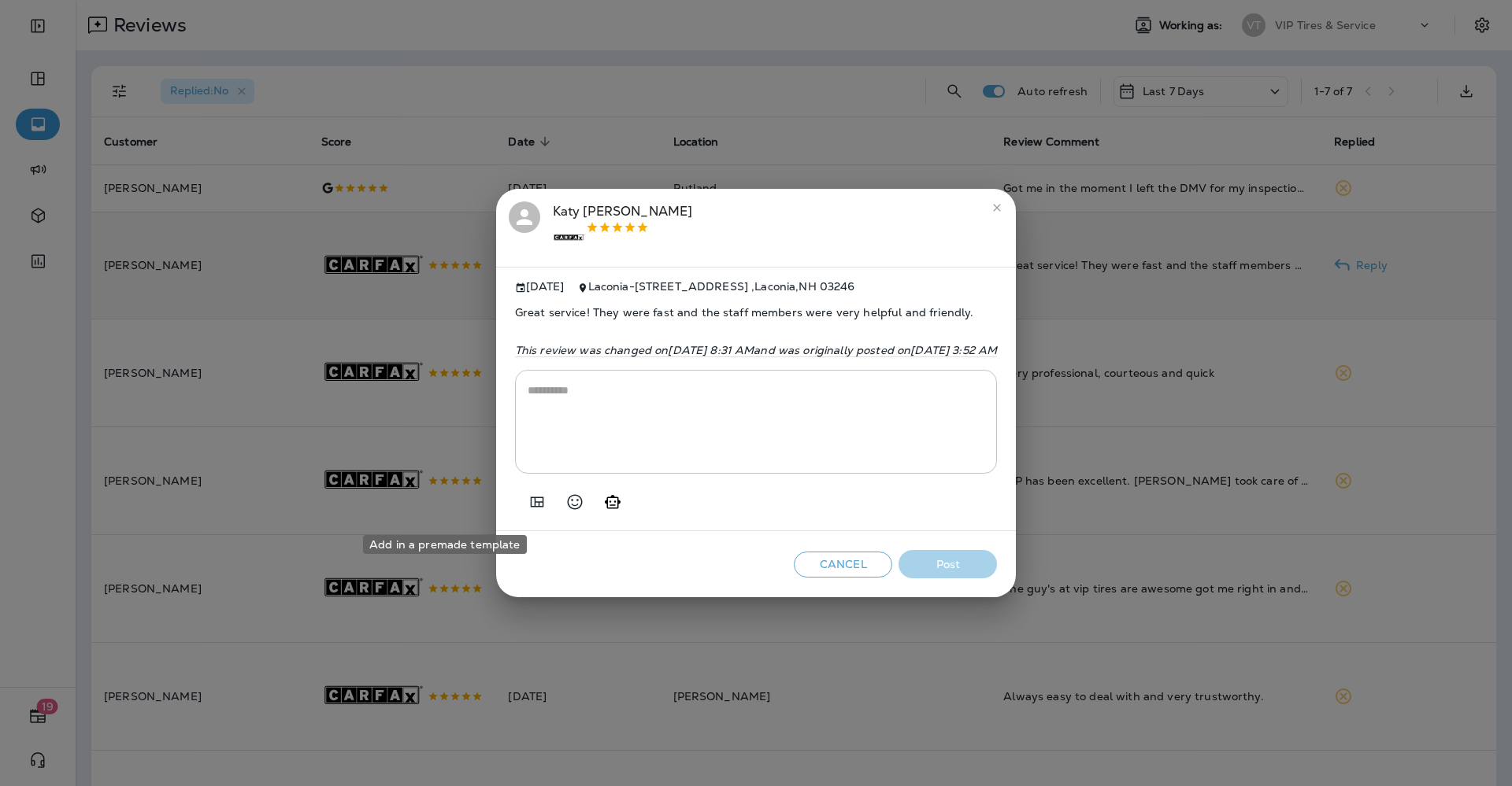
click at [528, 504] on icon "Add in a premade template" at bounding box center [537, 502] width 19 height 19
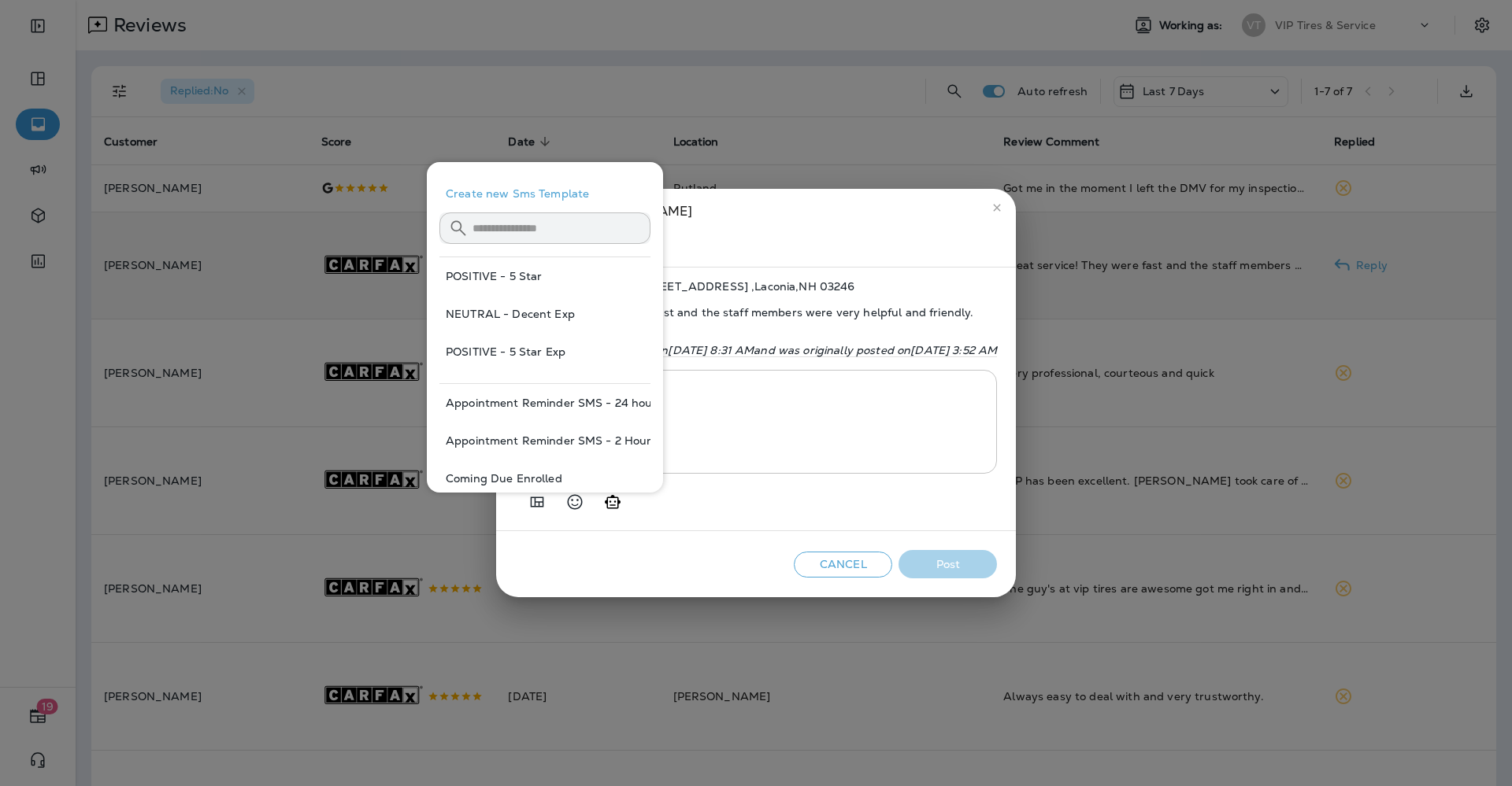
click at [533, 343] on button "POSITIVE - 5 Star Exp" at bounding box center [544, 352] width 211 height 38
type textarea "**********"
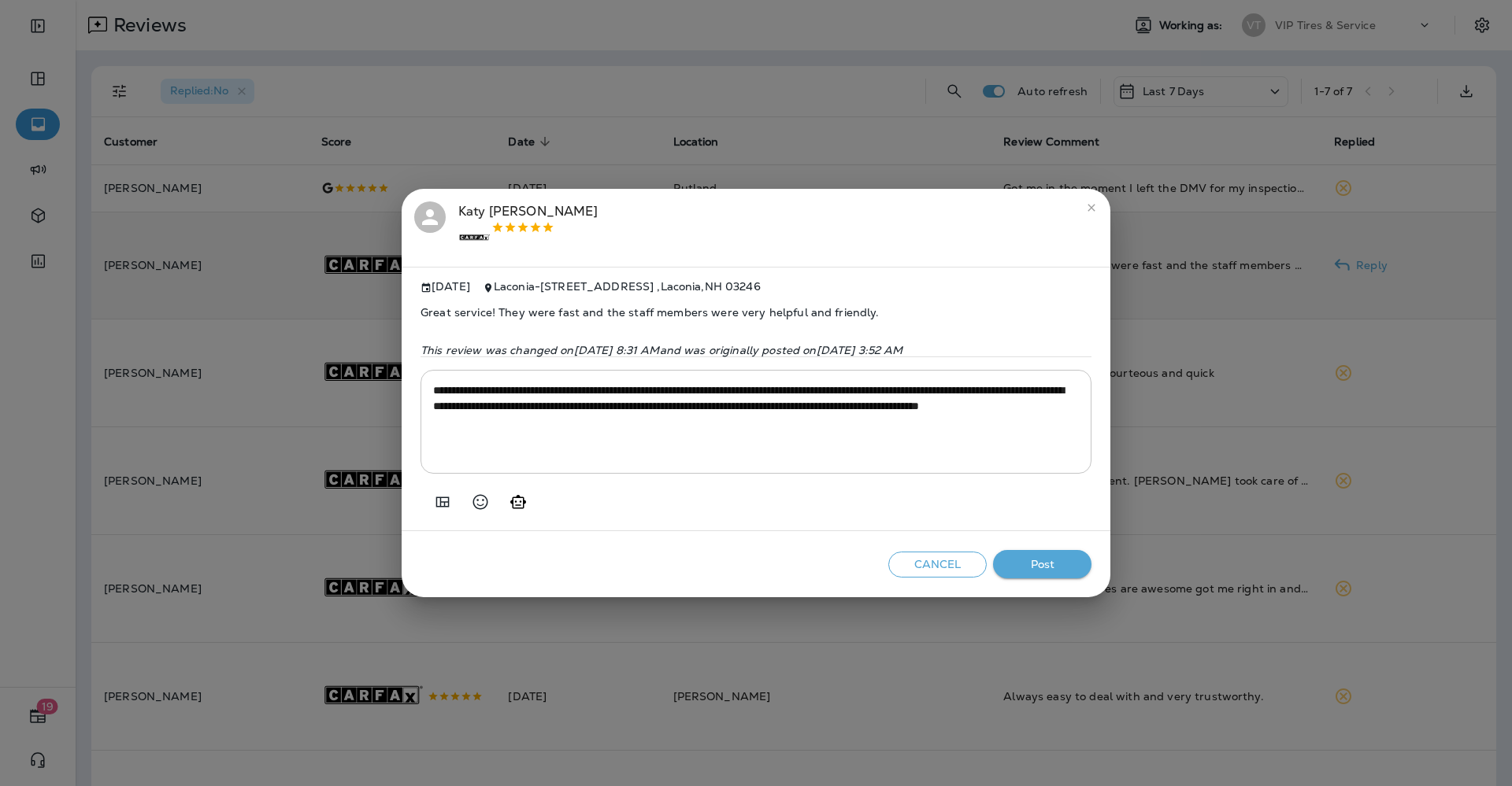
click at [1047, 569] on button "Post" at bounding box center [1042, 565] width 98 height 29
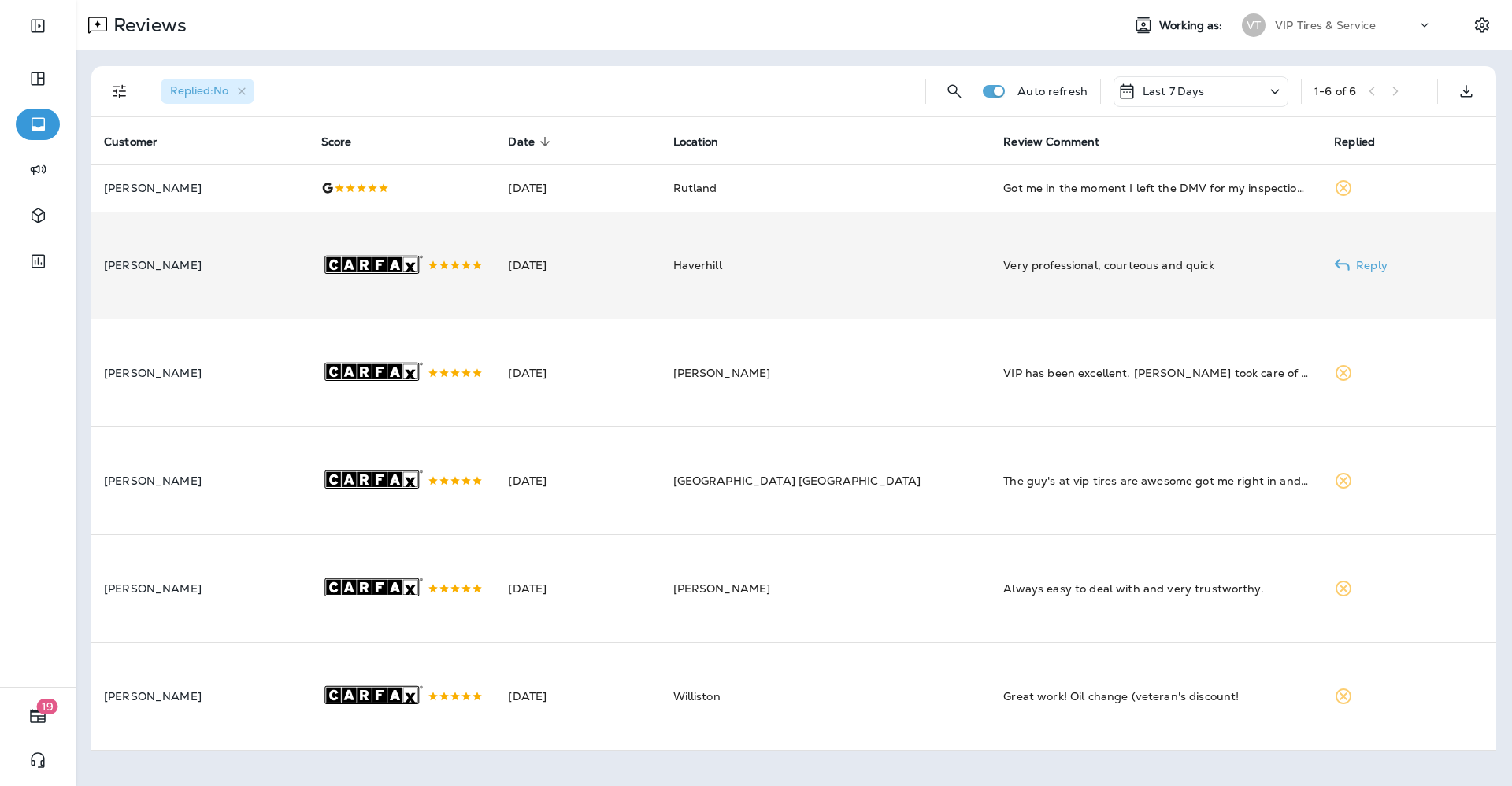
click at [587, 296] on td "[DATE]" at bounding box center [578, 266] width 165 height 108
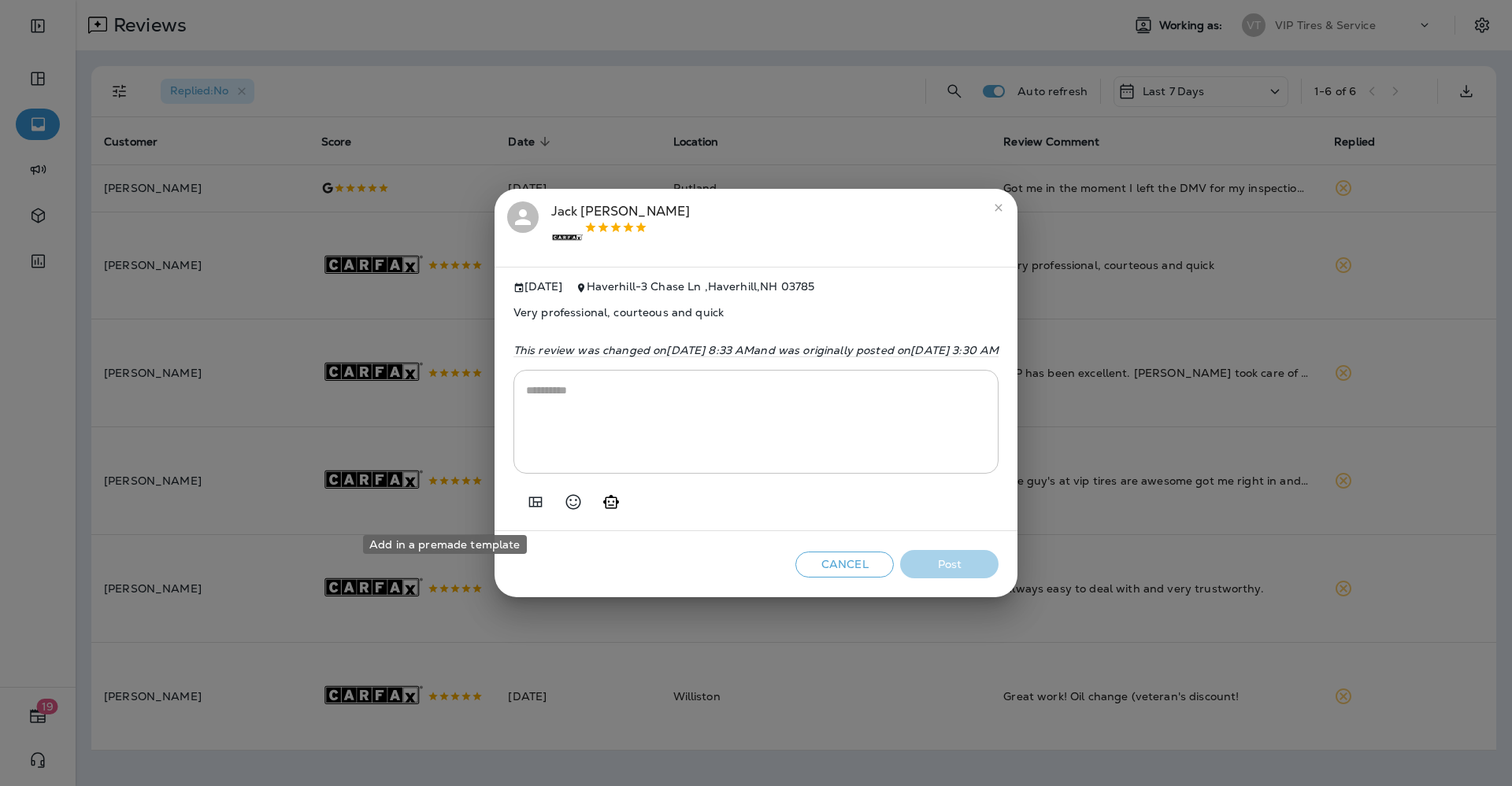
click at [526, 512] on icon "Add in a premade template" at bounding box center [536, 502] width 19 height 19
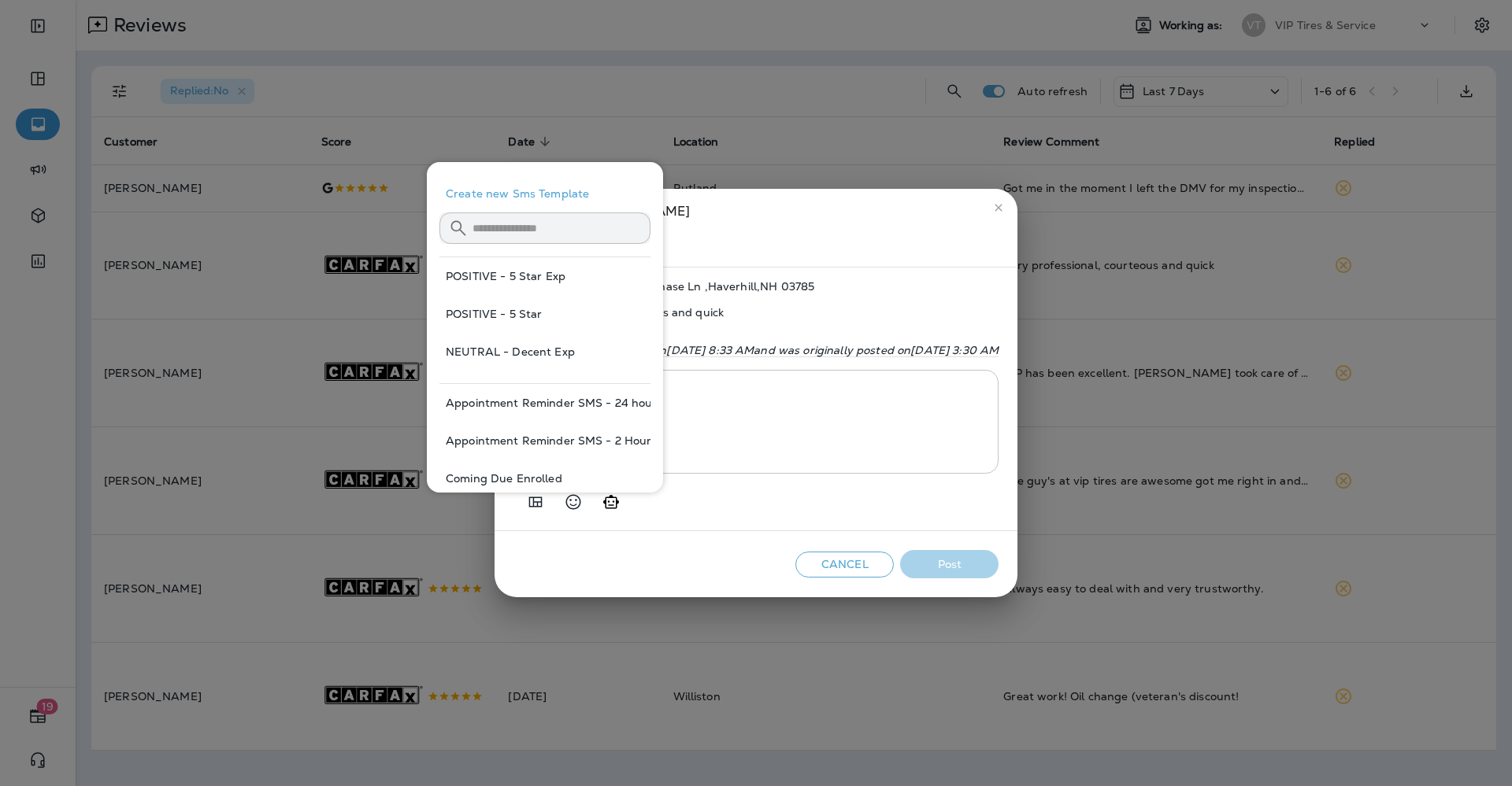
click at [508, 312] on button "POSITIVE - 5 Star" at bounding box center [544, 314] width 211 height 38
type textarea "**********"
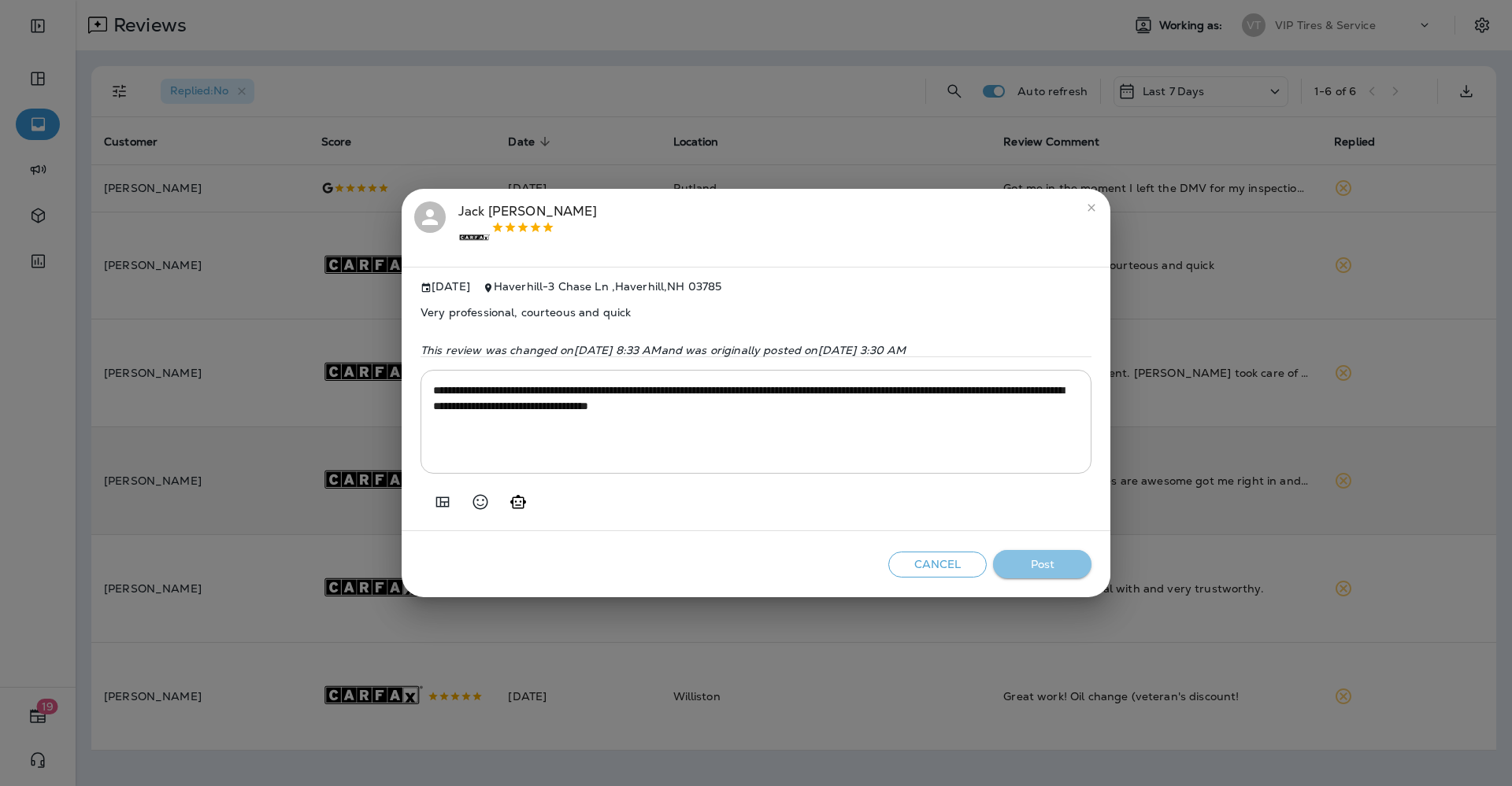
click at [1037, 565] on button "Post" at bounding box center [1042, 565] width 98 height 29
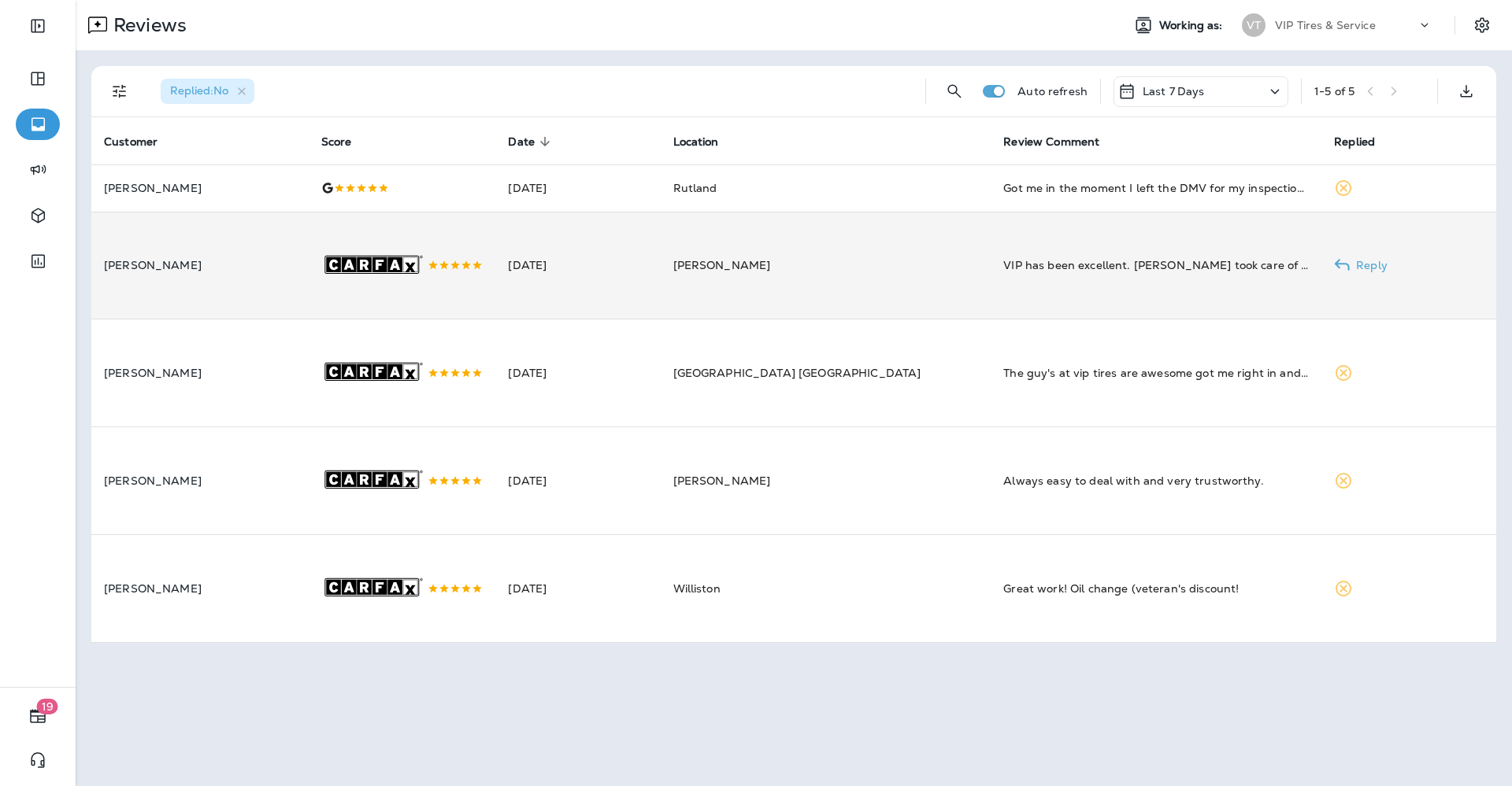
click at [843, 268] on td "[PERSON_NAME]" at bounding box center [826, 266] width 331 height 108
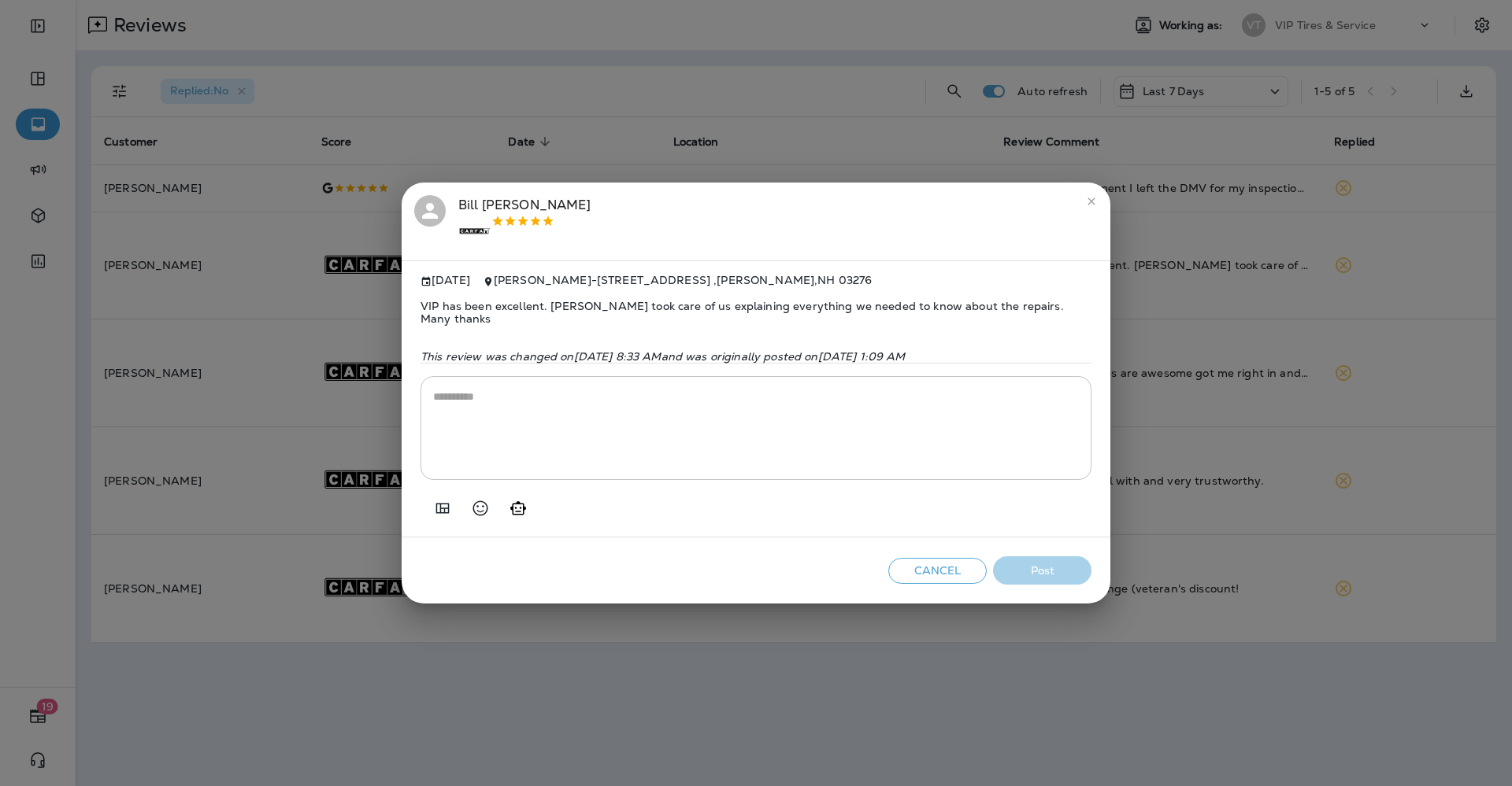
click at [445, 508] on icon "Add in a premade template" at bounding box center [442, 508] width 19 height 19
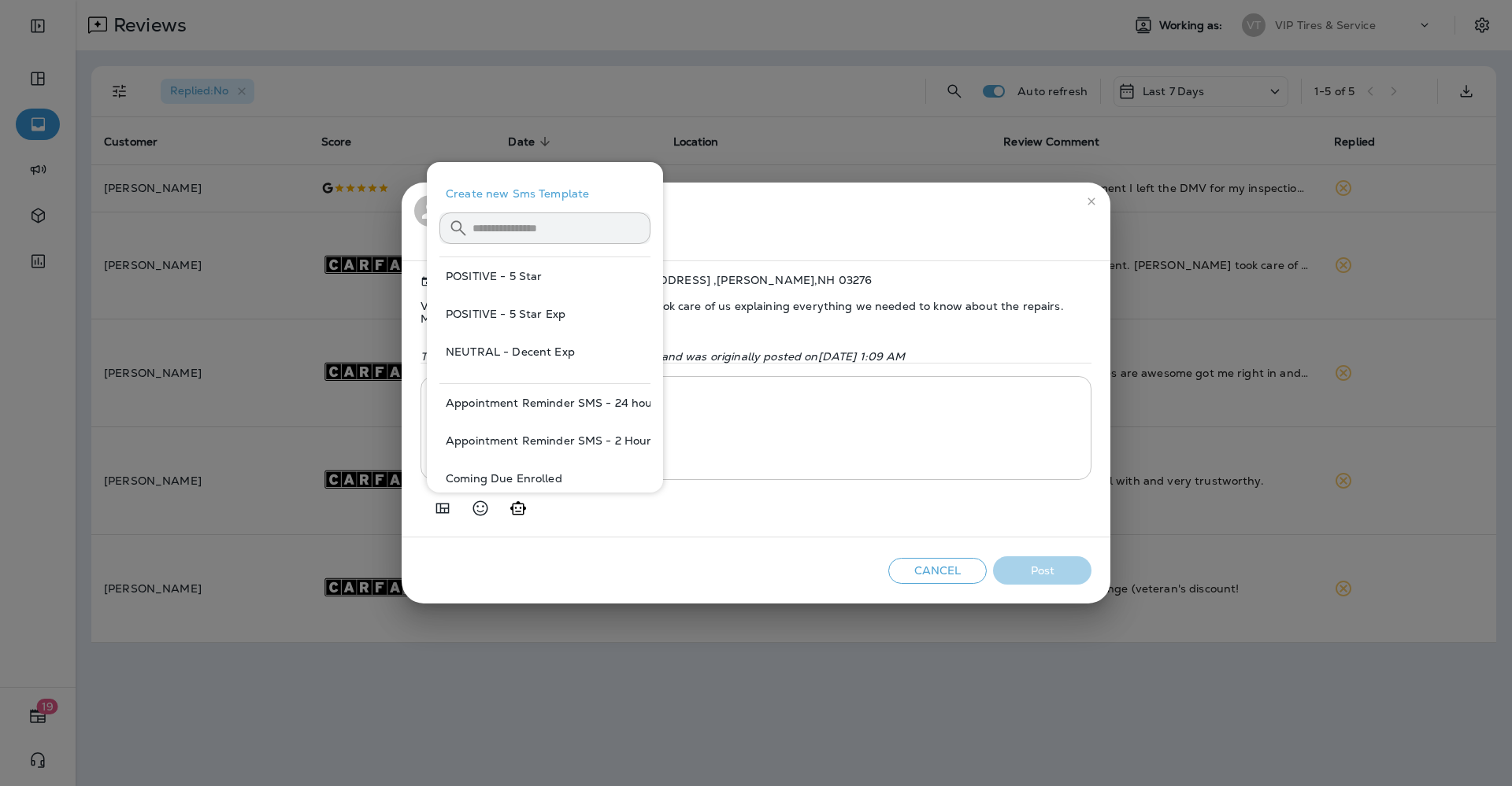
click at [536, 278] on button "POSITIVE - 5 Star" at bounding box center [544, 276] width 211 height 38
type textarea "**********"
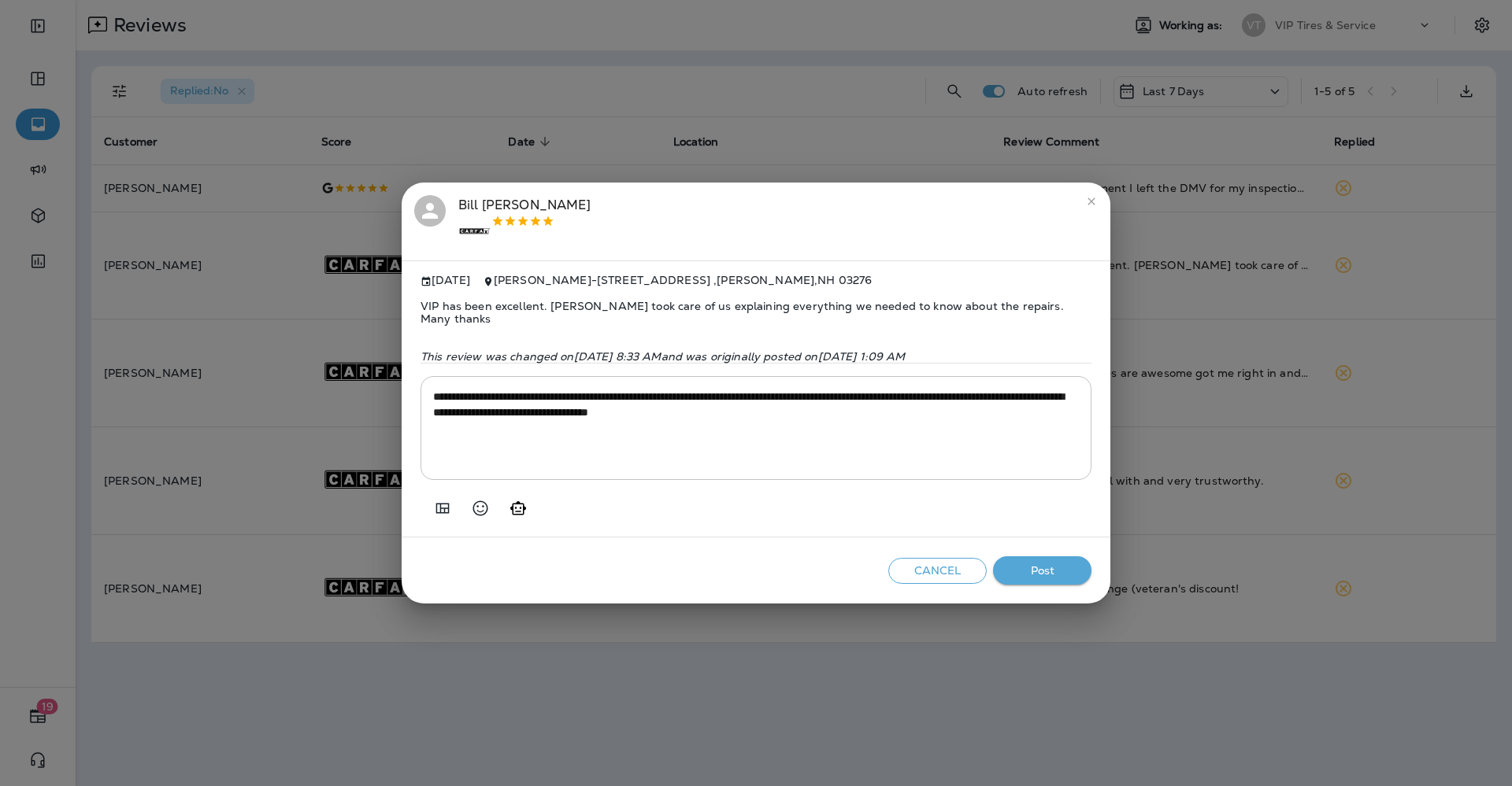
click at [1029, 562] on button "Post" at bounding box center [1042, 571] width 98 height 29
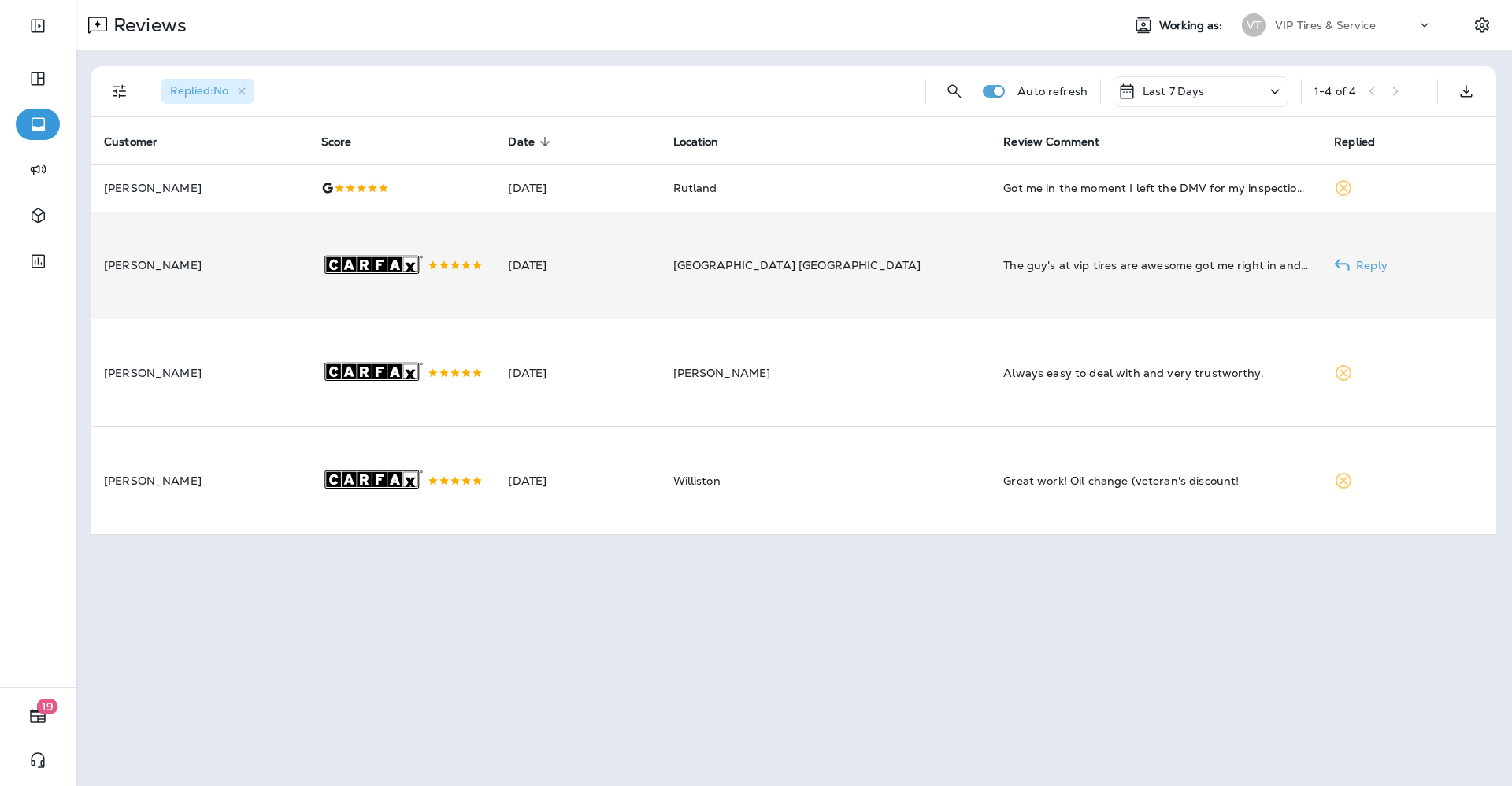
click at [627, 315] on td "[DATE]" at bounding box center [578, 266] width 165 height 108
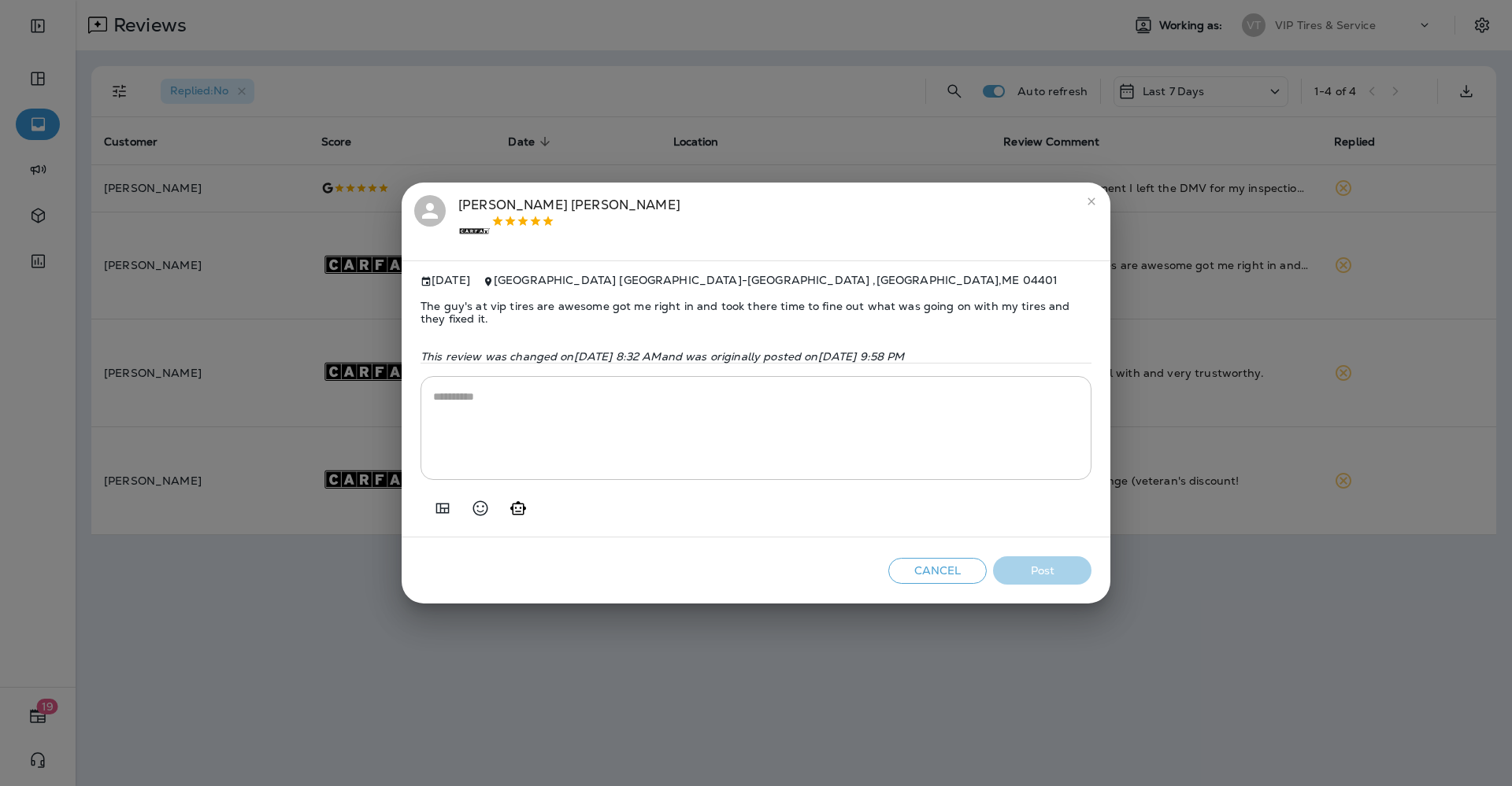
click at [444, 513] on icon "Add in a premade template" at bounding box center [442, 508] width 13 height 10
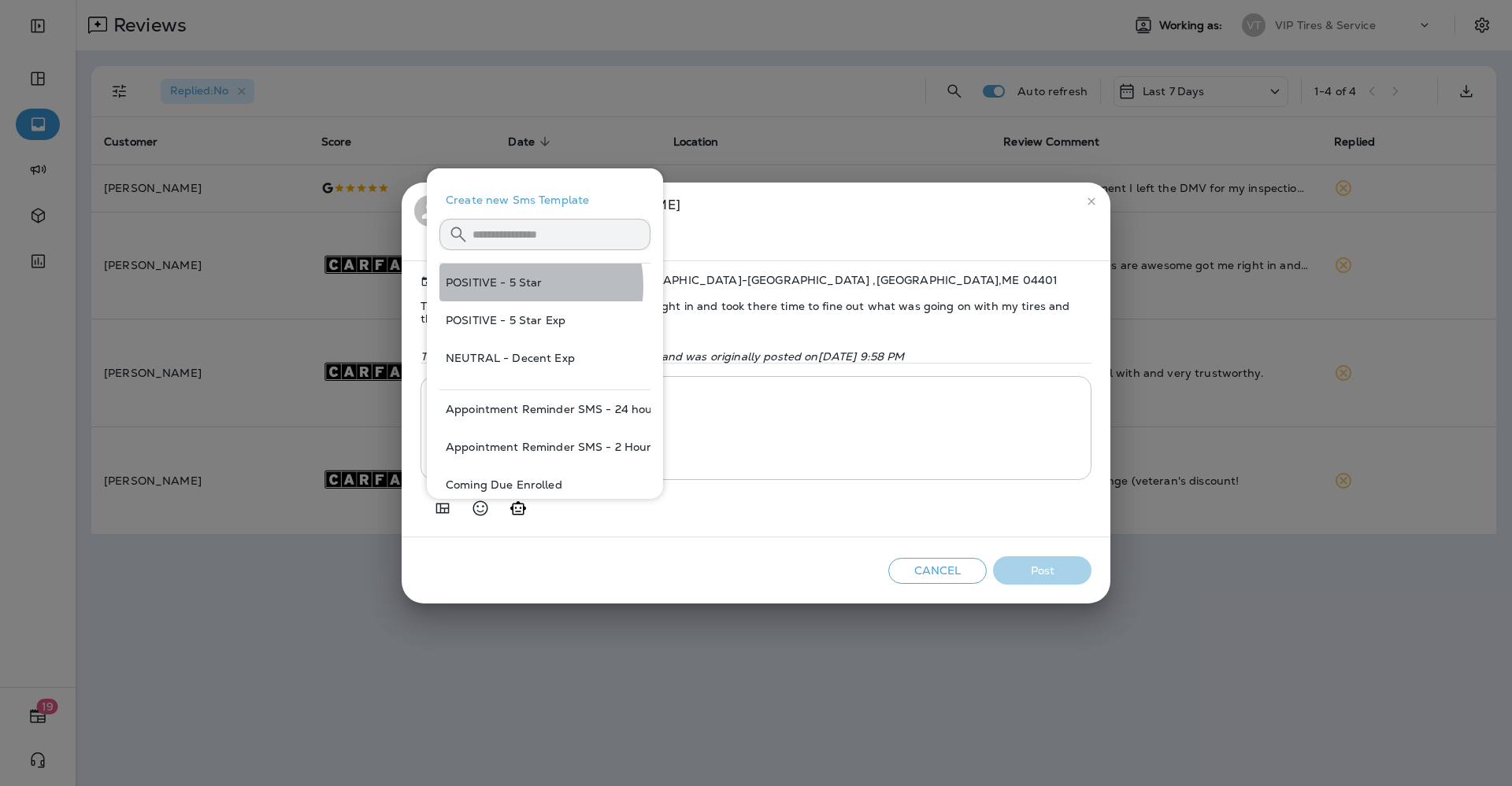
click at [507, 285] on button "POSITIVE - 5 Star" at bounding box center [544, 282] width 211 height 38
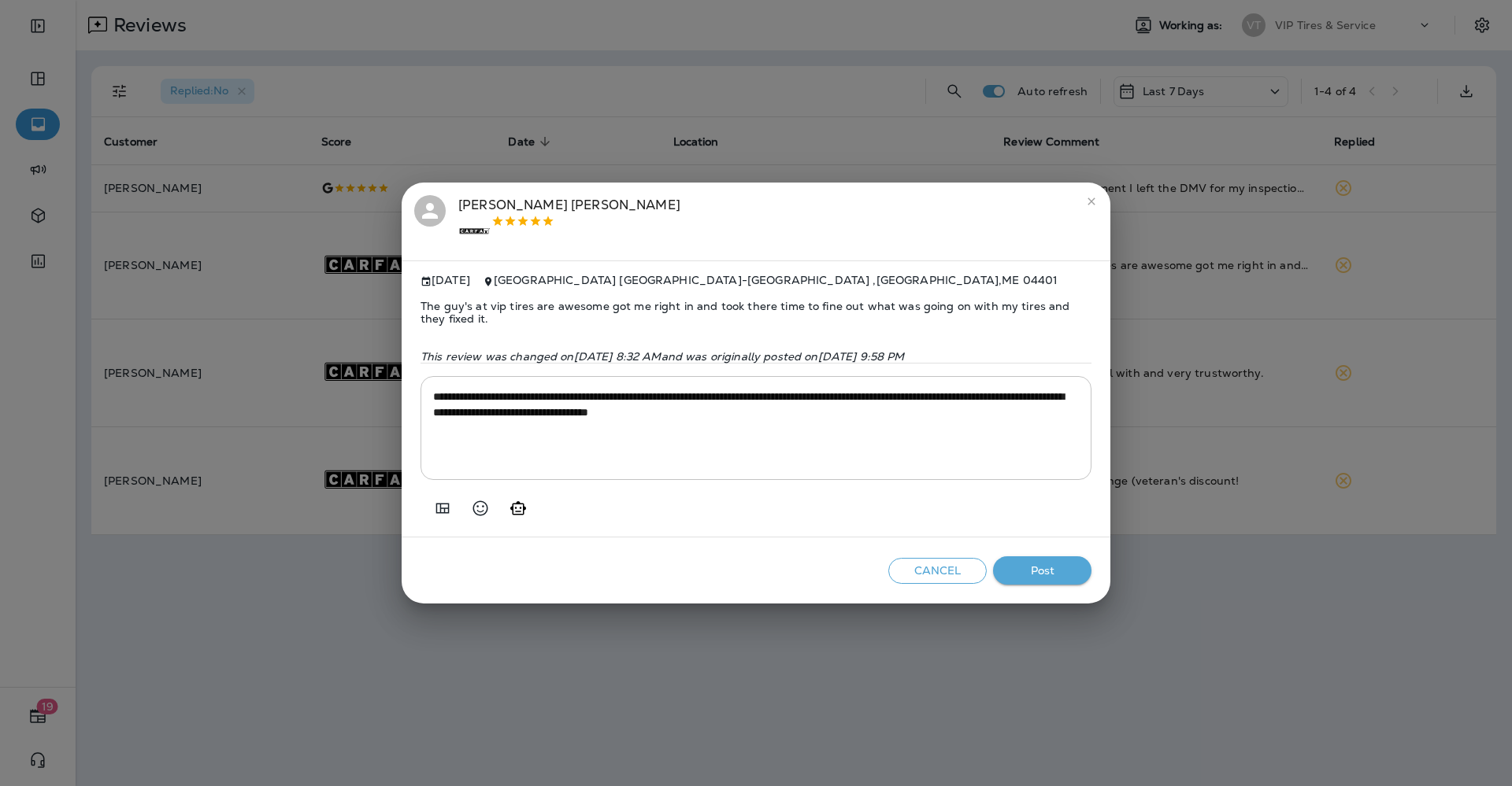
type textarea "**********"
click at [1048, 586] on button "Post" at bounding box center [1042, 571] width 98 height 29
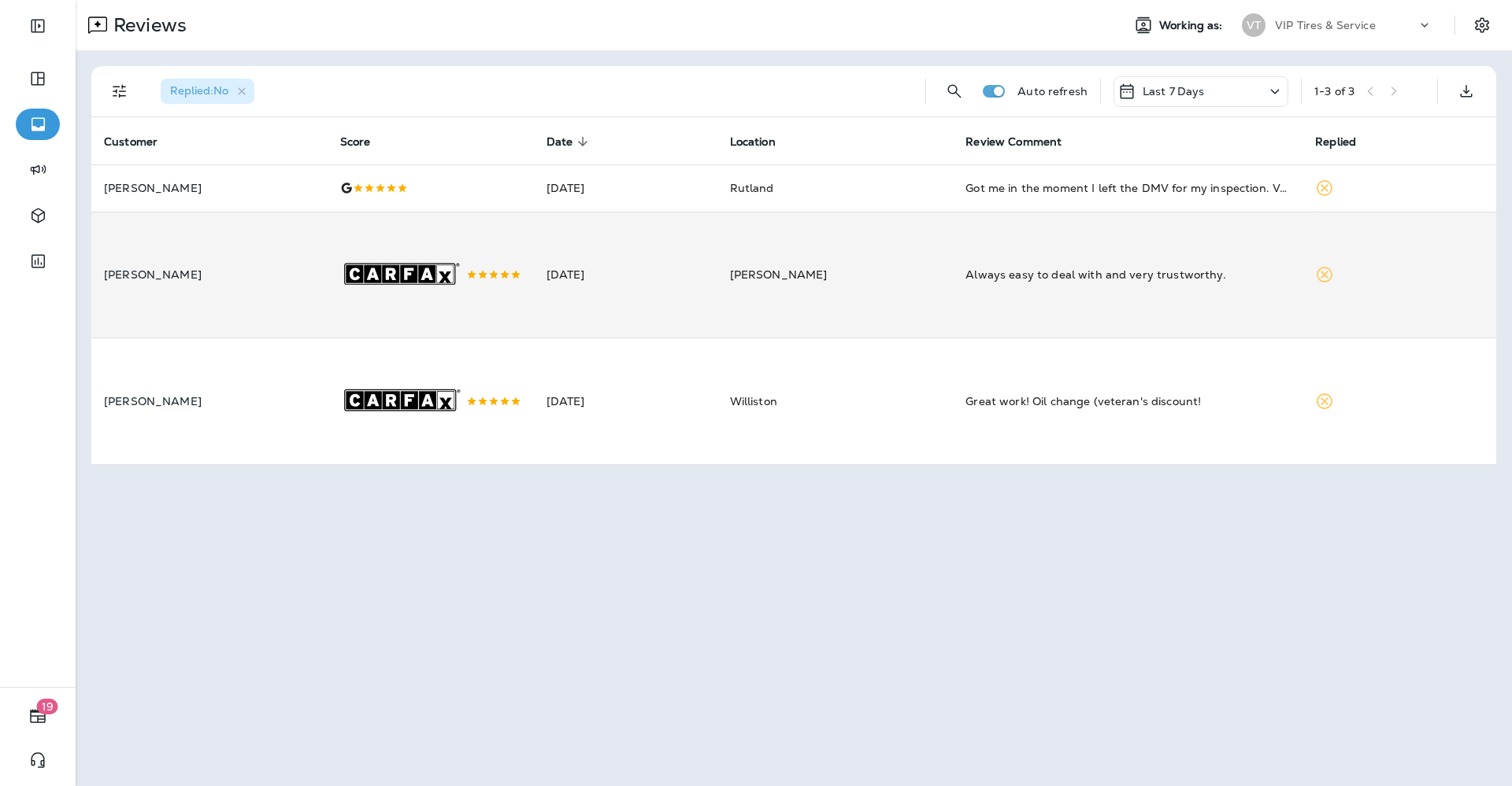
click at [283, 276] on p "[PERSON_NAME]" at bounding box center [209, 274] width 211 height 13
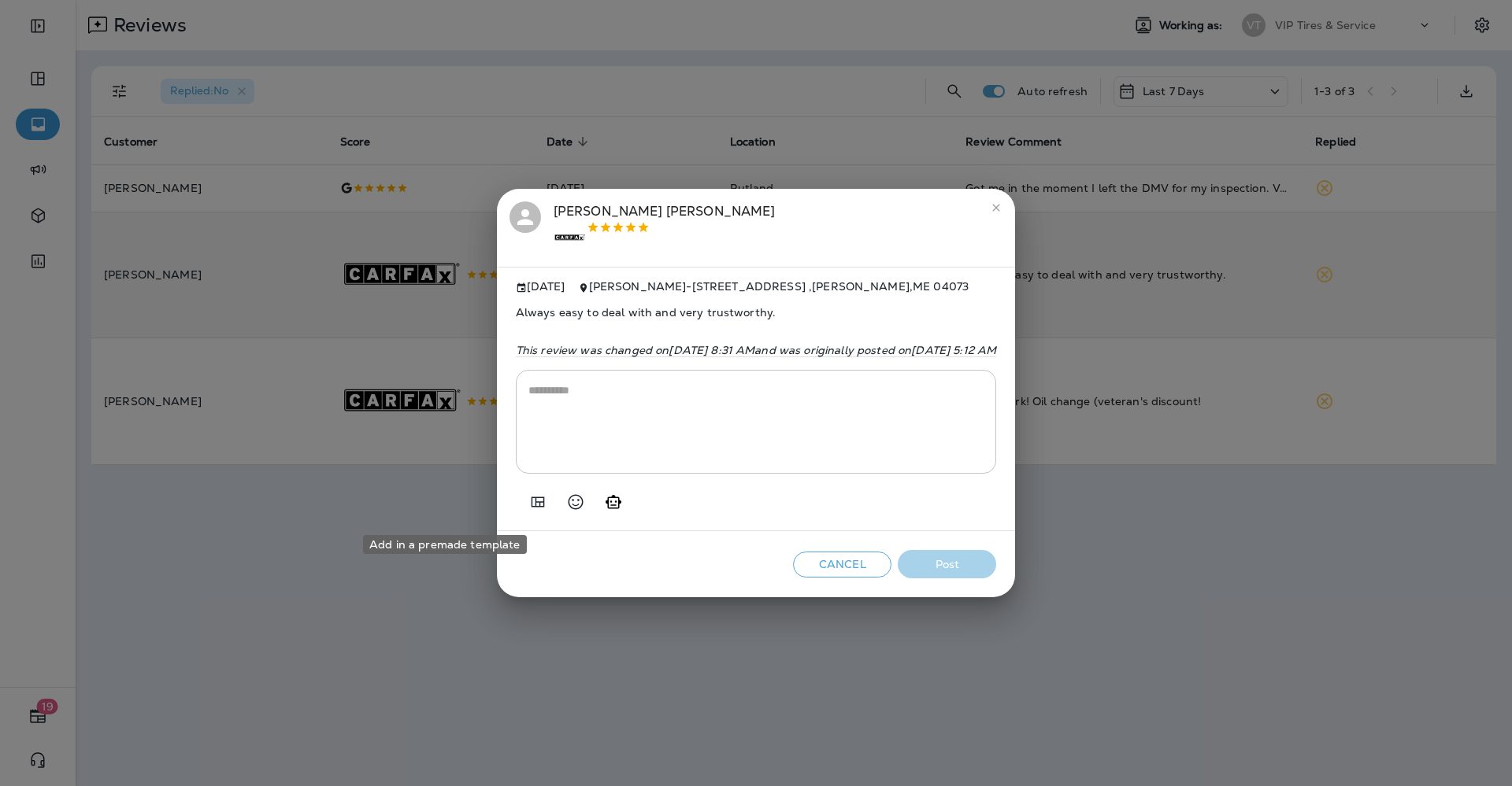
drag, startPoint x: 453, startPoint y: 502, endPoint x: 444, endPoint y: 504, distance: 9.2
click at [522, 502] on button "Add in a premade template" at bounding box center [538, 502] width 32 height 32
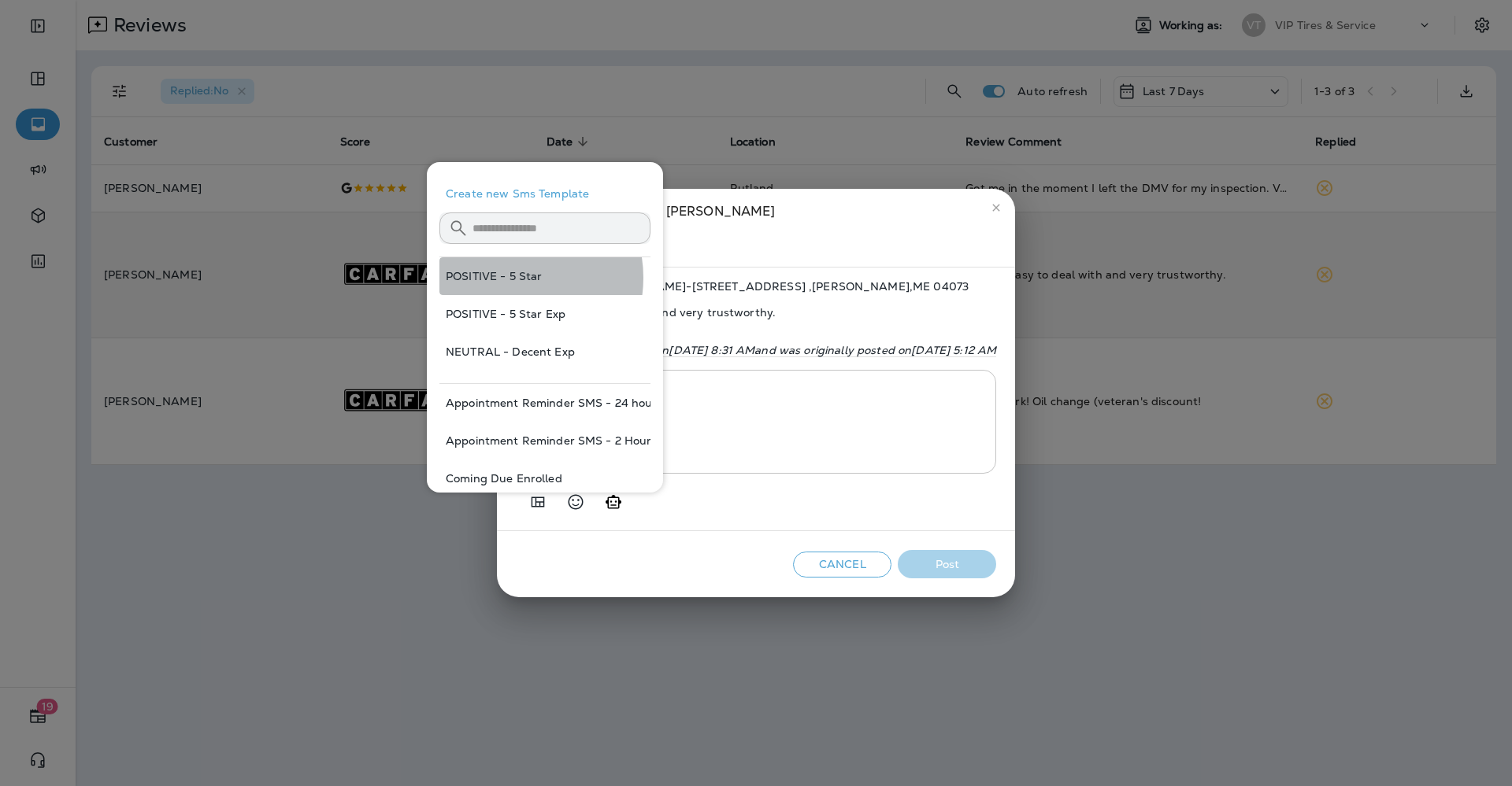
click at [507, 278] on button "POSITIVE - 5 Star" at bounding box center [544, 276] width 211 height 38
type textarea "**********"
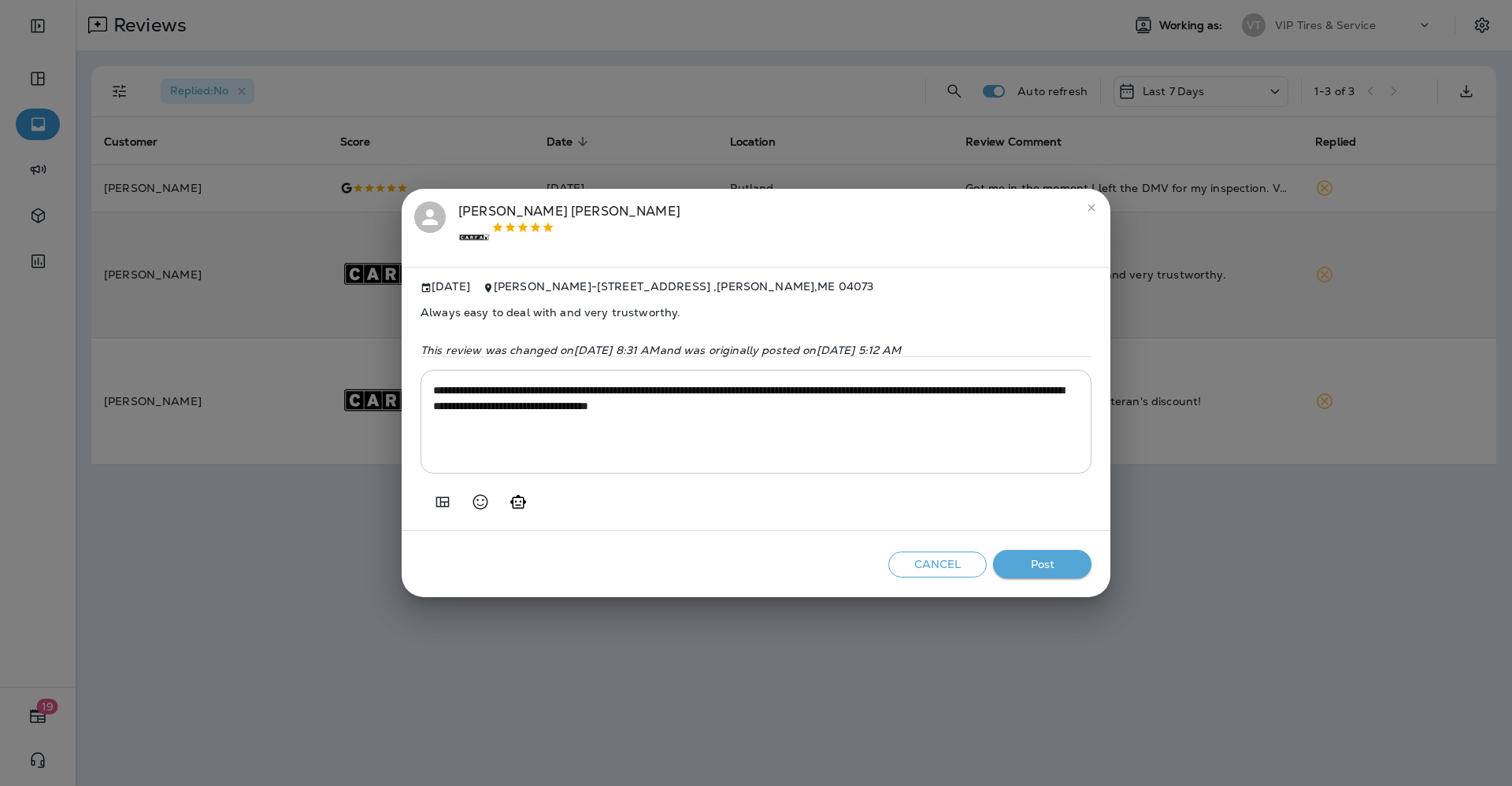
click at [1063, 573] on button "Post" at bounding box center [1042, 565] width 98 height 29
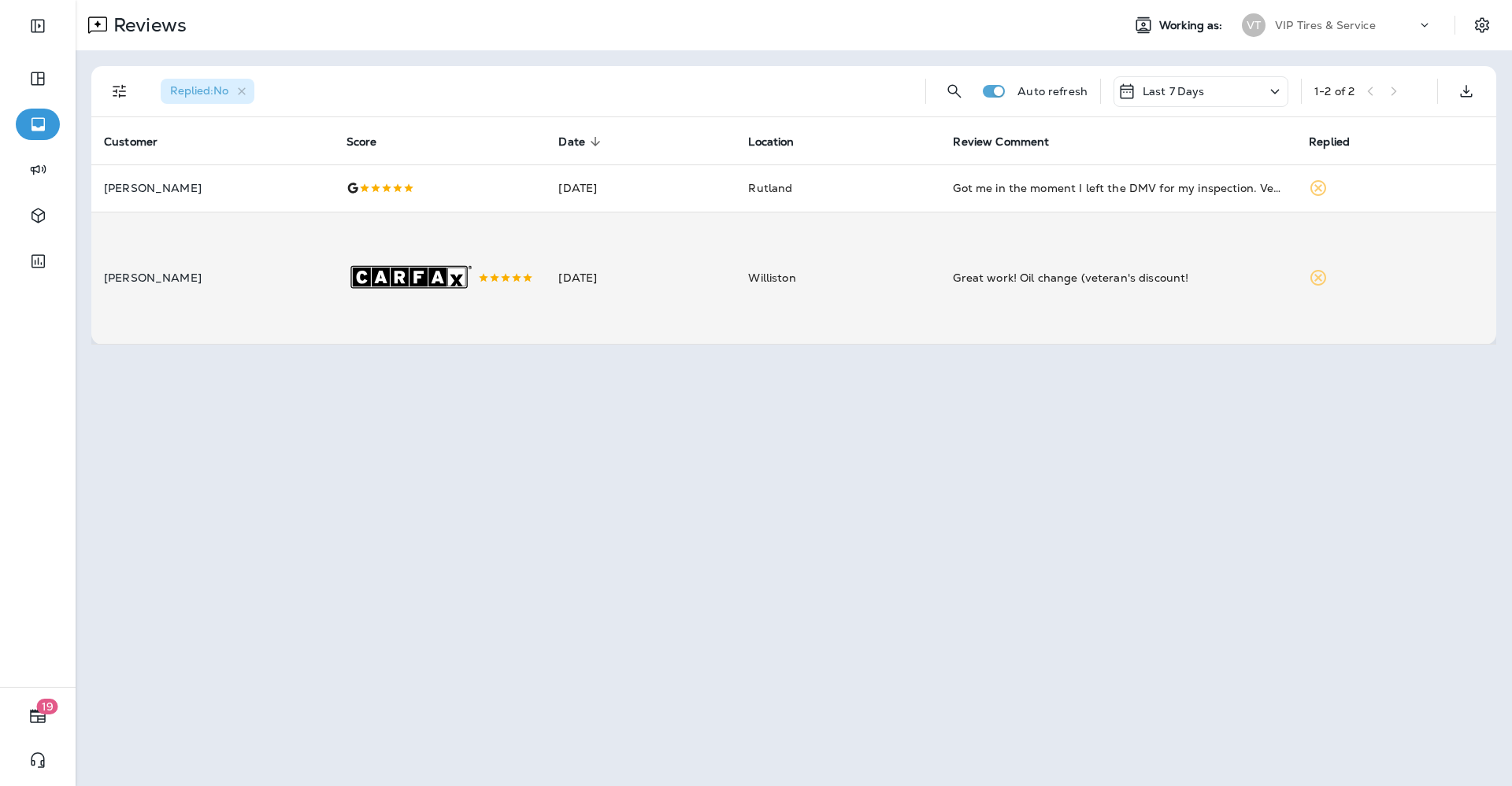
click at [593, 310] on td "[DATE]" at bounding box center [641, 278] width 190 height 133
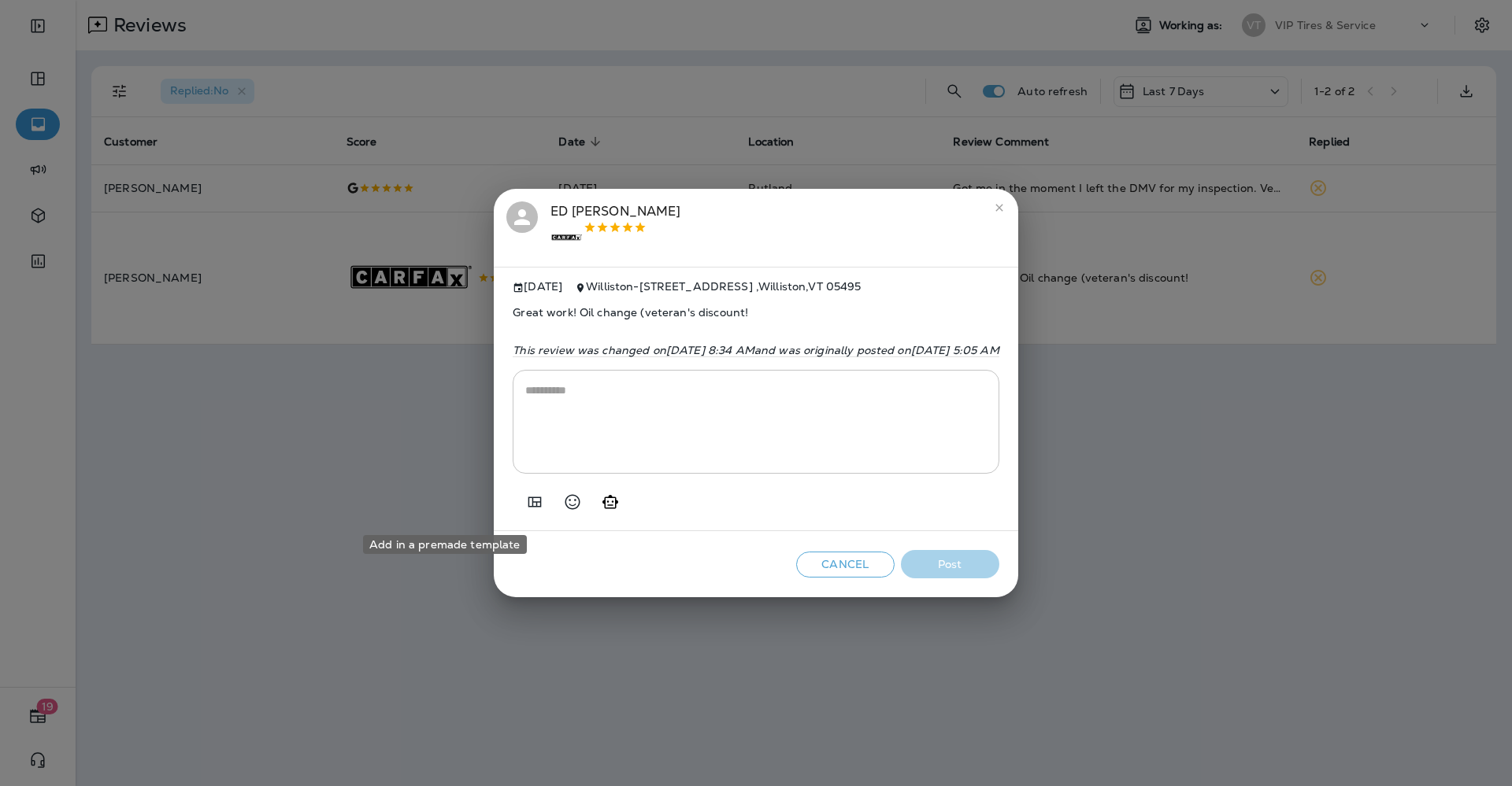
click at [519, 505] on button "Add in a premade template" at bounding box center [535, 502] width 32 height 32
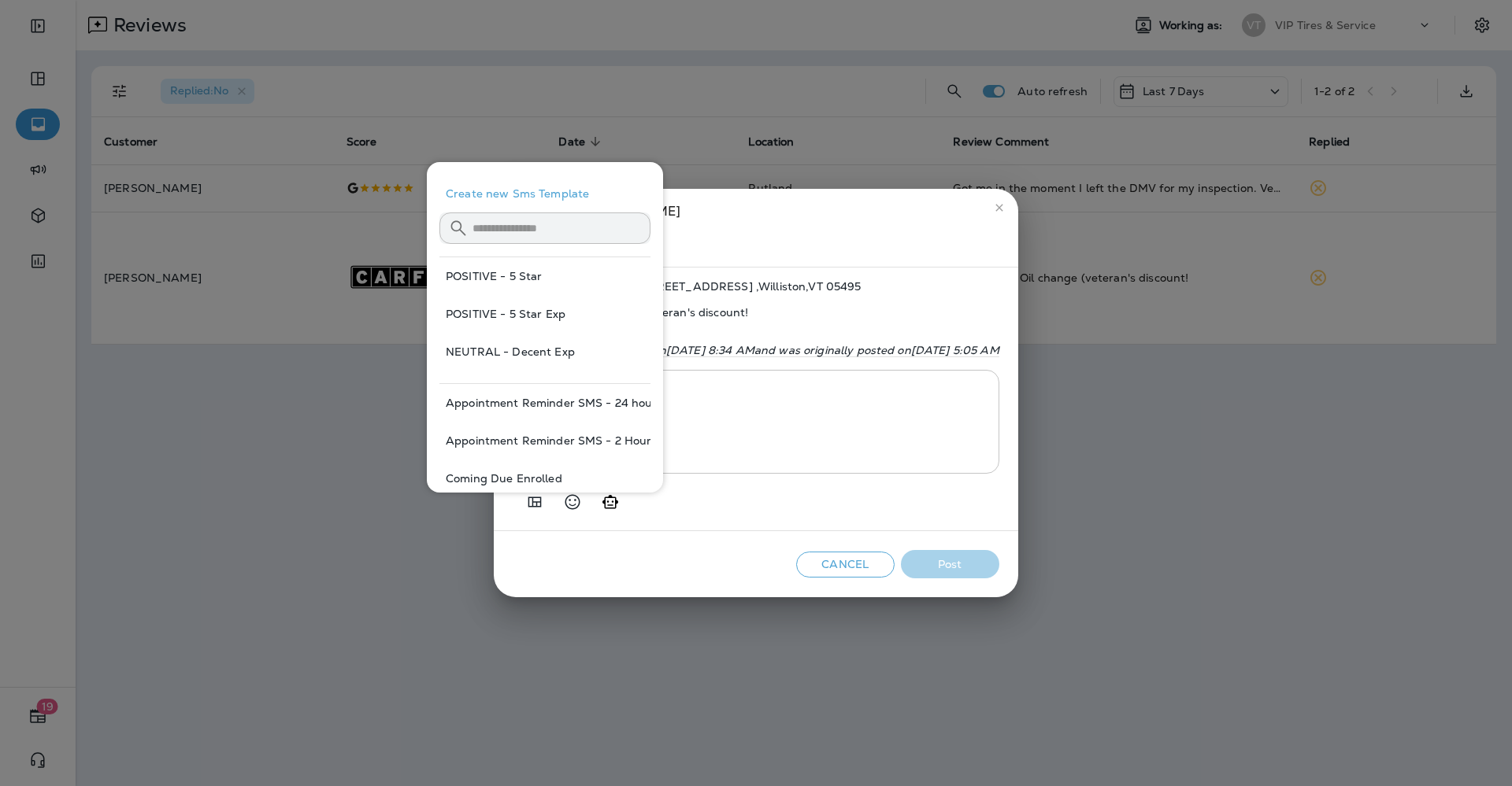
click at [517, 308] on button "POSITIVE - 5 Star Exp" at bounding box center [544, 314] width 211 height 38
type textarea "**********"
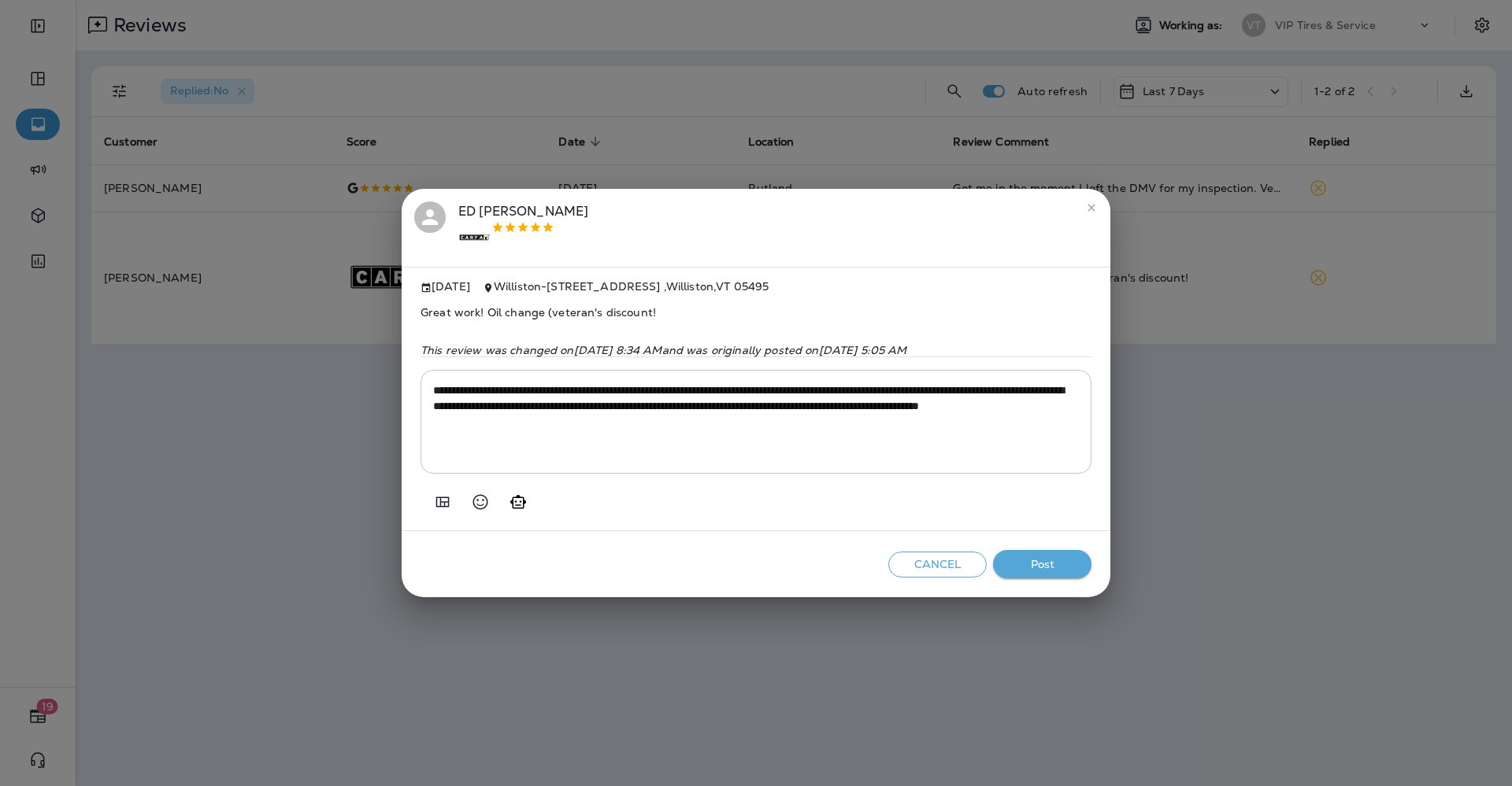
click at [1012, 573] on button "Post" at bounding box center [1042, 565] width 98 height 29
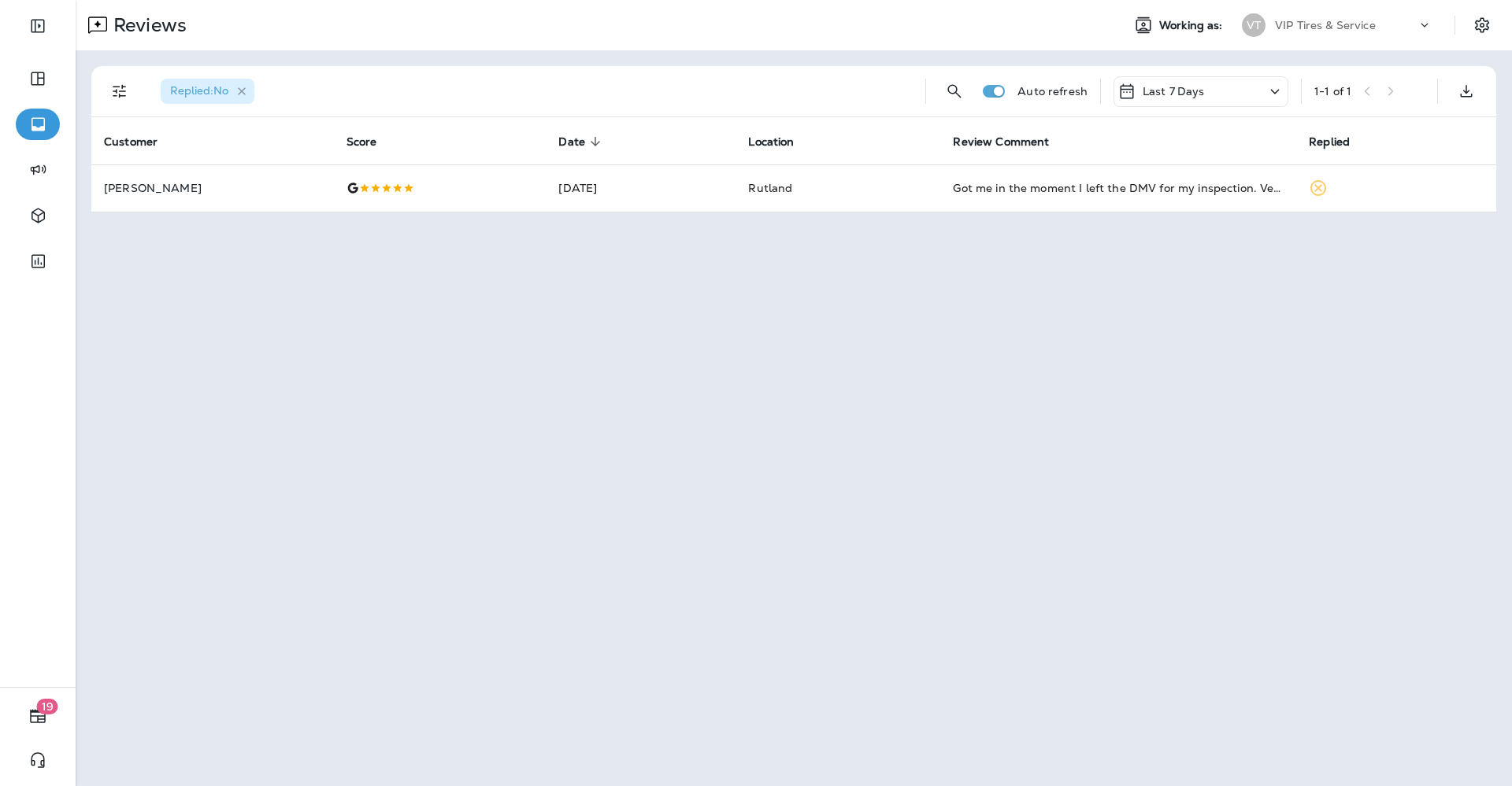
click at [248, 91] on icon "button" at bounding box center [242, 91] width 13 height 13
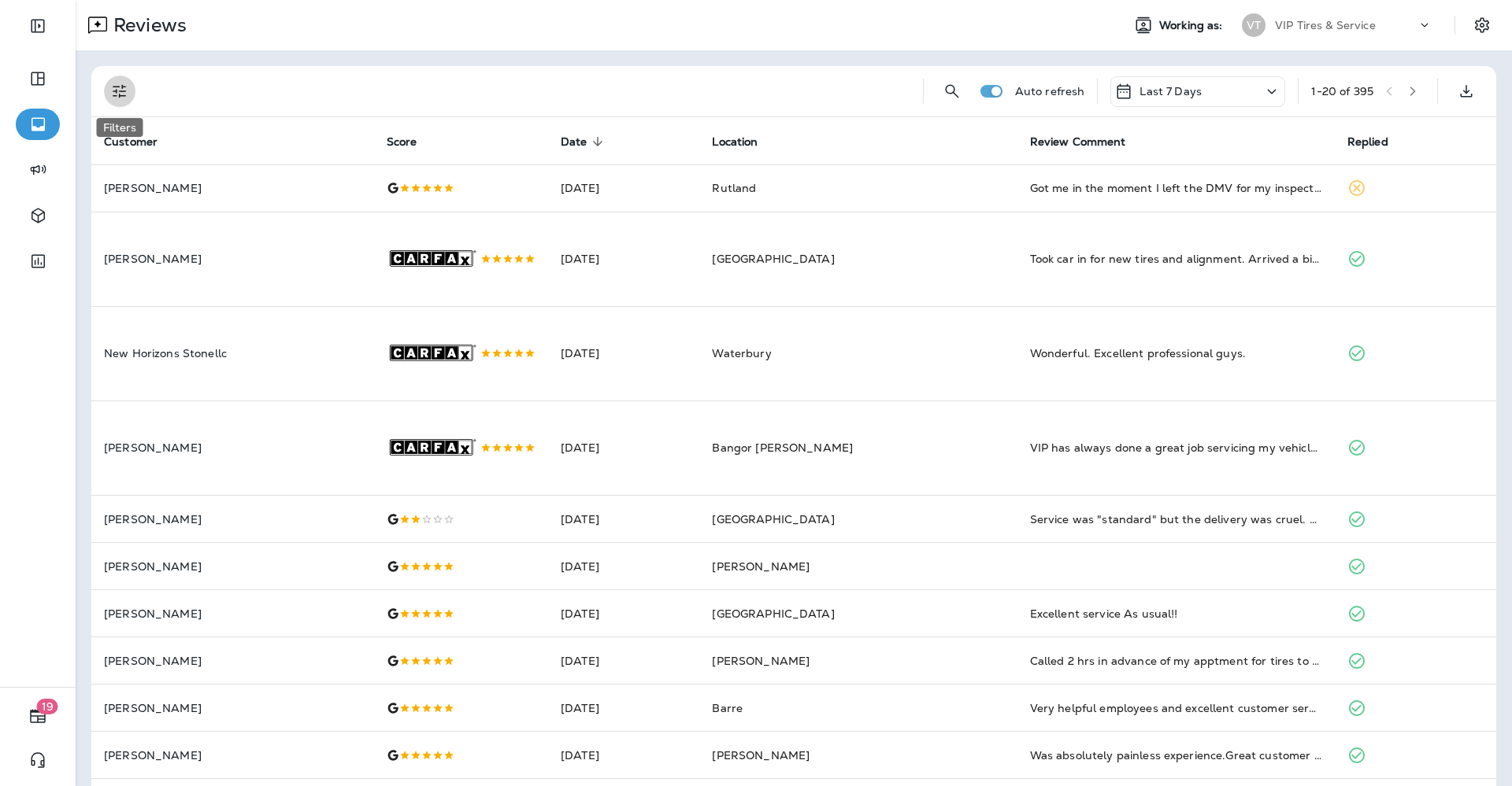
click at [116, 93] on icon "Filters" at bounding box center [119, 92] width 19 height 19
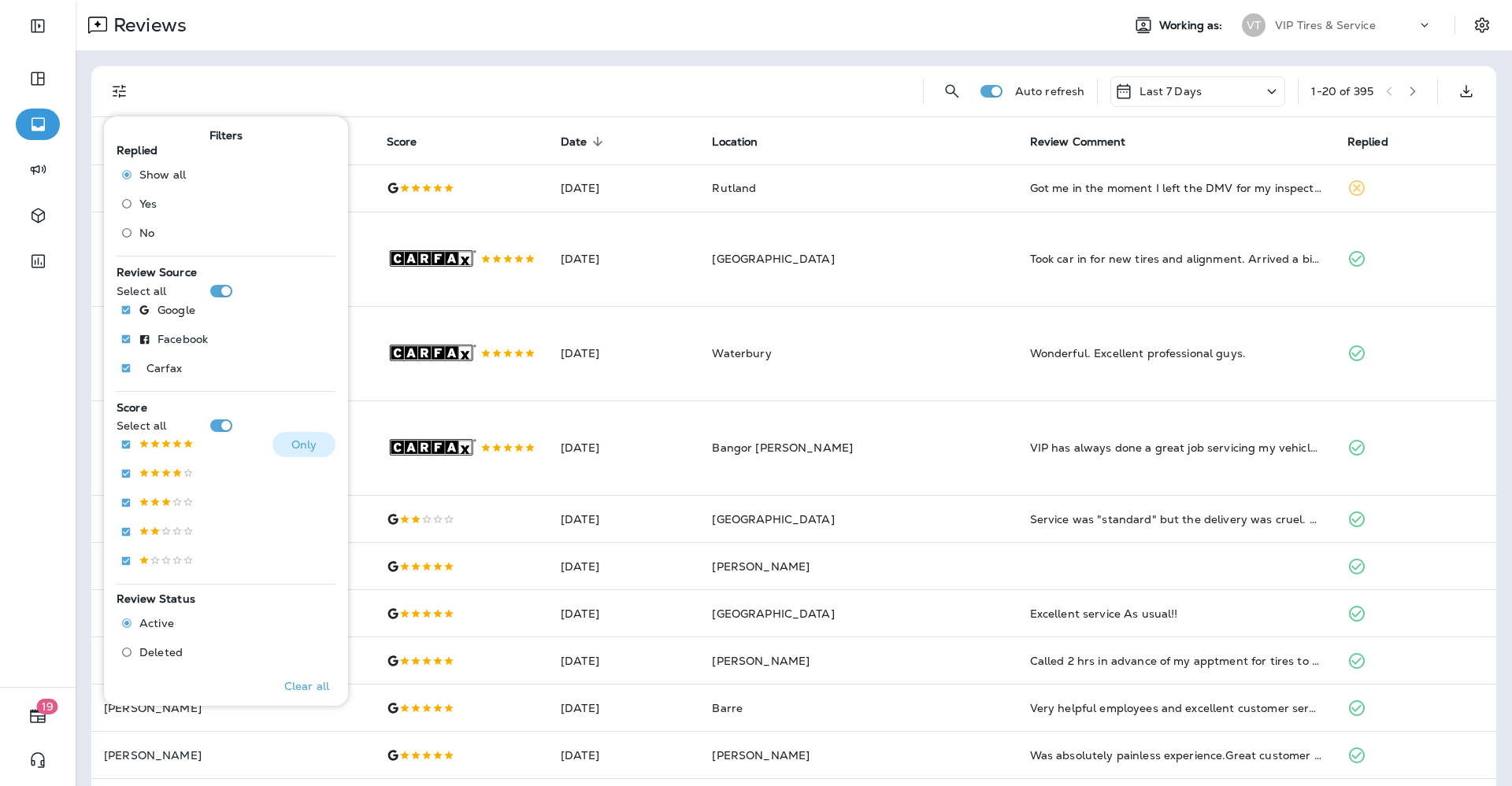
scroll to position [98, 0]
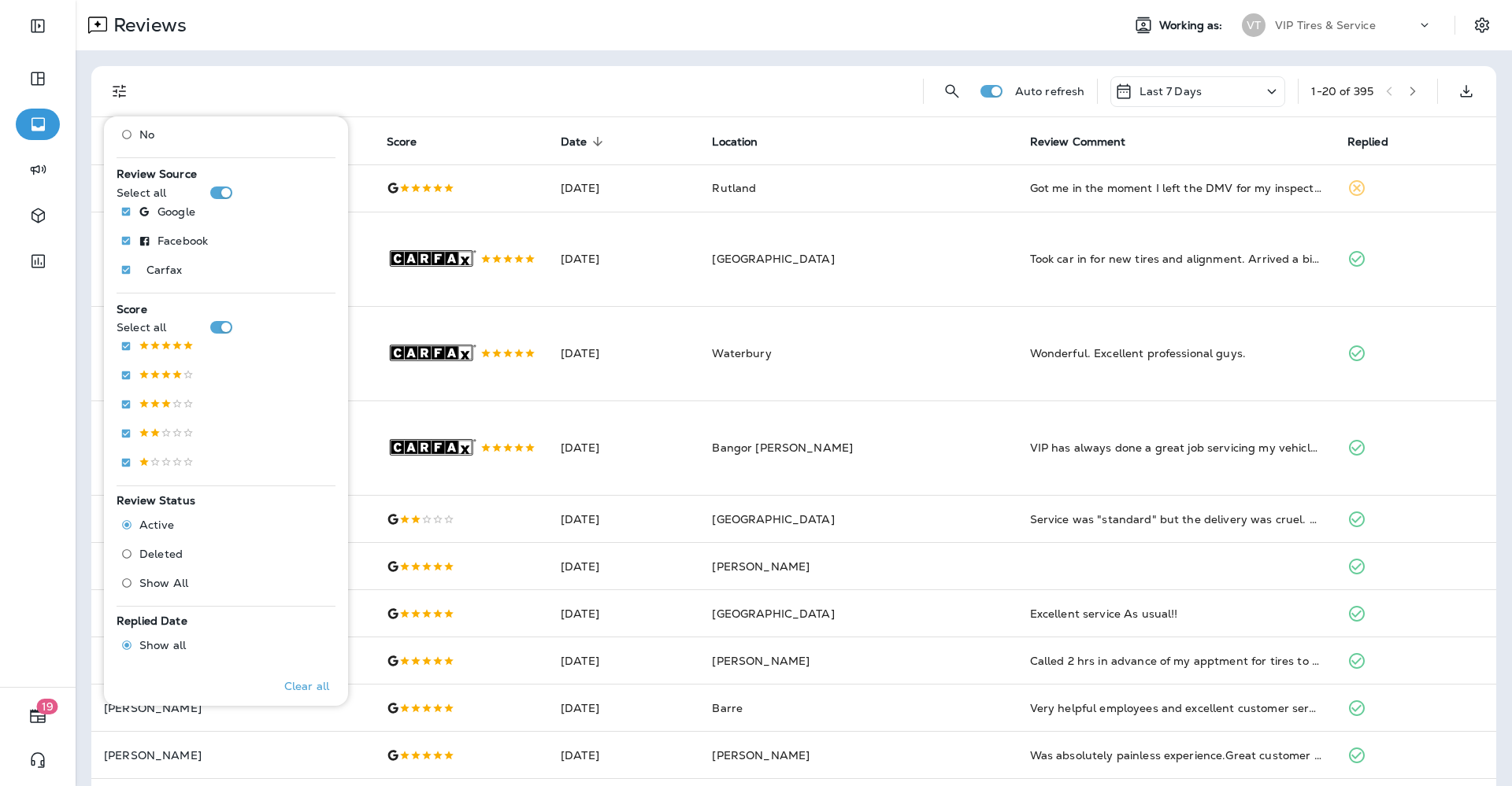
click at [158, 556] on span "Deleted" at bounding box center [161, 554] width 44 height 13
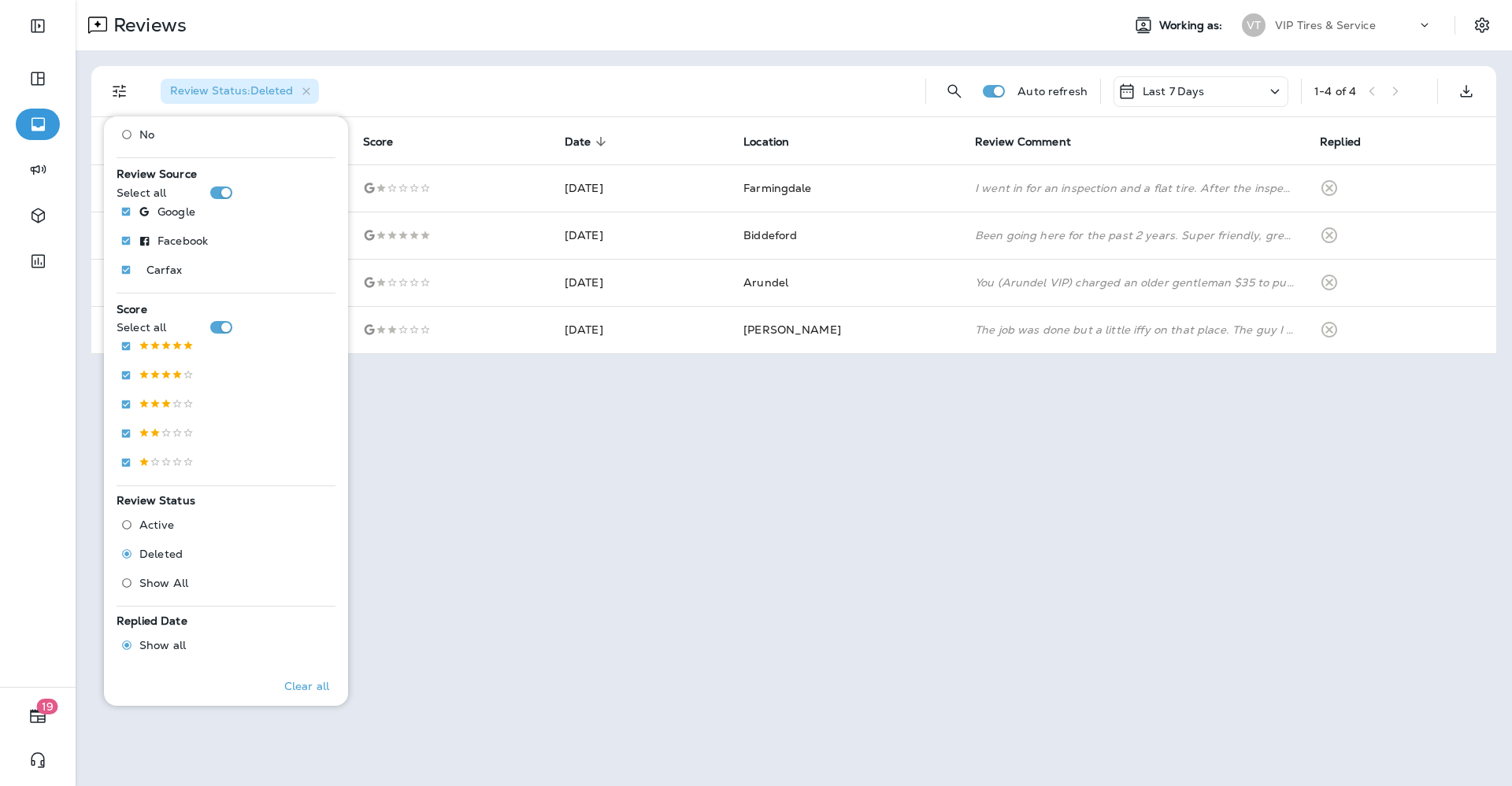
click at [502, 96] on div "Review Status : Deleted" at bounding box center [530, 92] width 764 height 51
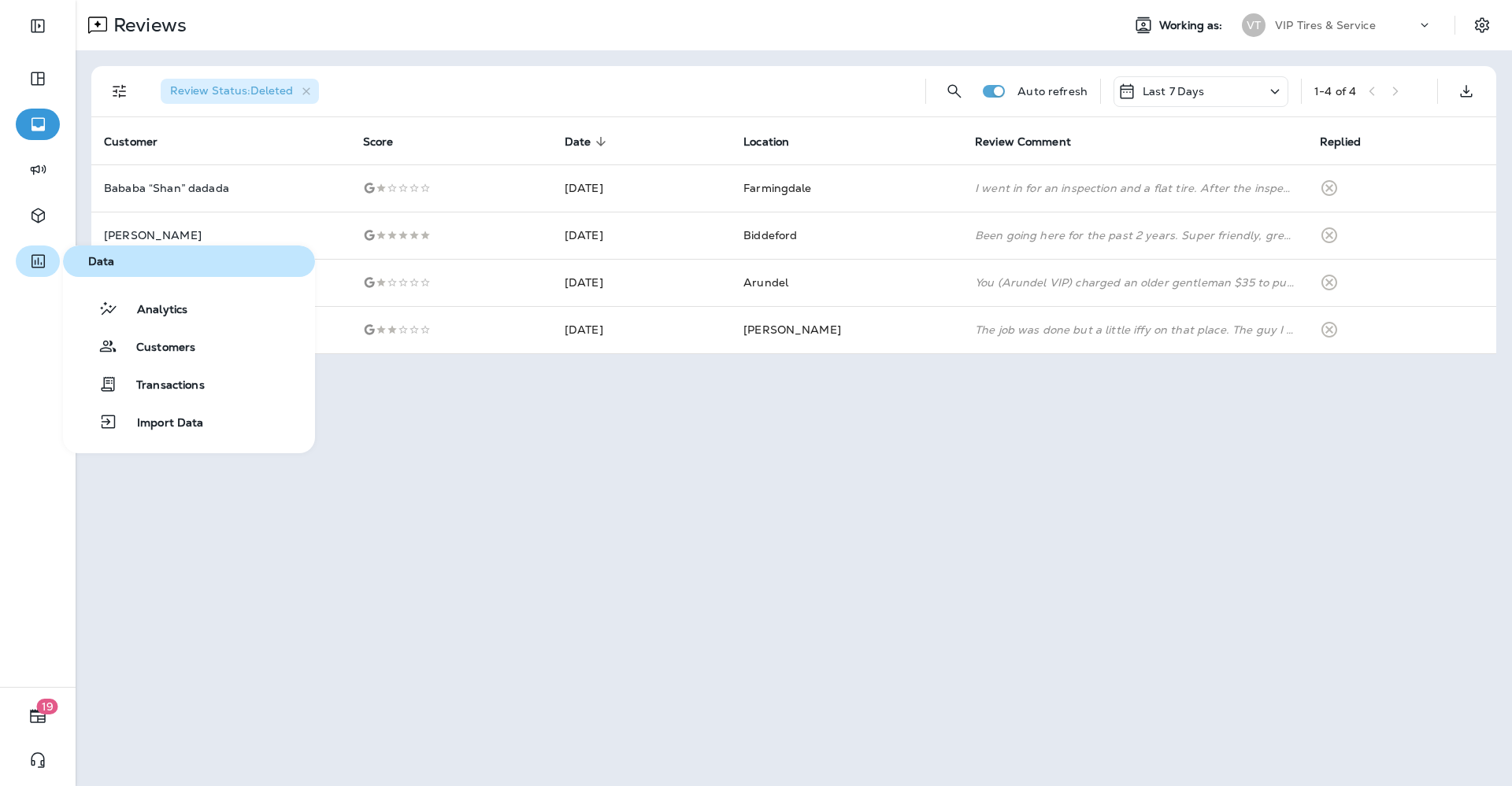
click at [25, 251] on button "button" at bounding box center [38, 262] width 44 height 32
click at [127, 304] on span "Analytics" at bounding box center [153, 310] width 70 height 15
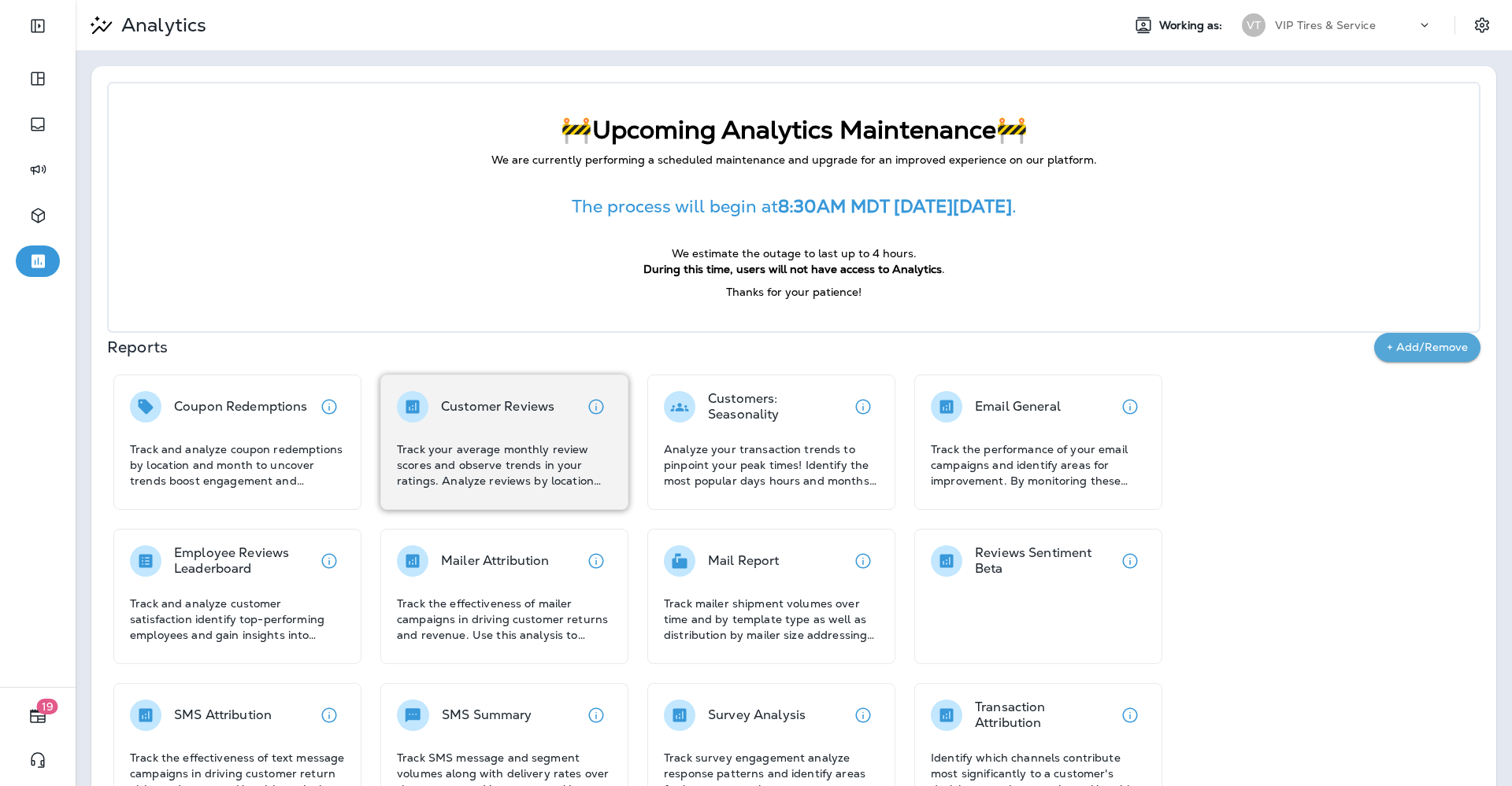
click at [457, 446] on p "Track your average monthly review scores and observe trends in your ratings. An…" at bounding box center [505, 465] width 215 height 47
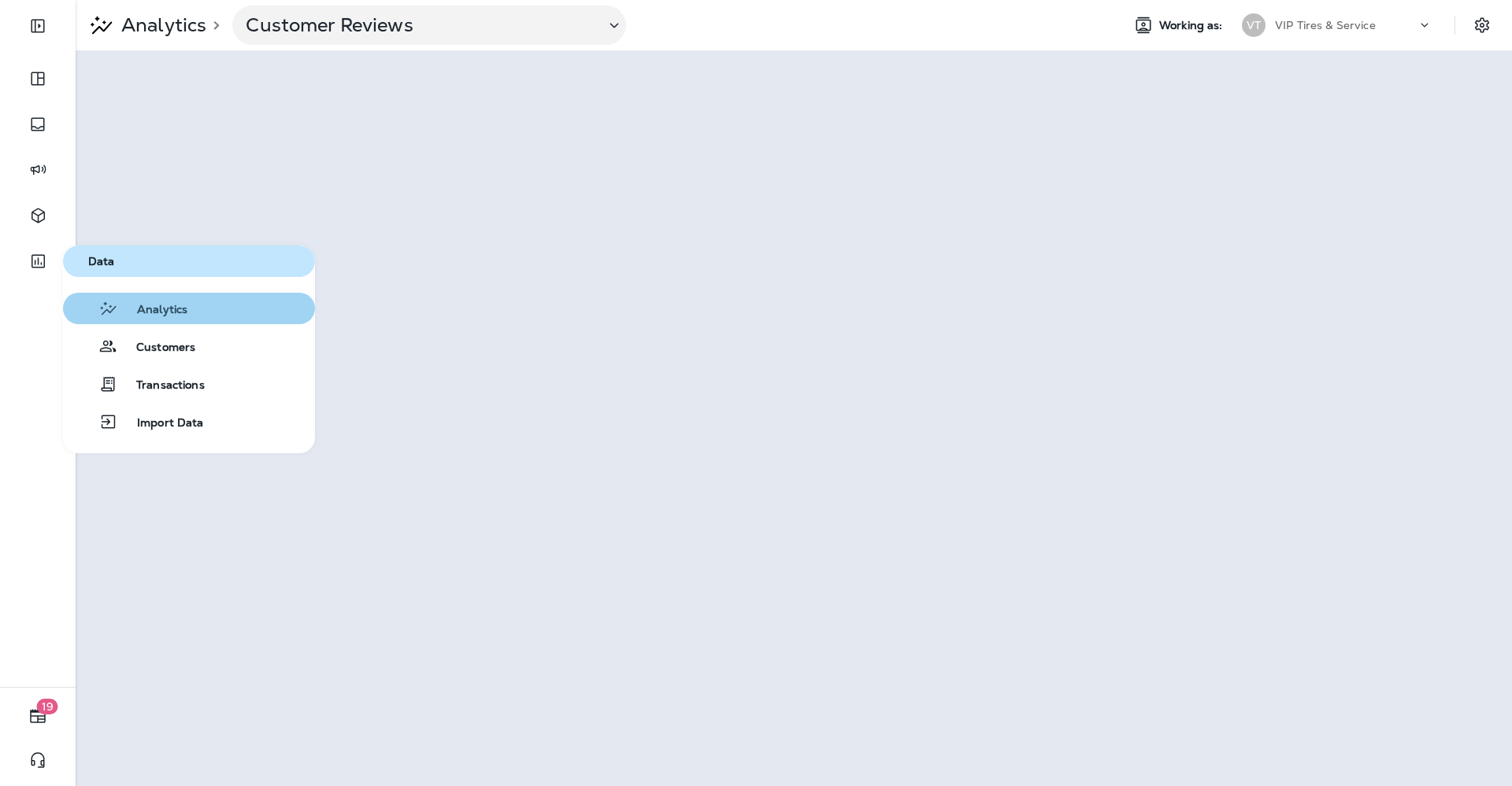
click at [163, 320] on button "Analytics" at bounding box center [189, 308] width 252 height 32
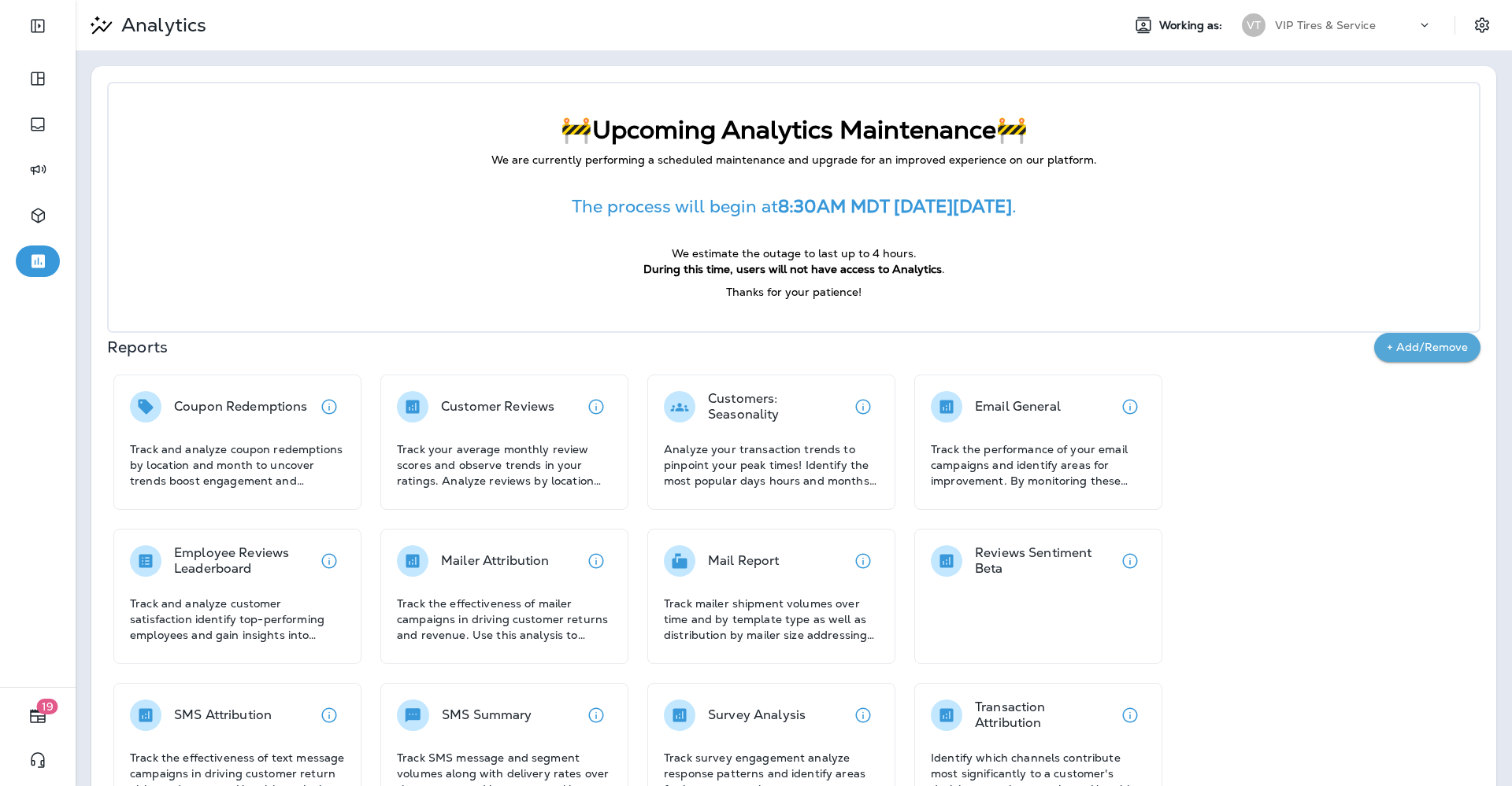
scroll to position [217, 0]
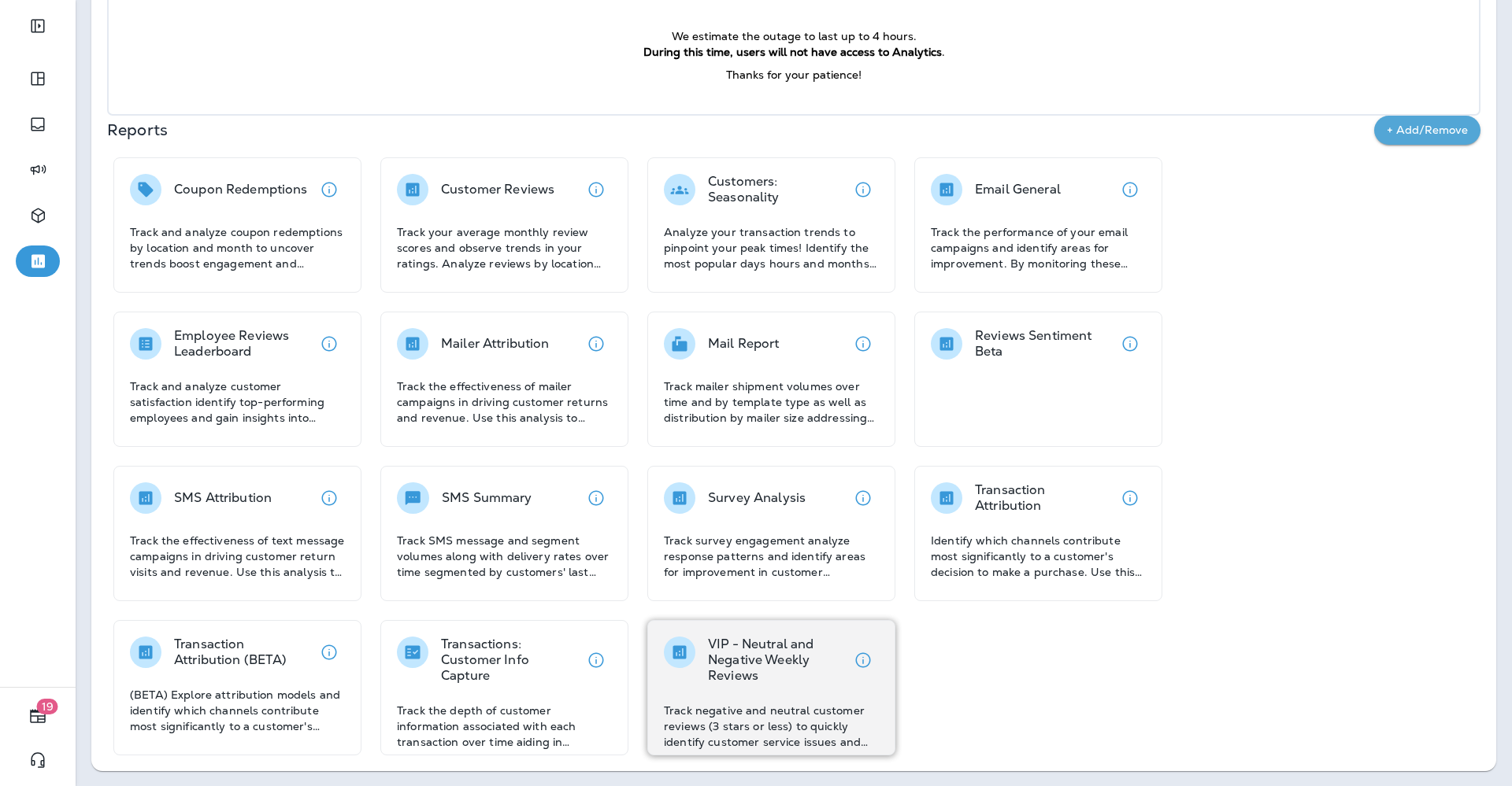
click at [747, 666] on p "VIP - Neutral and Negative Weekly Reviews" at bounding box center [778, 660] width 139 height 47
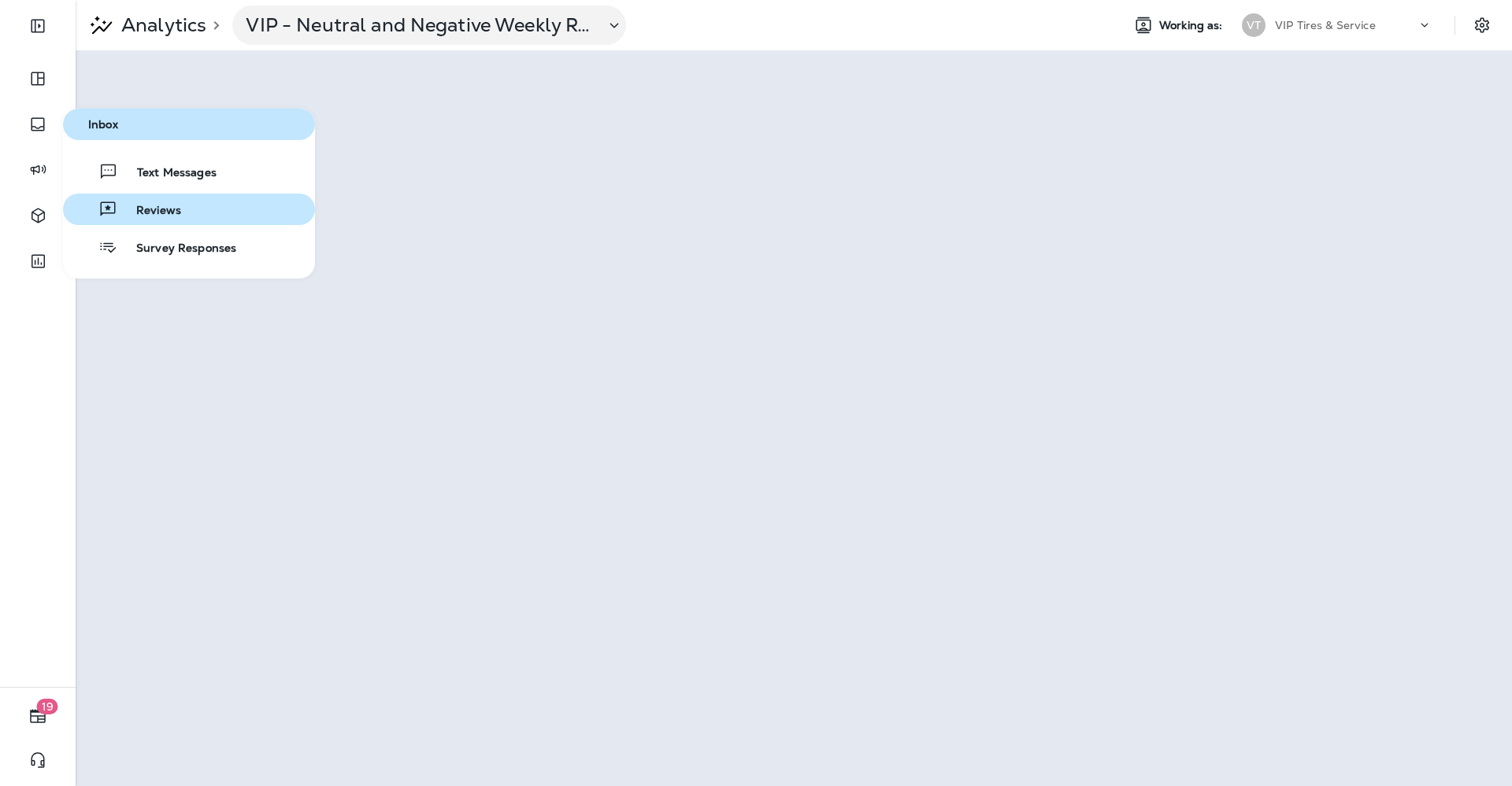
click at [151, 216] on span "Reviews" at bounding box center [149, 211] width 64 height 15
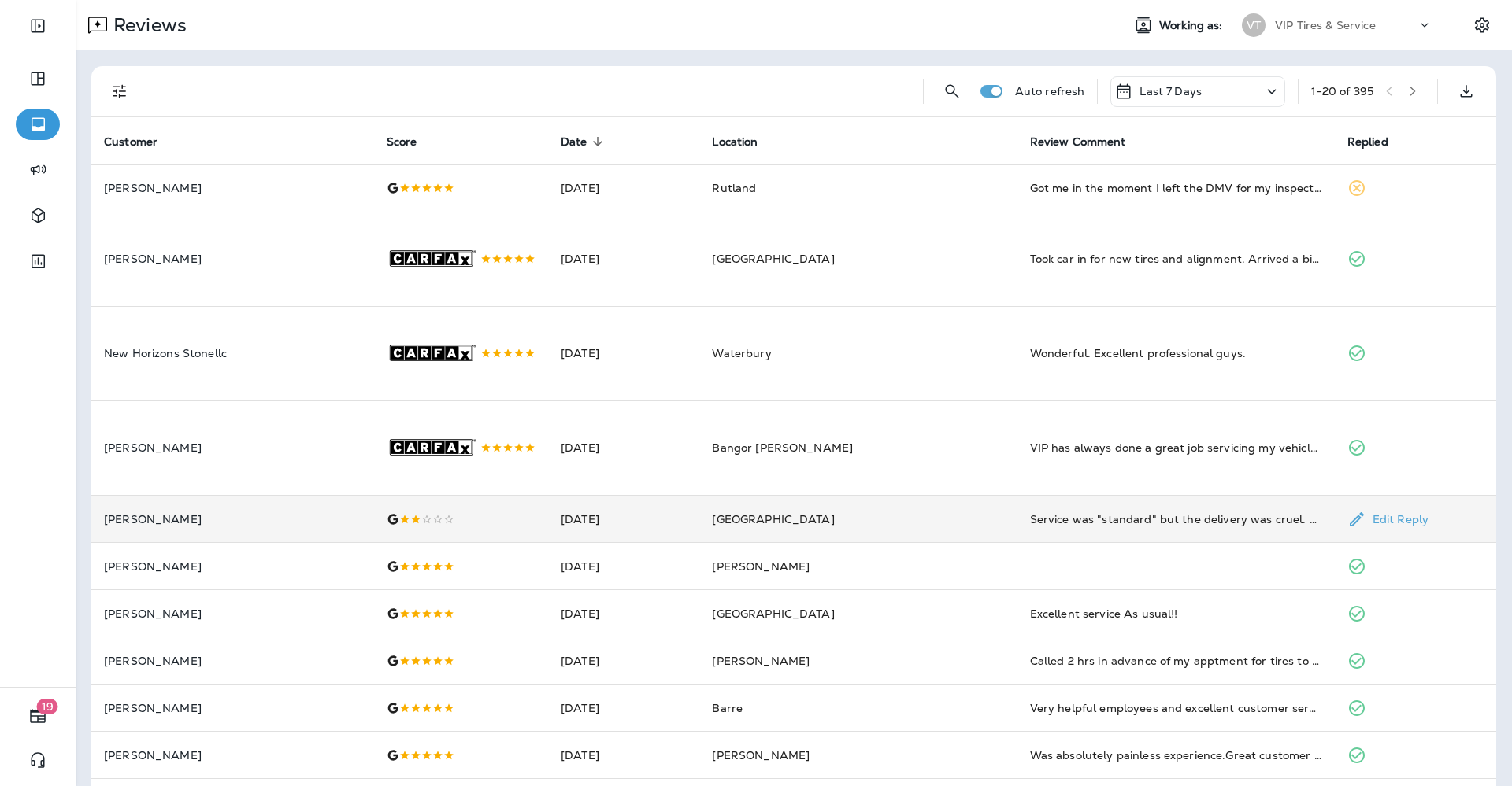
click at [316, 526] on p "[PERSON_NAME]" at bounding box center [232, 520] width 257 height 13
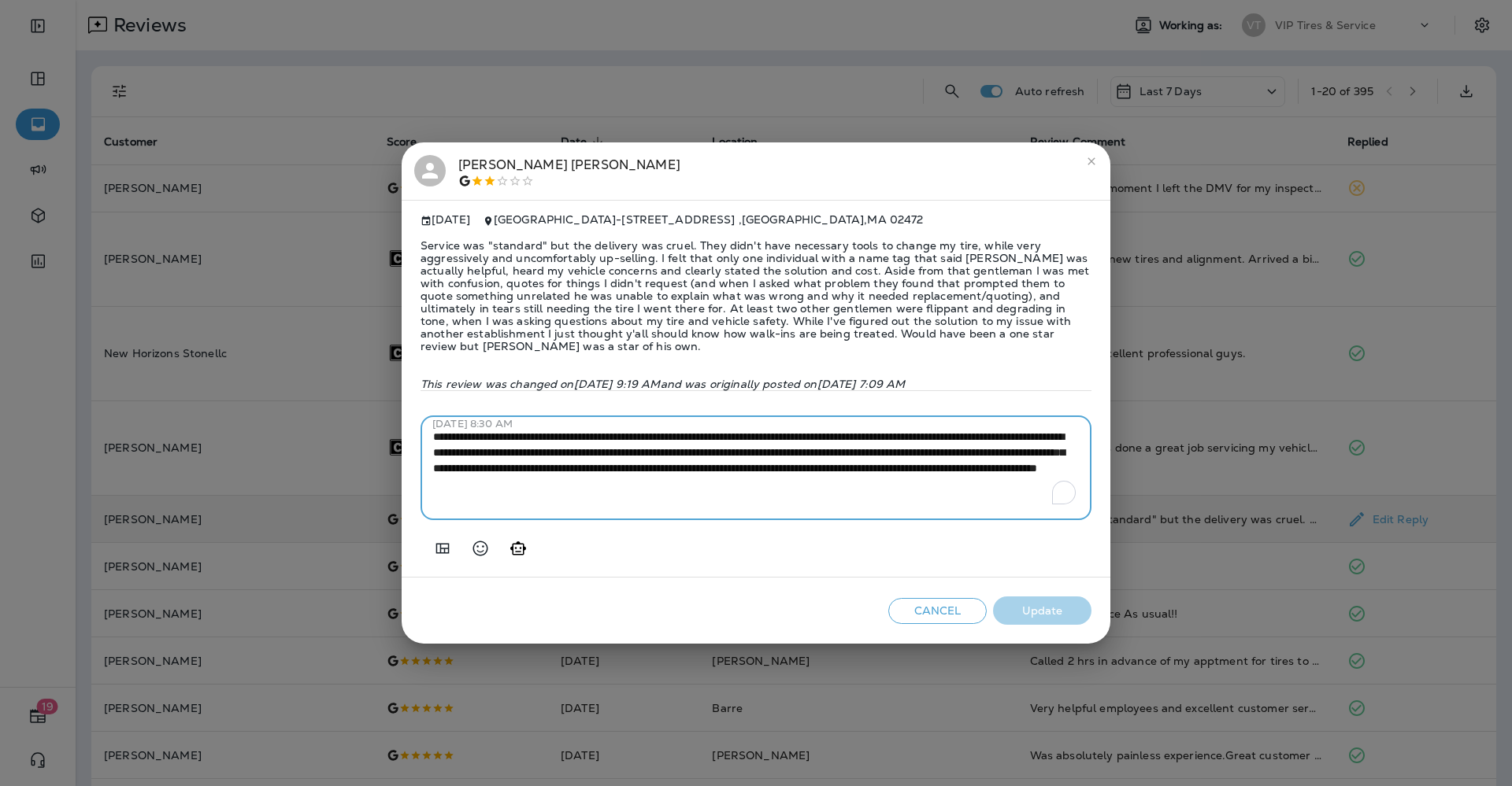
drag, startPoint x: 523, startPoint y: 503, endPoint x: 425, endPoint y: 434, distance: 119.9
click at [425, 434] on div "**********" at bounding box center [756, 468] width 671 height 104
